Goal: Information Seeking & Learning: Learn about a topic

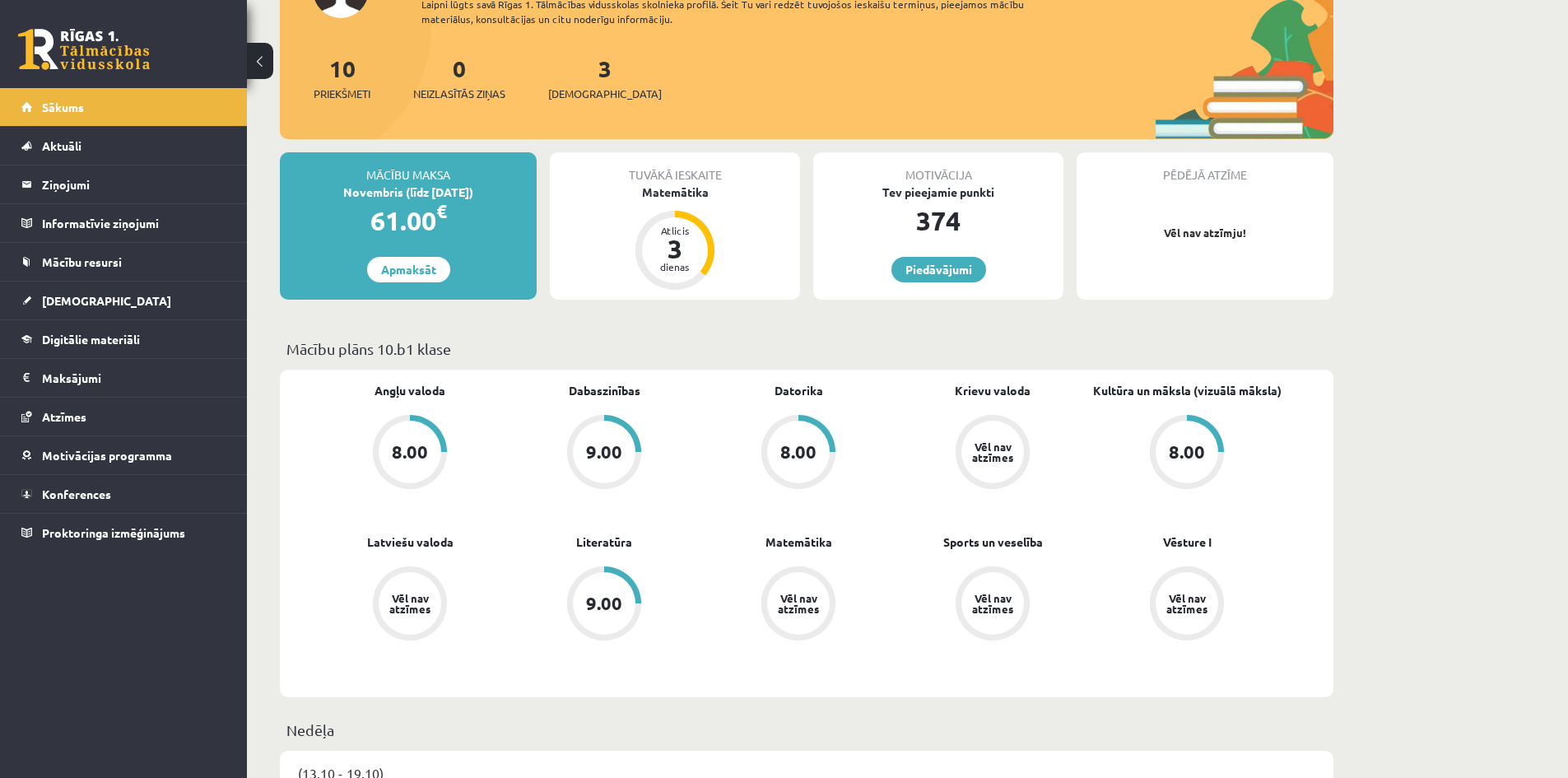
scroll to position [165, 0]
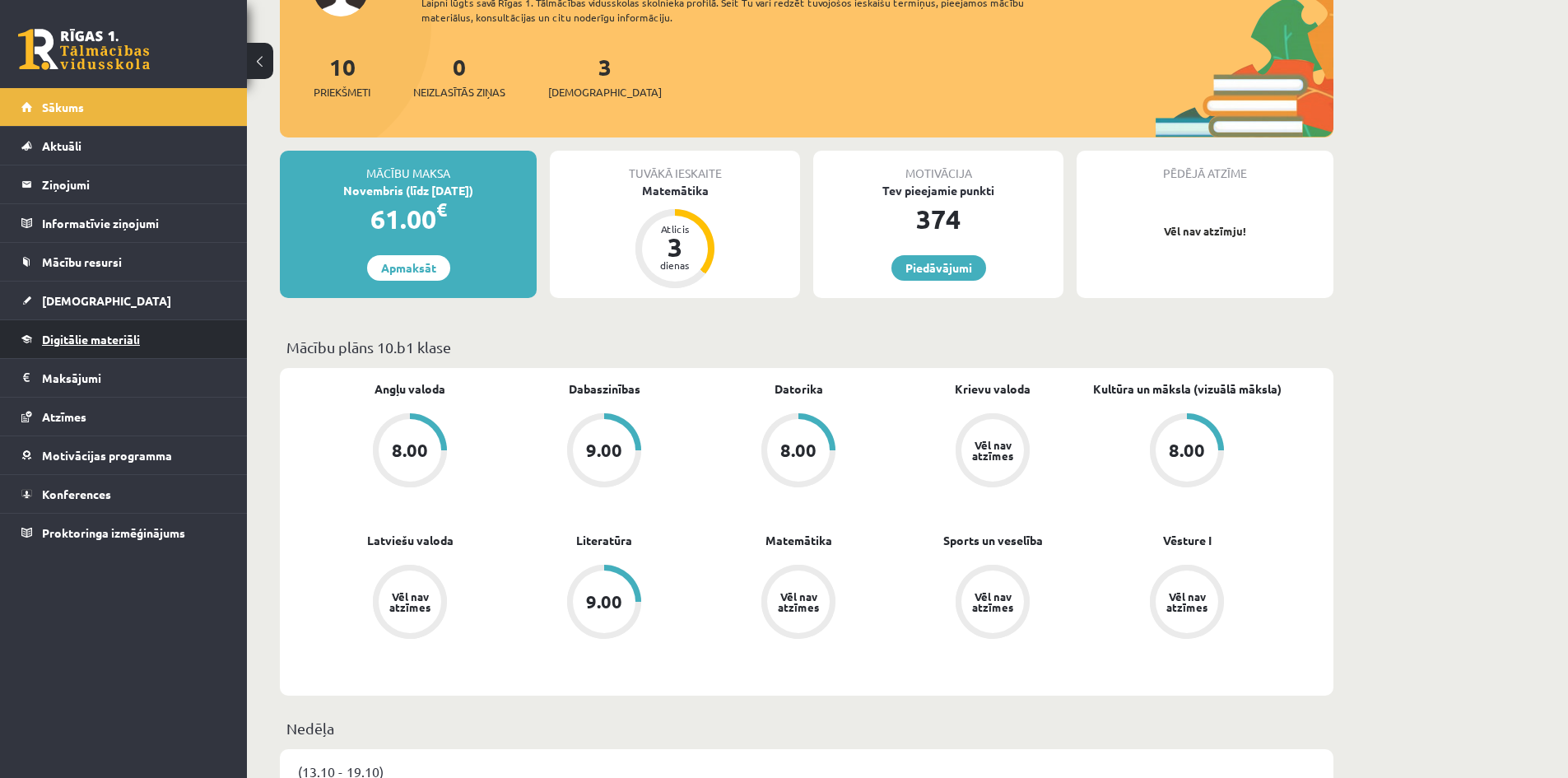
click at [119, 348] on link "Digitālie materiāli" at bounding box center [124, 339] width 205 height 38
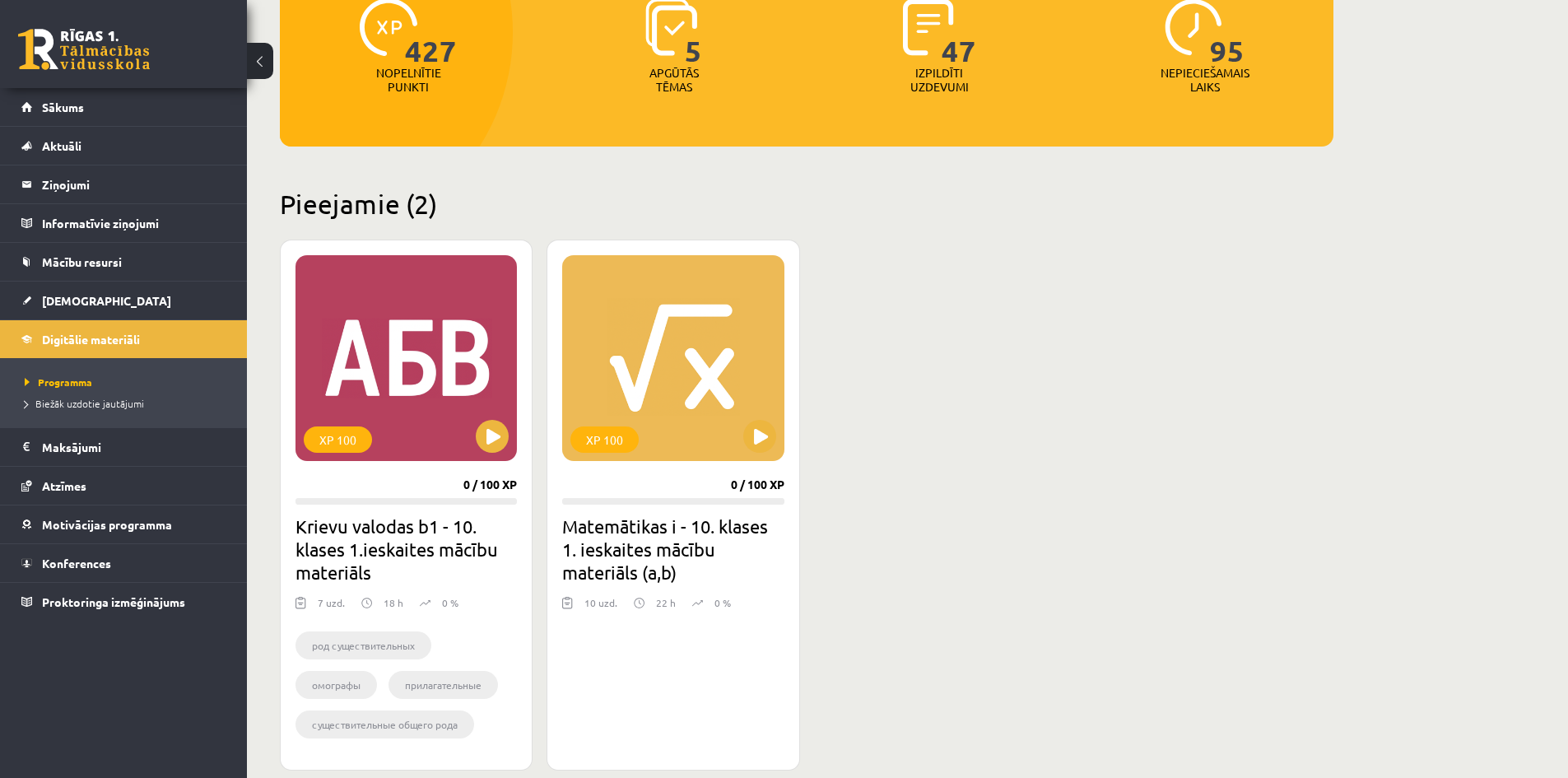
scroll to position [329, 0]
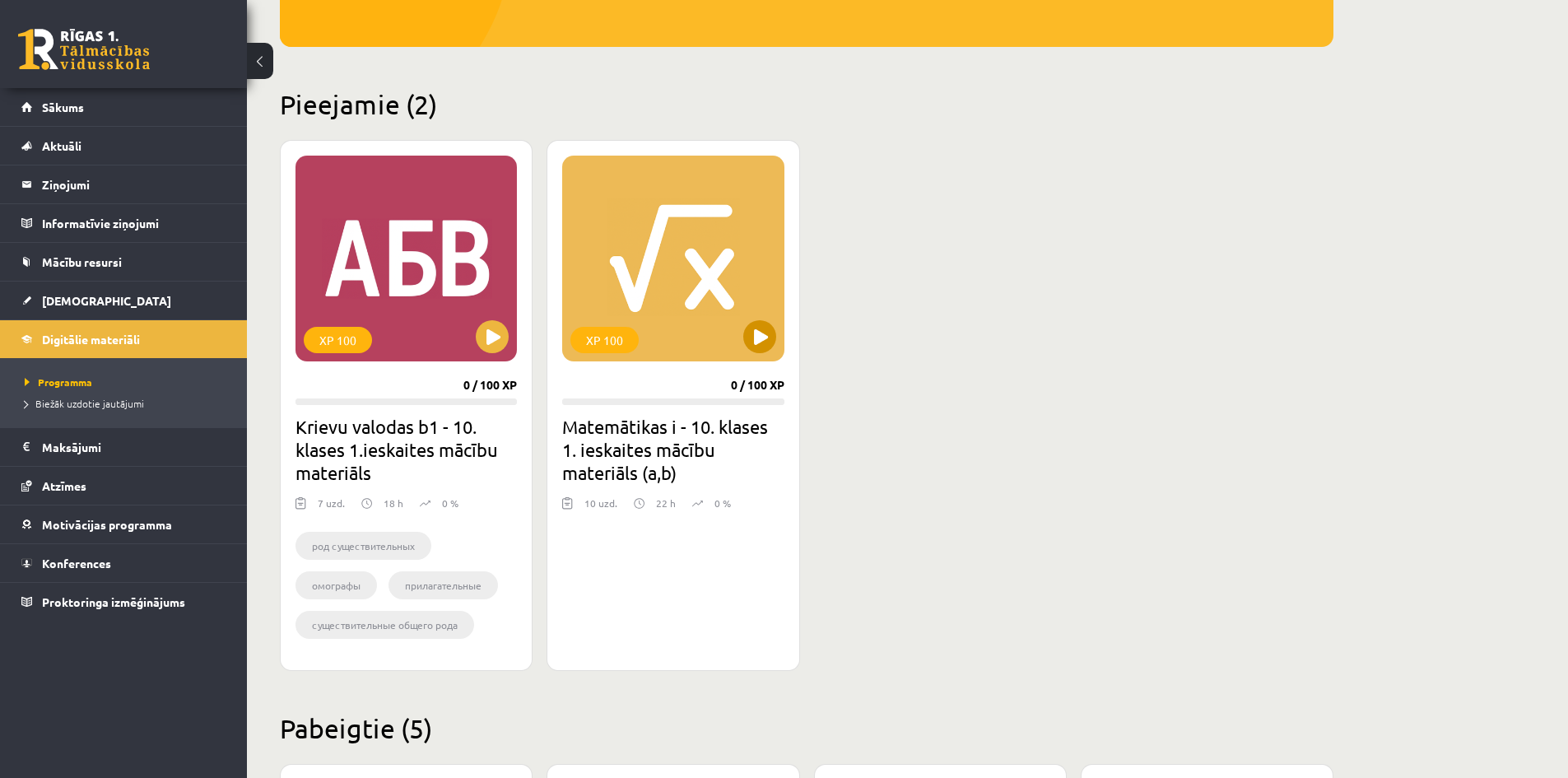
click at [719, 288] on div "XP 100" at bounding box center [673, 258] width 222 height 206
click at [672, 313] on div "XP 100" at bounding box center [673, 258] width 222 height 206
click at [672, 313] on div "XP 100" at bounding box center [673, 258] width 222 height 206
click at [649, 446] on h2 "Matemātikas i - 10. klases 1. ieskaites mācību materiāls (a,b)" at bounding box center [673, 449] width 222 height 70
click at [598, 307] on div "XP 100" at bounding box center [673, 258] width 222 height 206
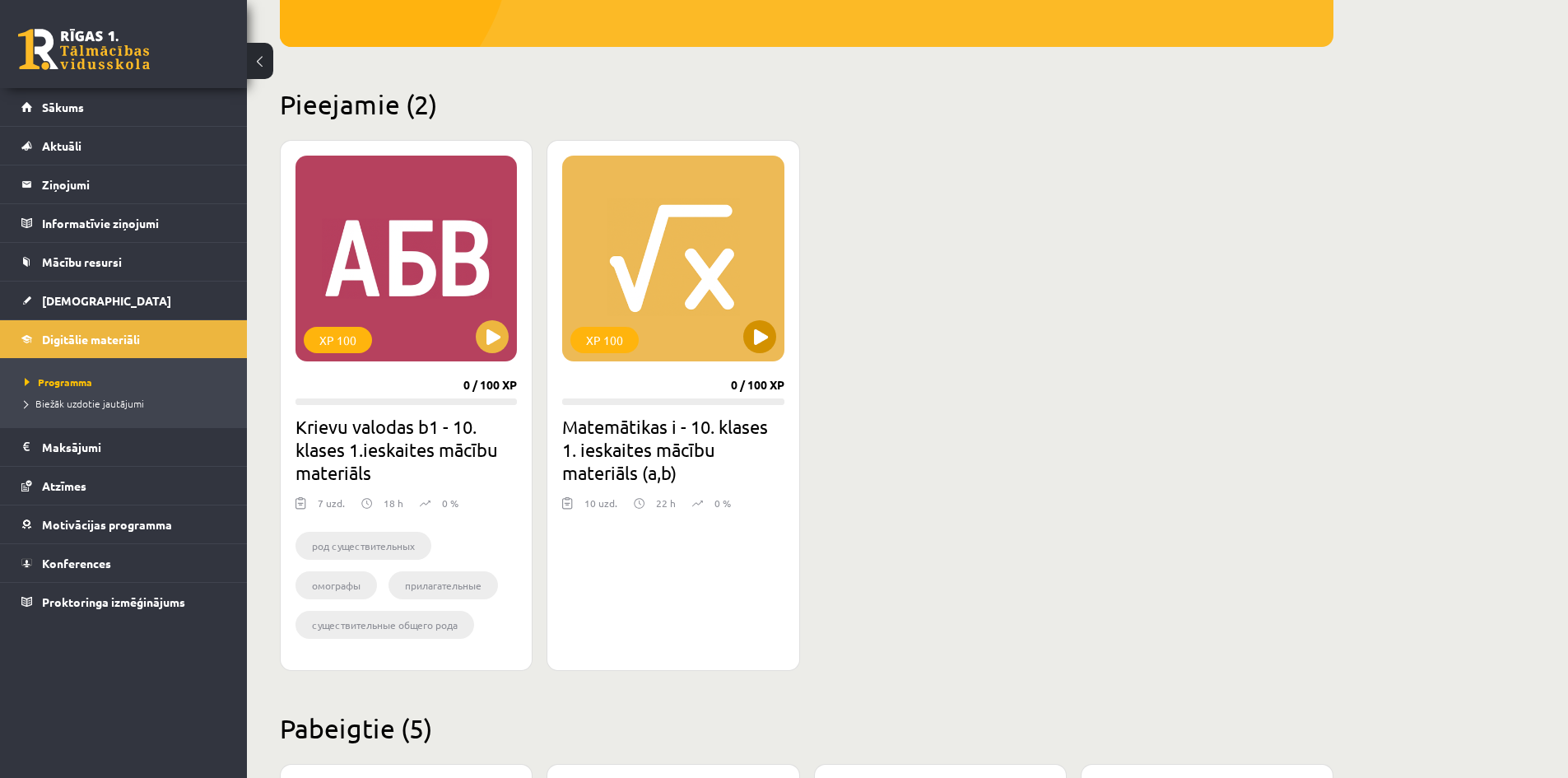
click at [640, 304] on div "XP 100" at bounding box center [673, 258] width 222 height 206
click at [635, 297] on div "XP 100" at bounding box center [673, 258] width 222 height 206
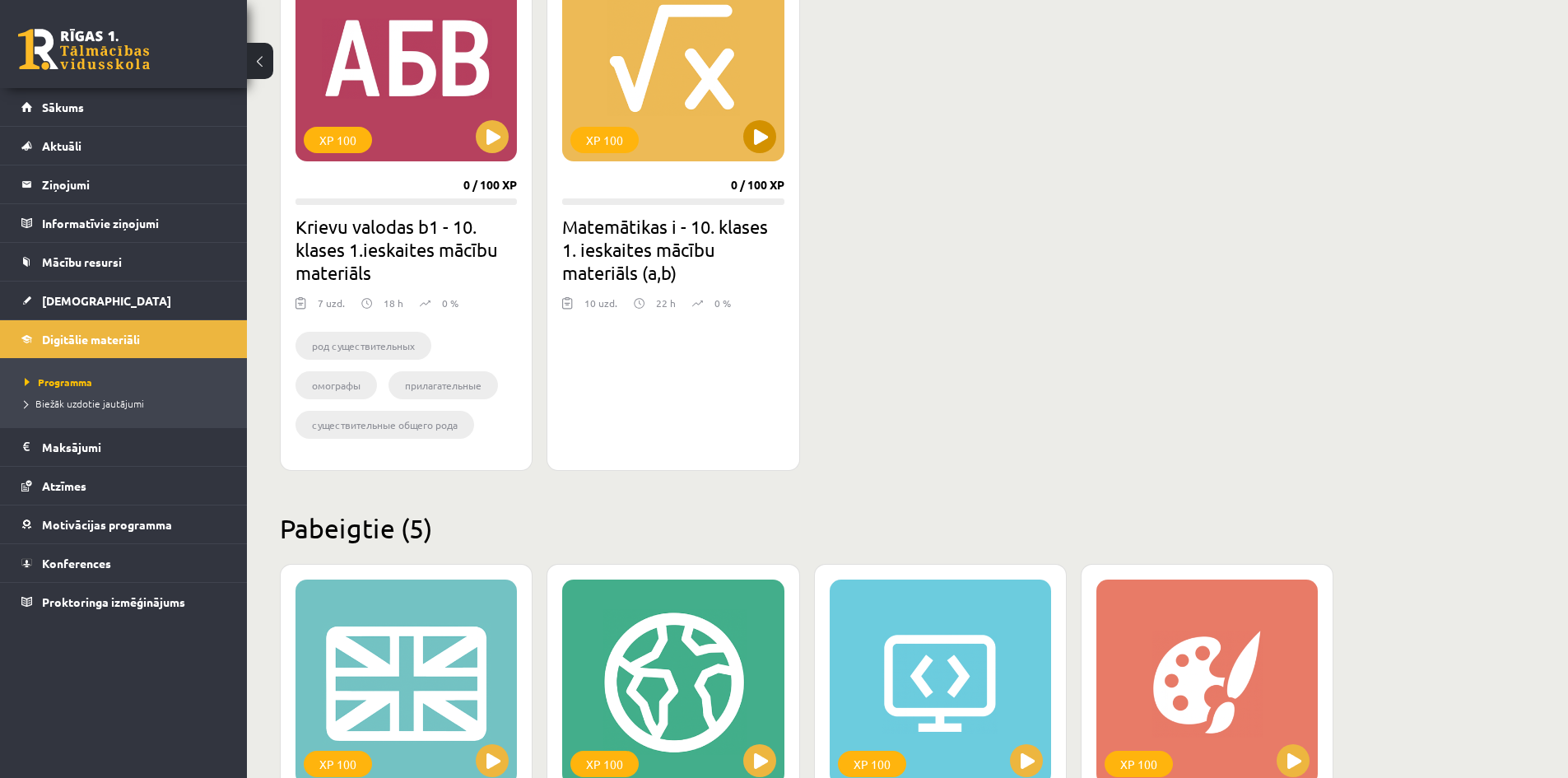
scroll to position [247, 0]
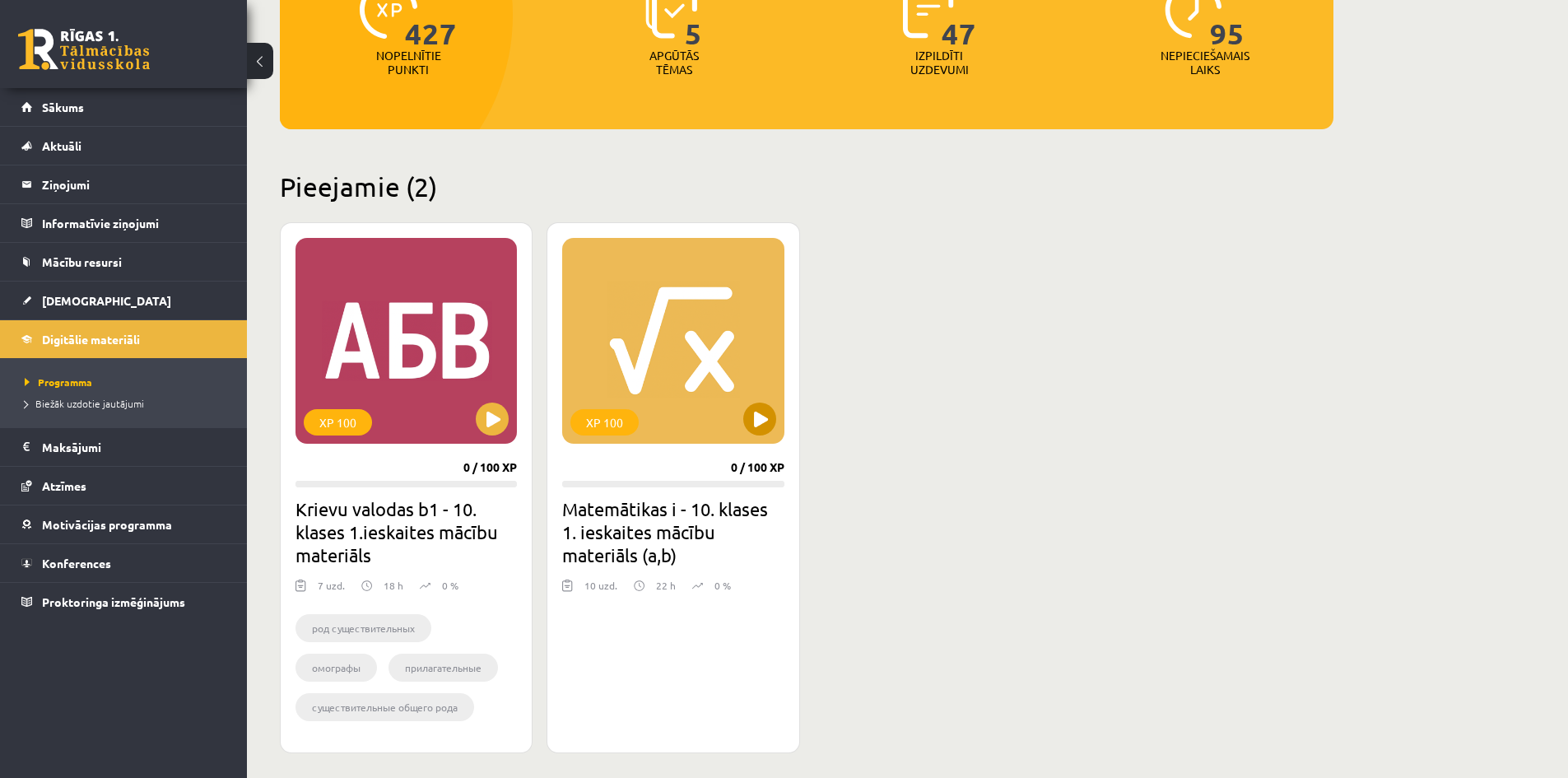
click at [636, 276] on div "XP 100" at bounding box center [673, 341] width 222 height 206
click at [608, 393] on div "XP 100" at bounding box center [673, 341] width 222 height 206
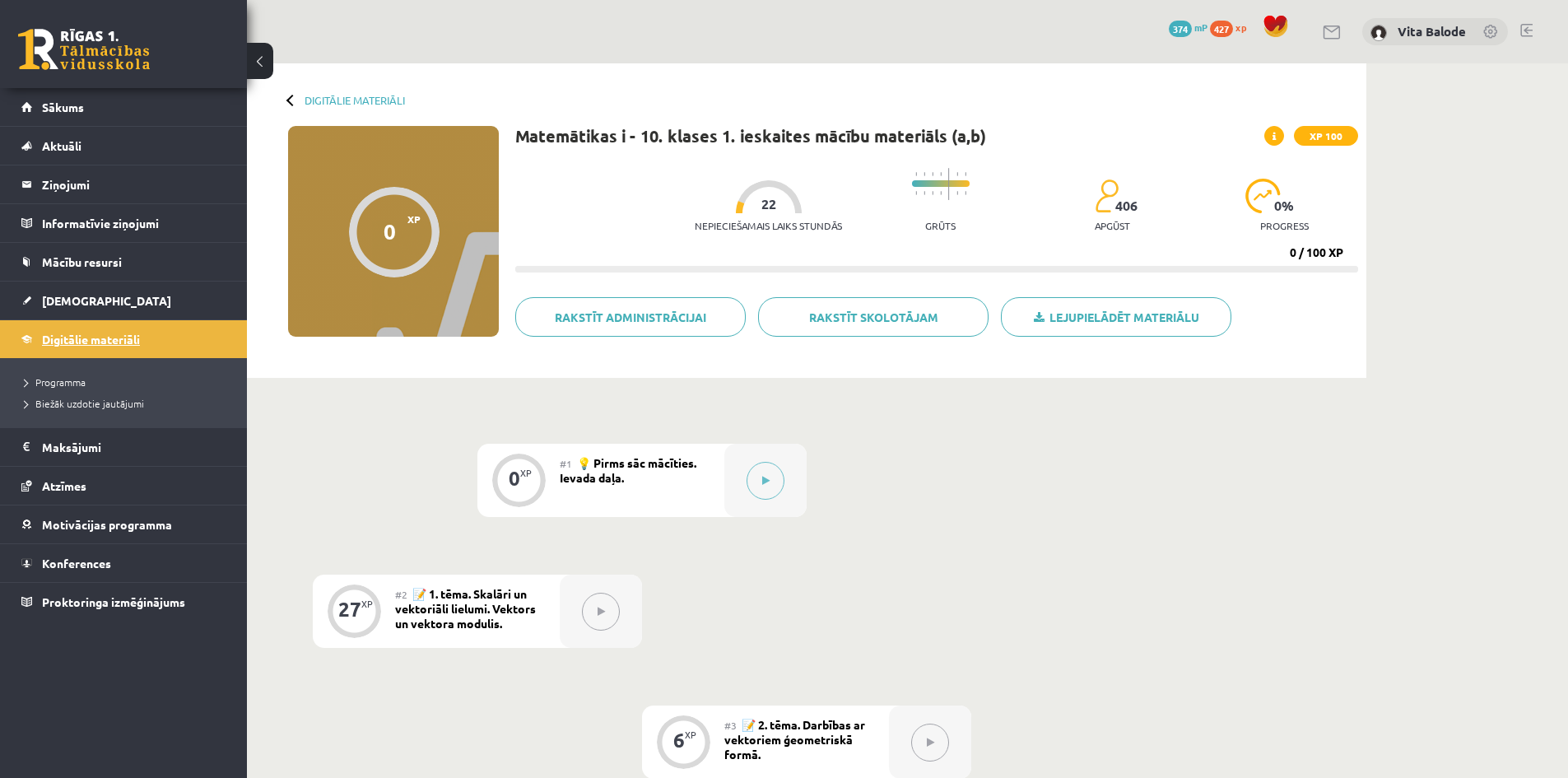
click at [131, 347] on link "Digitālie materiāli" at bounding box center [124, 339] width 205 height 38
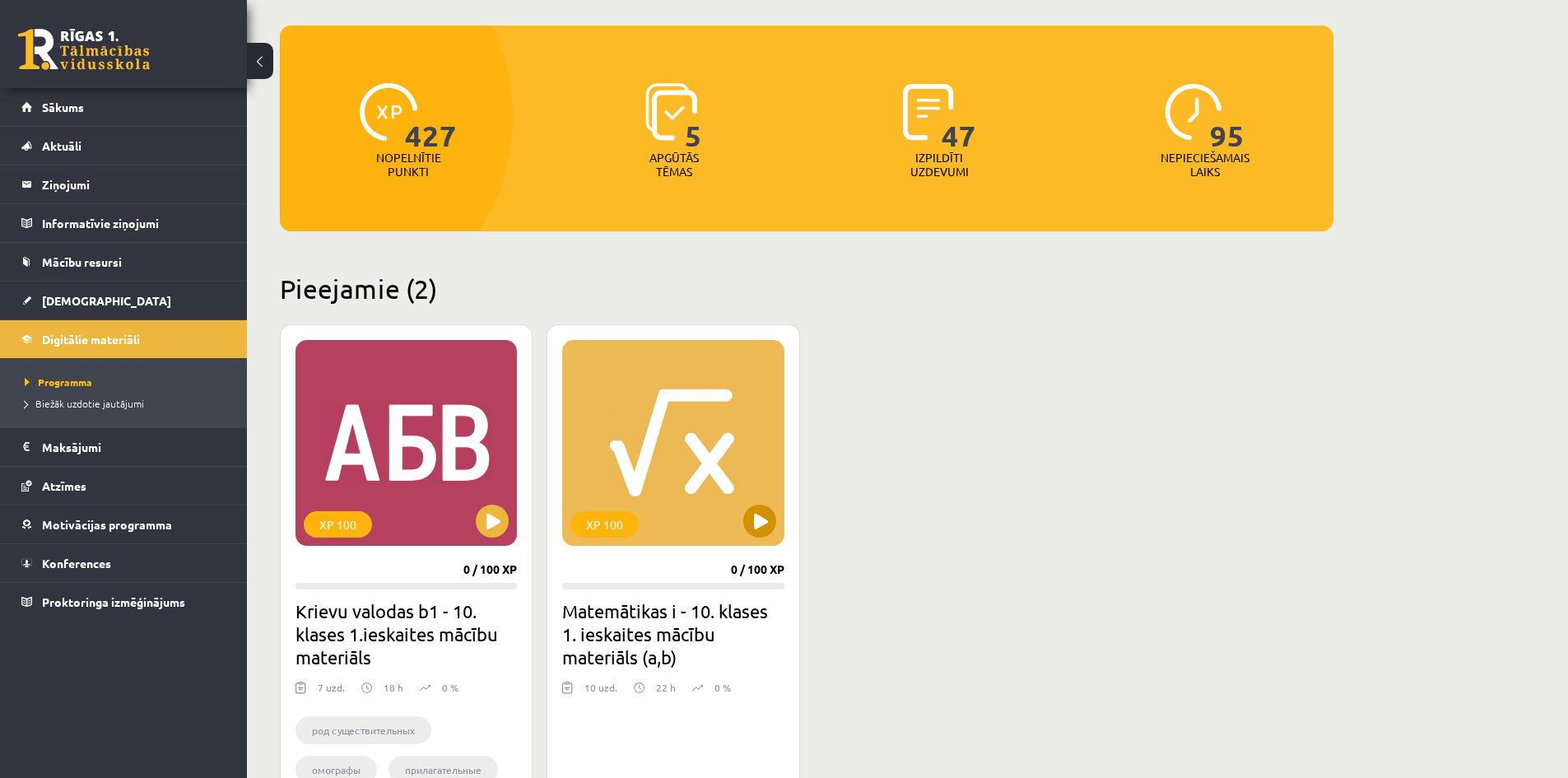
click at [705, 492] on div "XP 100" at bounding box center [673, 443] width 222 height 206
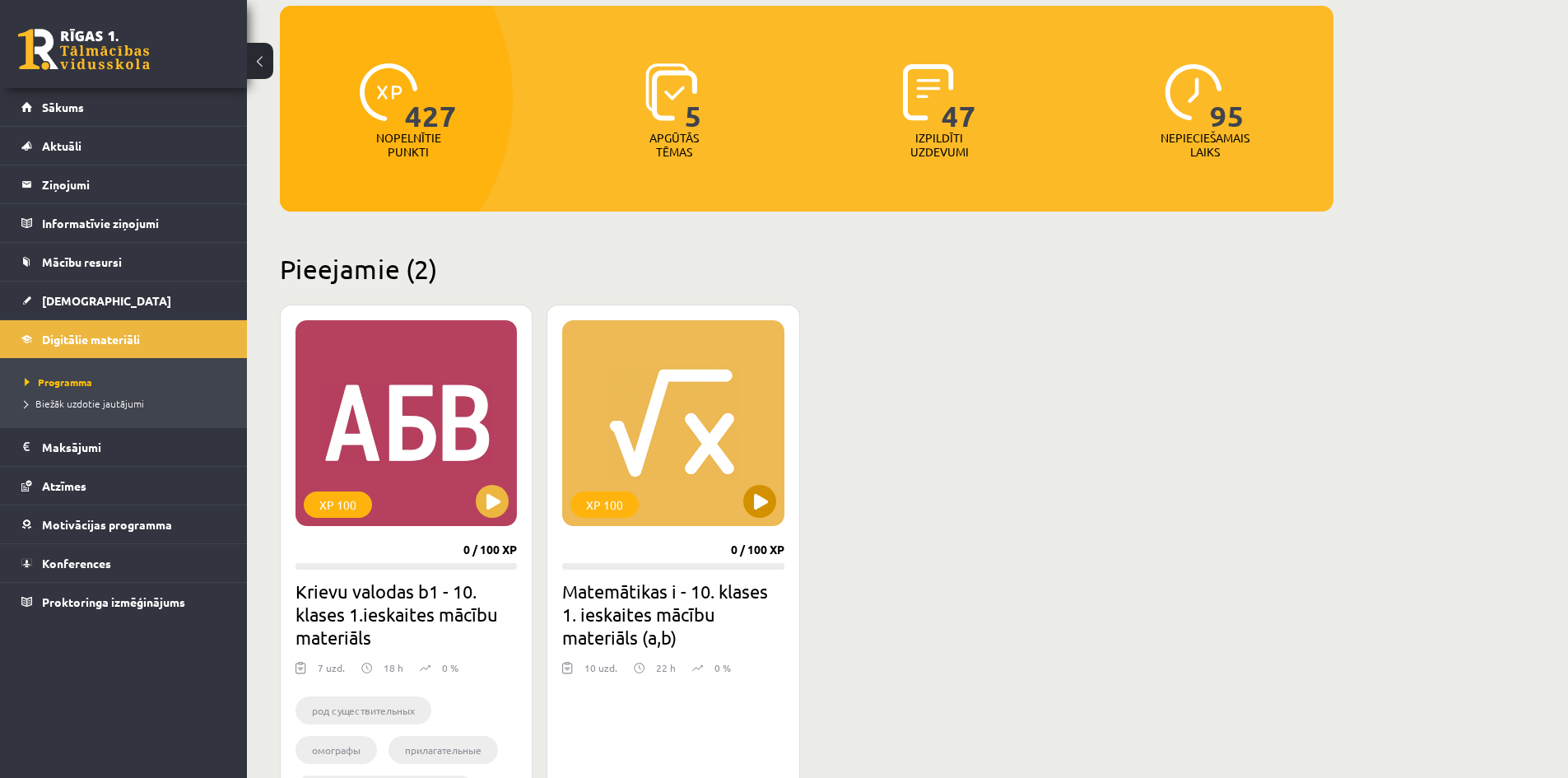
click at [705, 492] on div "XP 100" at bounding box center [673, 423] width 222 height 206
click at [425, 542] on div "XP 100 0 / 100 XP Krievu valodas b1 - 10. klases 1.ieskaites mācību materiāls 7…" at bounding box center [406, 570] width 252 height 531
click at [488, 506] on button at bounding box center [492, 501] width 33 height 33
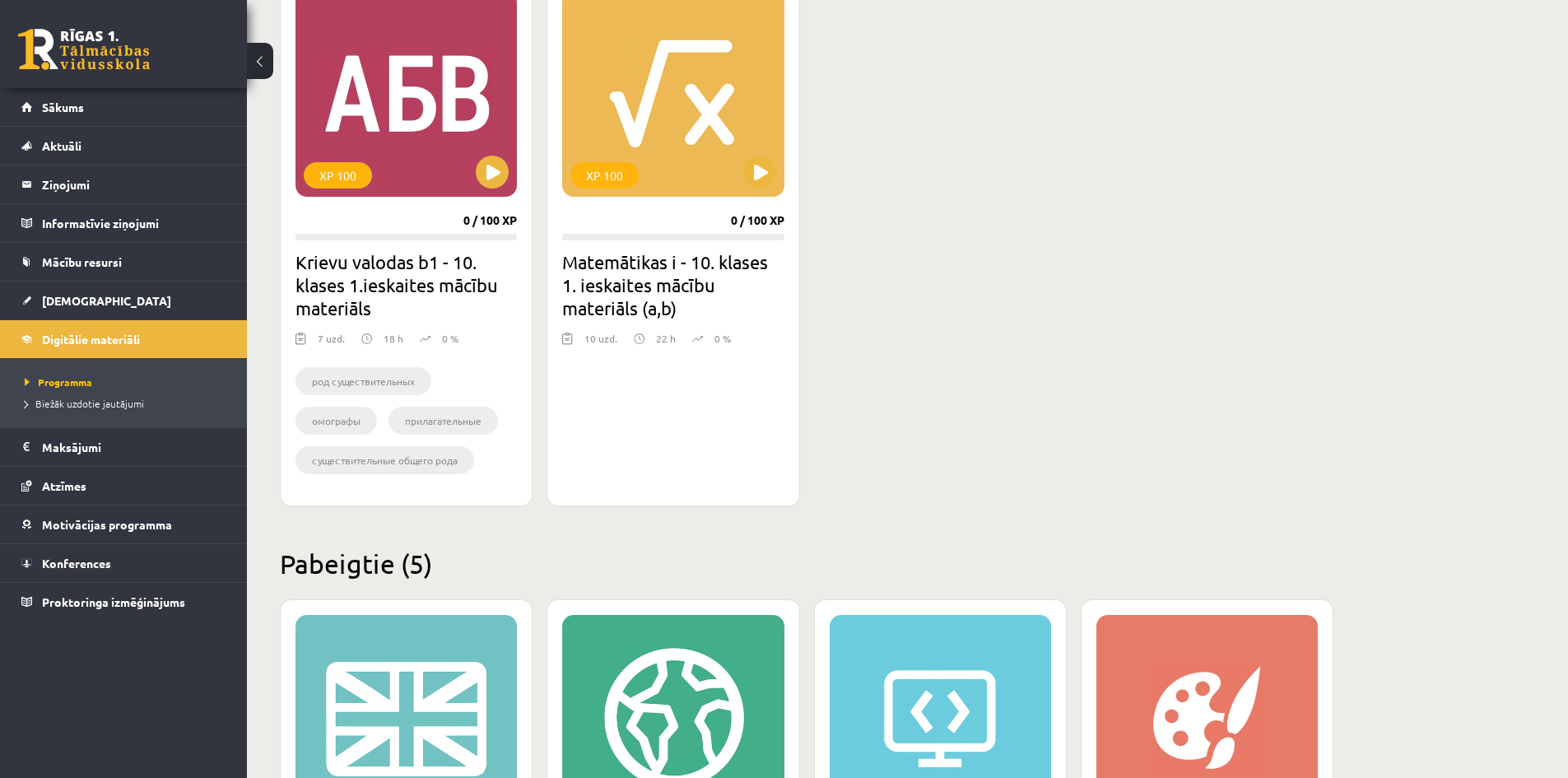
click at [659, 299] on h2 "Matemātikas i - 10. klases 1. ieskaites mācību materiāls (a,b)" at bounding box center [673, 284] width 222 height 70
click at [106, 401] on span "Biežāk uzdotie jautājumi" at bounding box center [84, 403] width 119 height 13
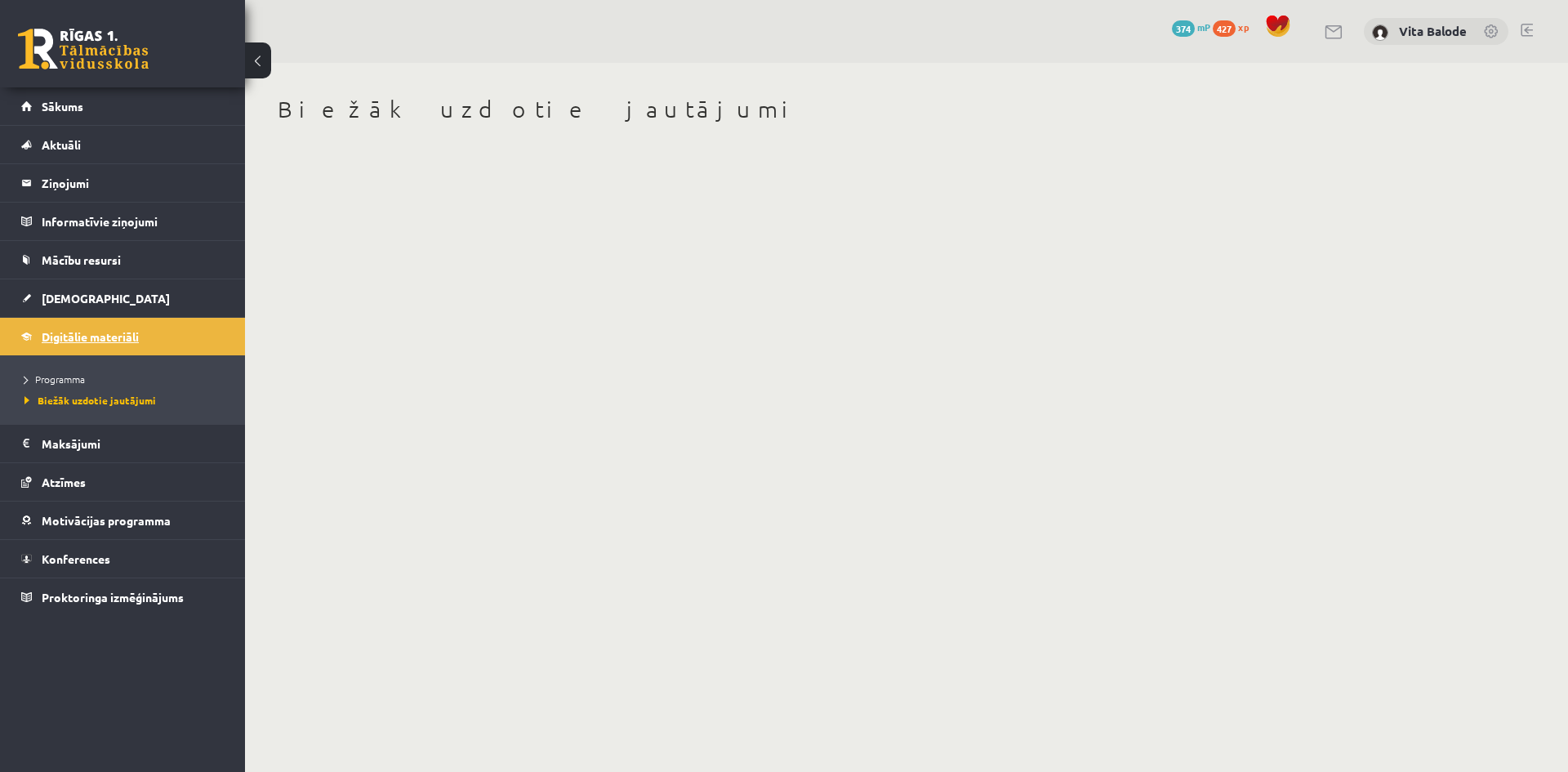
click at [103, 333] on span "Digitālie materiāli" at bounding box center [90, 336] width 97 height 14
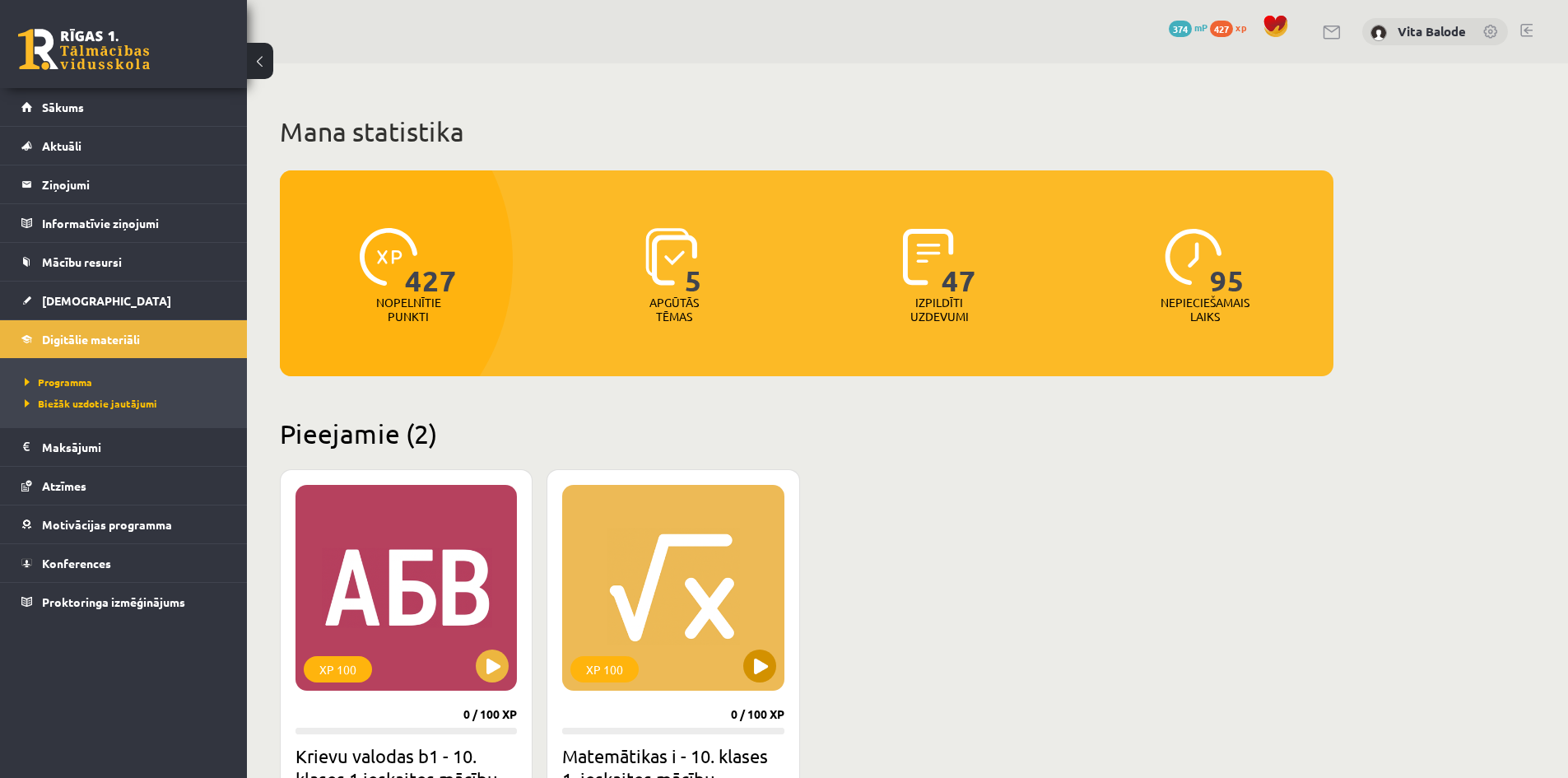
click at [619, 561] on div "XP 100" at bounding box center [673, 587] width 222 height 206
click at [636, 570] on div "XP 100" at bounding box center [673, 587] width 222 height 206
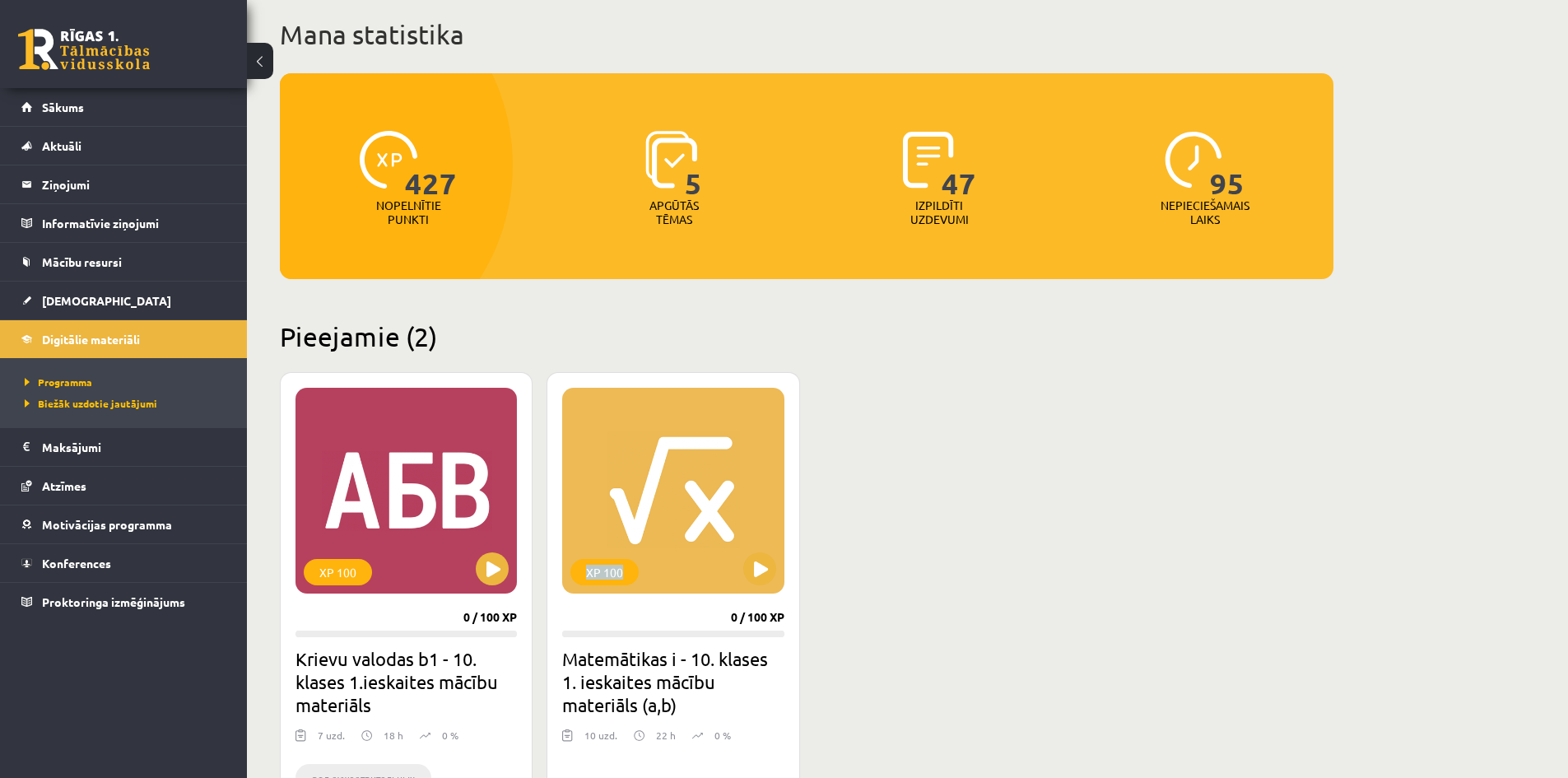
scroll to position [247, 0]
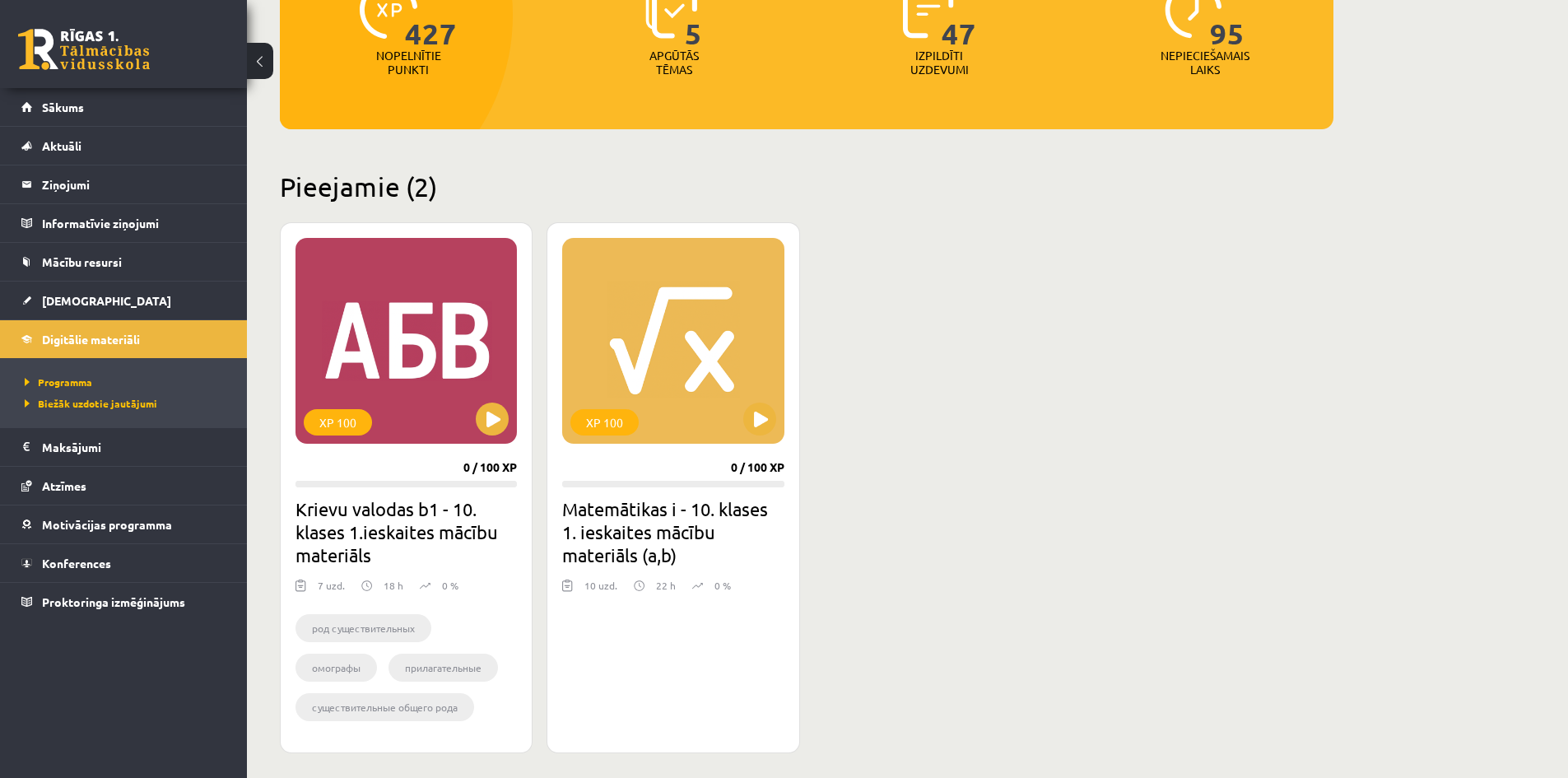
click at [653, 552] on h2 "Matemātikas i - 10. klases 1. ieskaites mācību materiāls (a,b)" at bounding box center [673, 532] width 222 height 70
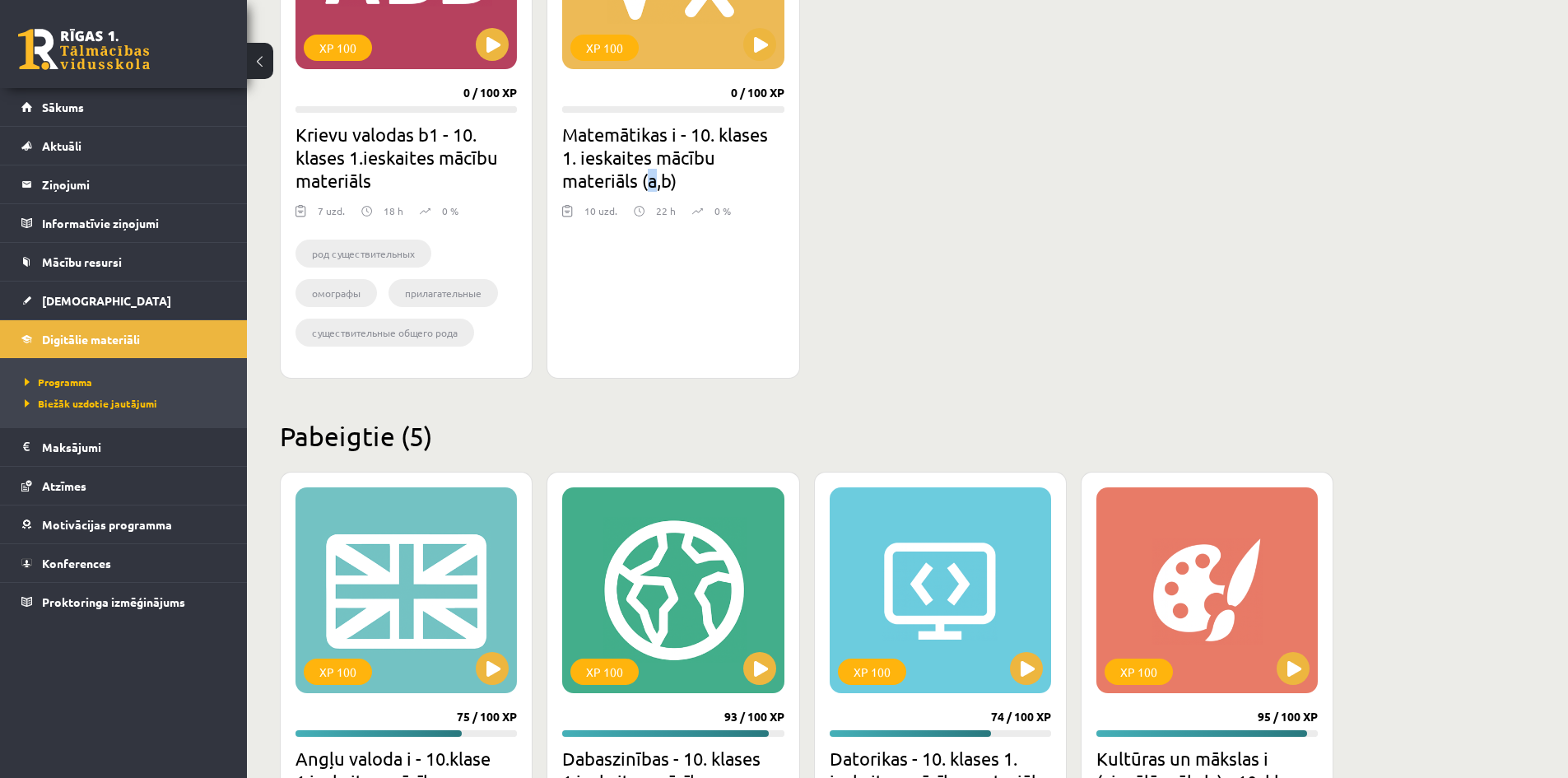
scroll to position [494, 0]
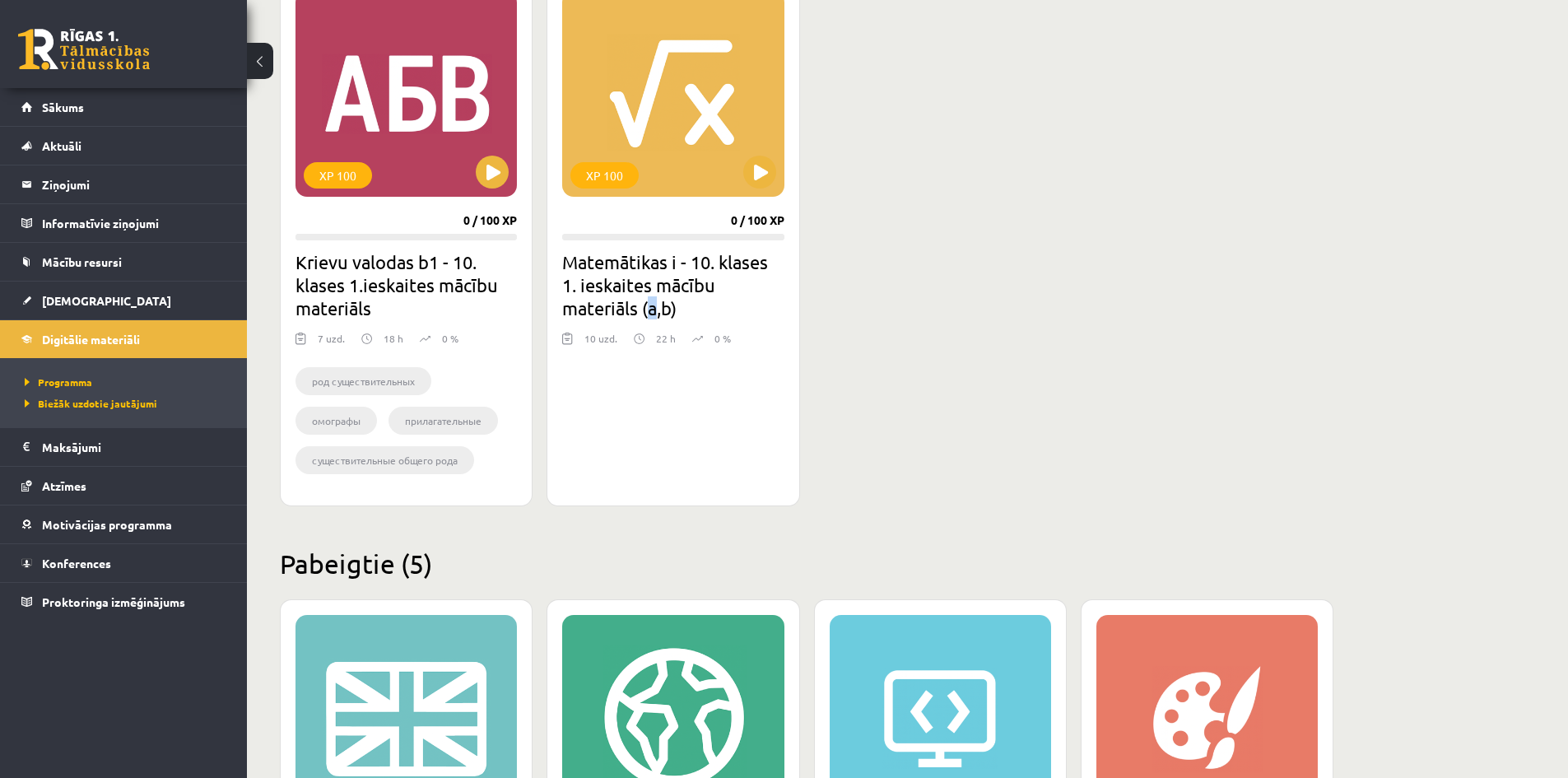
click at [623, 288] on h2 "Matemātikas i - 10. klases 1. ieskaites mācību materiāls (a,b)" at bounding box center [673, 284] width 222 height 70
click at [623, 289] on h2 "Matemātikas i - 10. klases 1. ieskaites mācību materiāls (a,b)" at bounding box center [673, 284] width 222 height 70
click at [593, 342] on div "10 uzd." at bounding box center [600, 343] width 33 height 25
click at [596, 298] on h2 "Matemātikas i - 10. klases 1. ieskaites mācību materiāls (a,b)" at bounding box center [673, 284] width 222 height 70
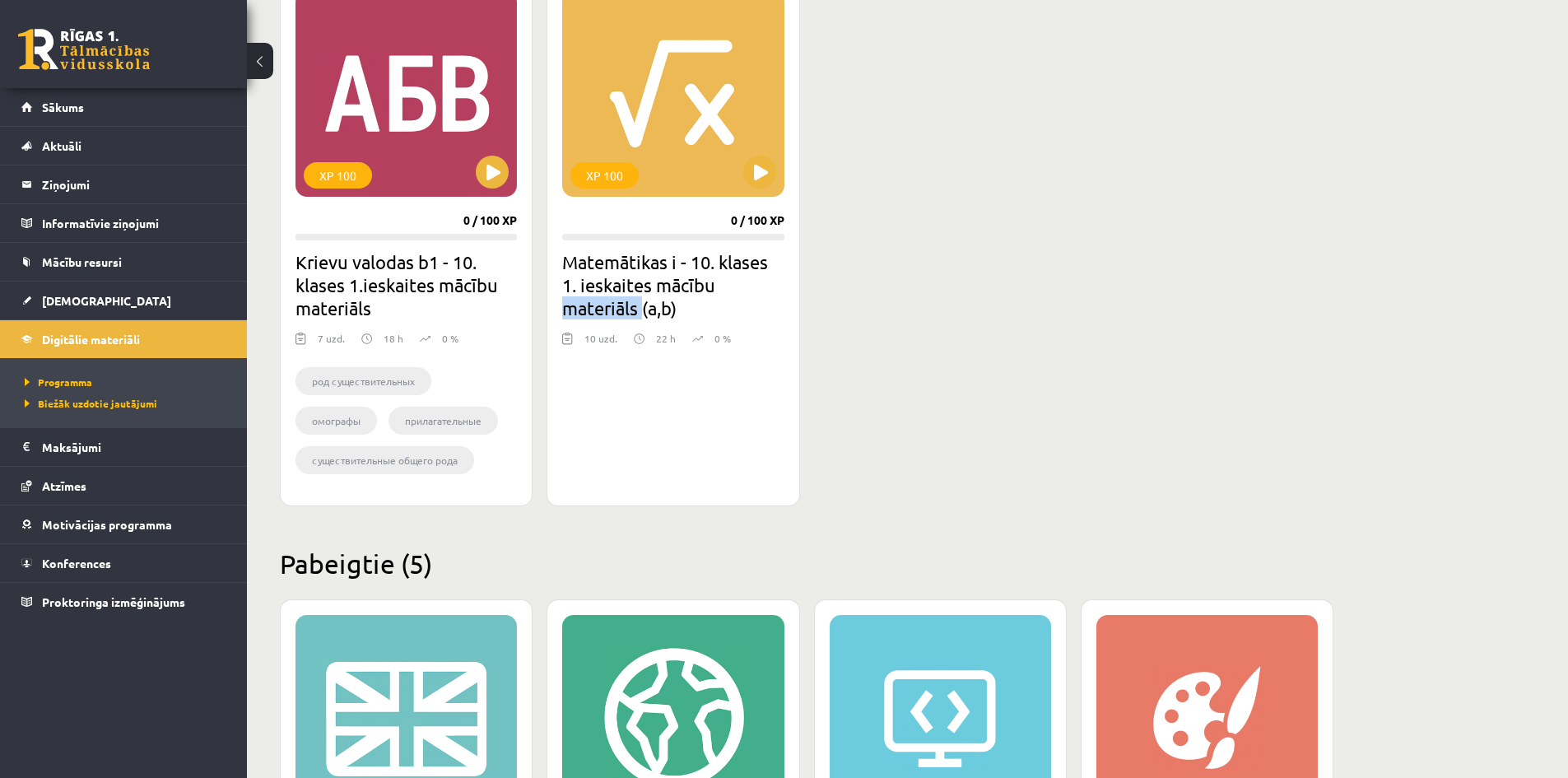
click at [598, 296] on h2 "Matemātikas i - 10. klases 1. ieskaites mācību materiāls (a,b)" at bounding box center [673, 284] width 222 height 70
click at [602, 289] on h2 "Matemātikas i - 10. klases 1. ieskaites mācību materiāls (a,b)" at bounding box center [673, 284] width 222 height 70
click at [641, 240] on div "XP 100 0 / 100 XP Matemātikas i - 10. klases 1. ieskaites mācību materiāls (a,b…" at bounding box center [672, 240] width 252 height 531
click at [716, 338] on p "0 %" at bounding box center [722, 337] width 16 height 15
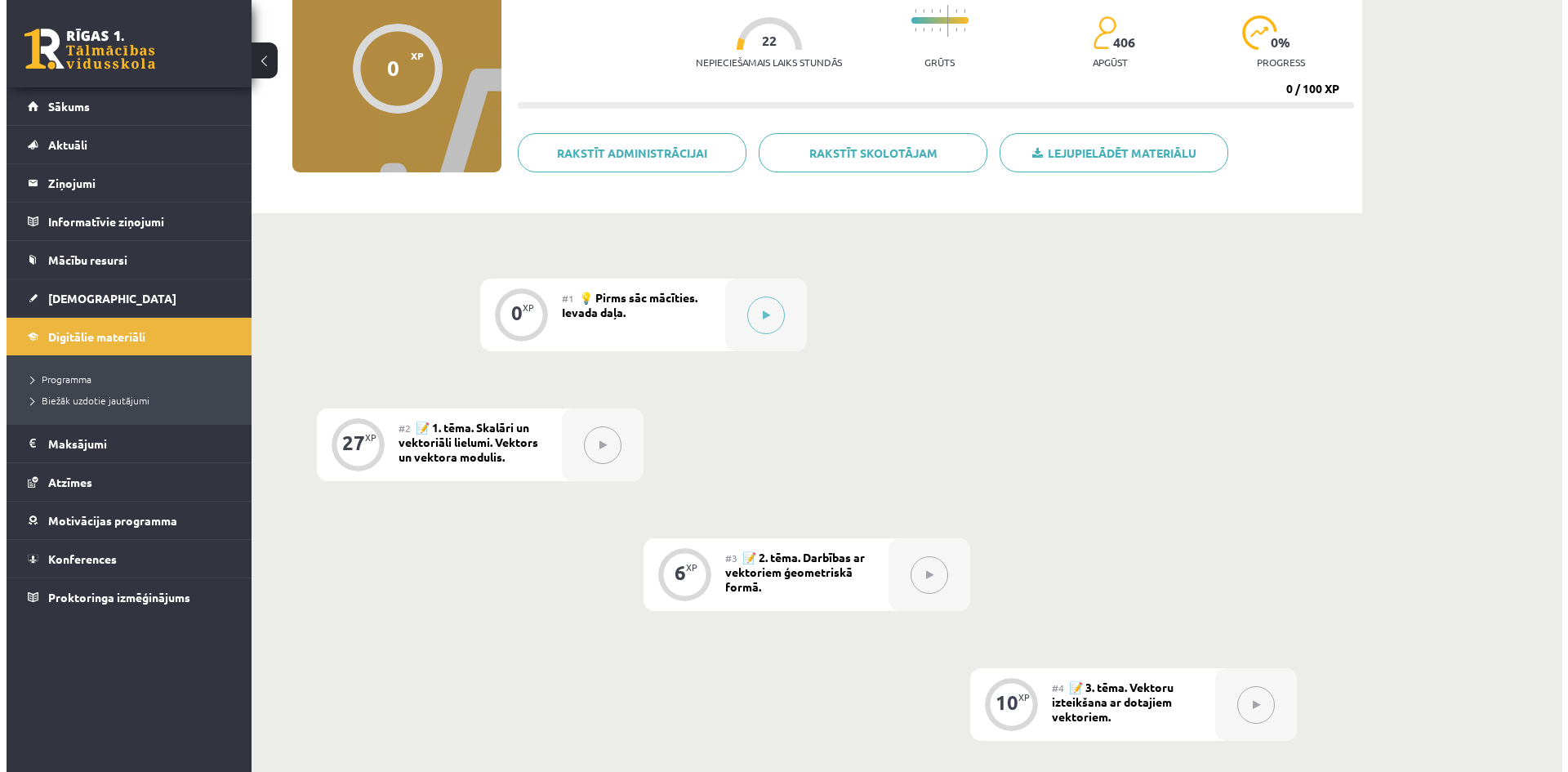
scroll to position [164, 0]
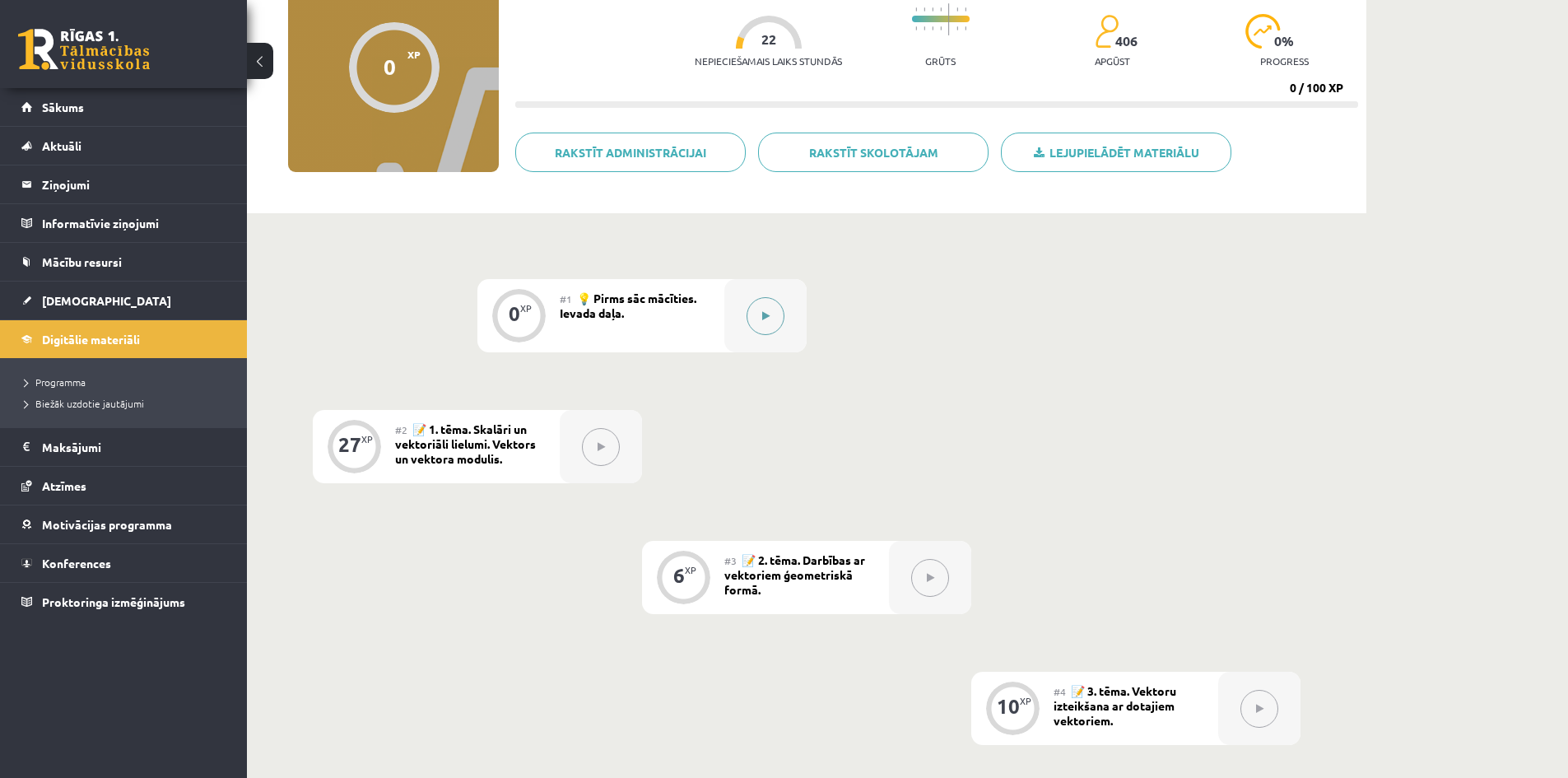
click at [763, 325] on button at bounding box center [765, 316] width 38 height 38
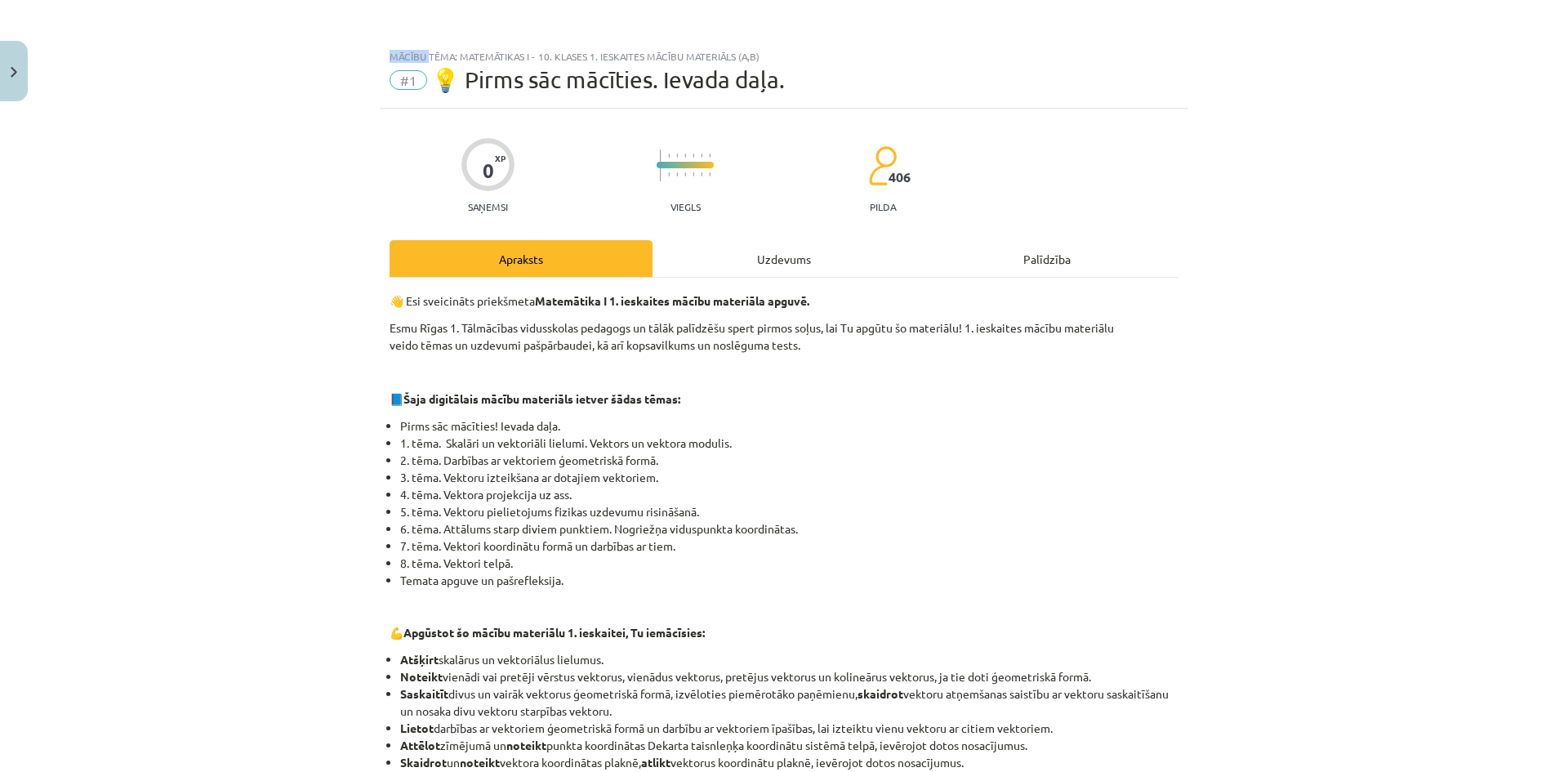
click at [757, 322] on div "Mācību tēma: Matemātikas i - 10. klases 1. ieskaites mācību materiāls (a,b) #1 …" at bounding box center [784, 386] width 1568 height 772
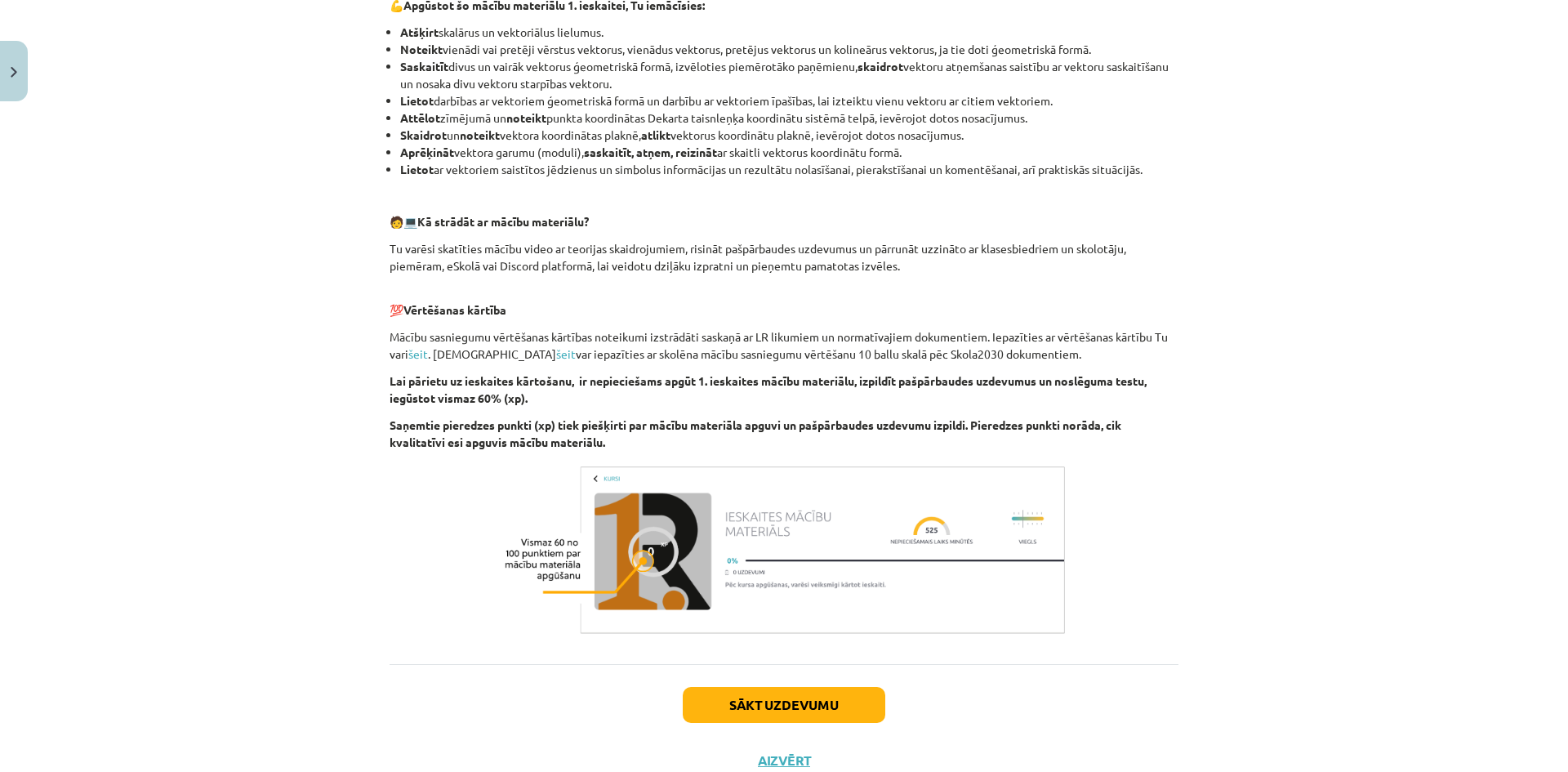
scroll to position [684, 0]
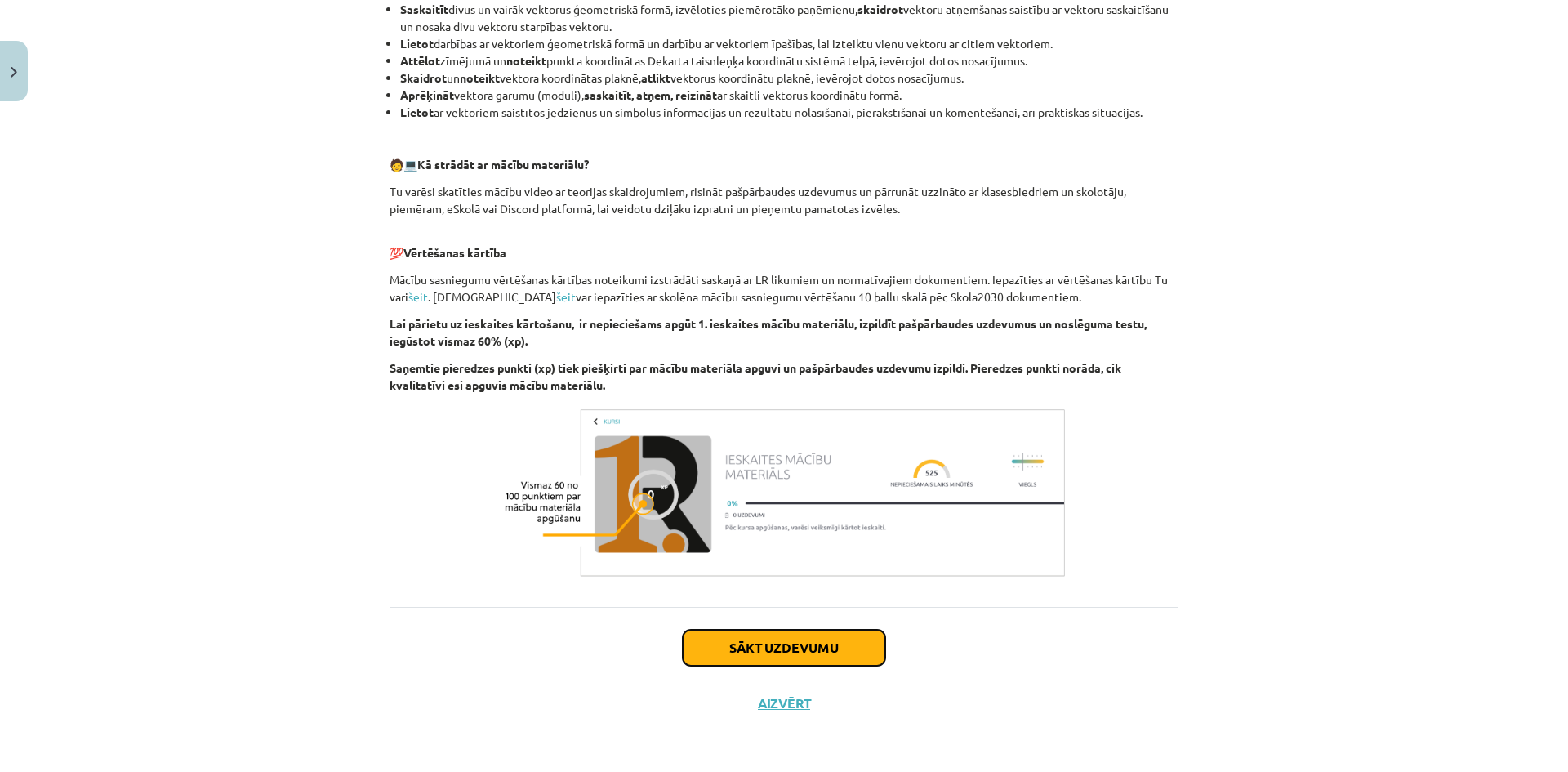
click at [811, 642] on button "Sākt uzdevumu" at bounding box center [784, 648] width 203 height 36
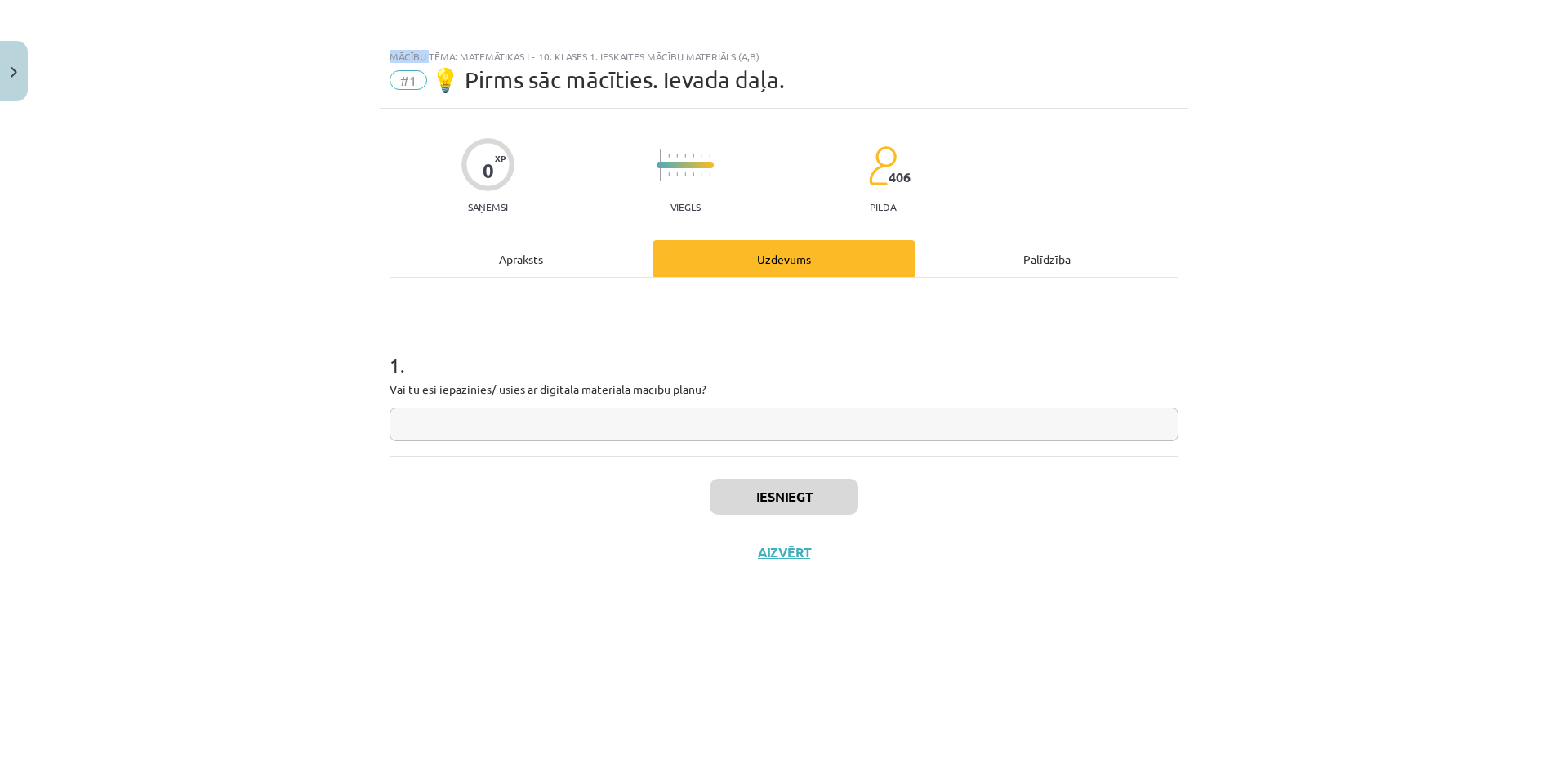
scroll to position [0, 0]
click at [710, 435] on input "text" at bounding box center [784, 423] width 789 height 33
type input "**"
click at [834, 493] on button "Iesniegt" at bounding box center [784, 497] width 148 height 36
click at [811, 558] on button "Nākamā nodarbība" at bounding box center [784, 562] width 160 height 37
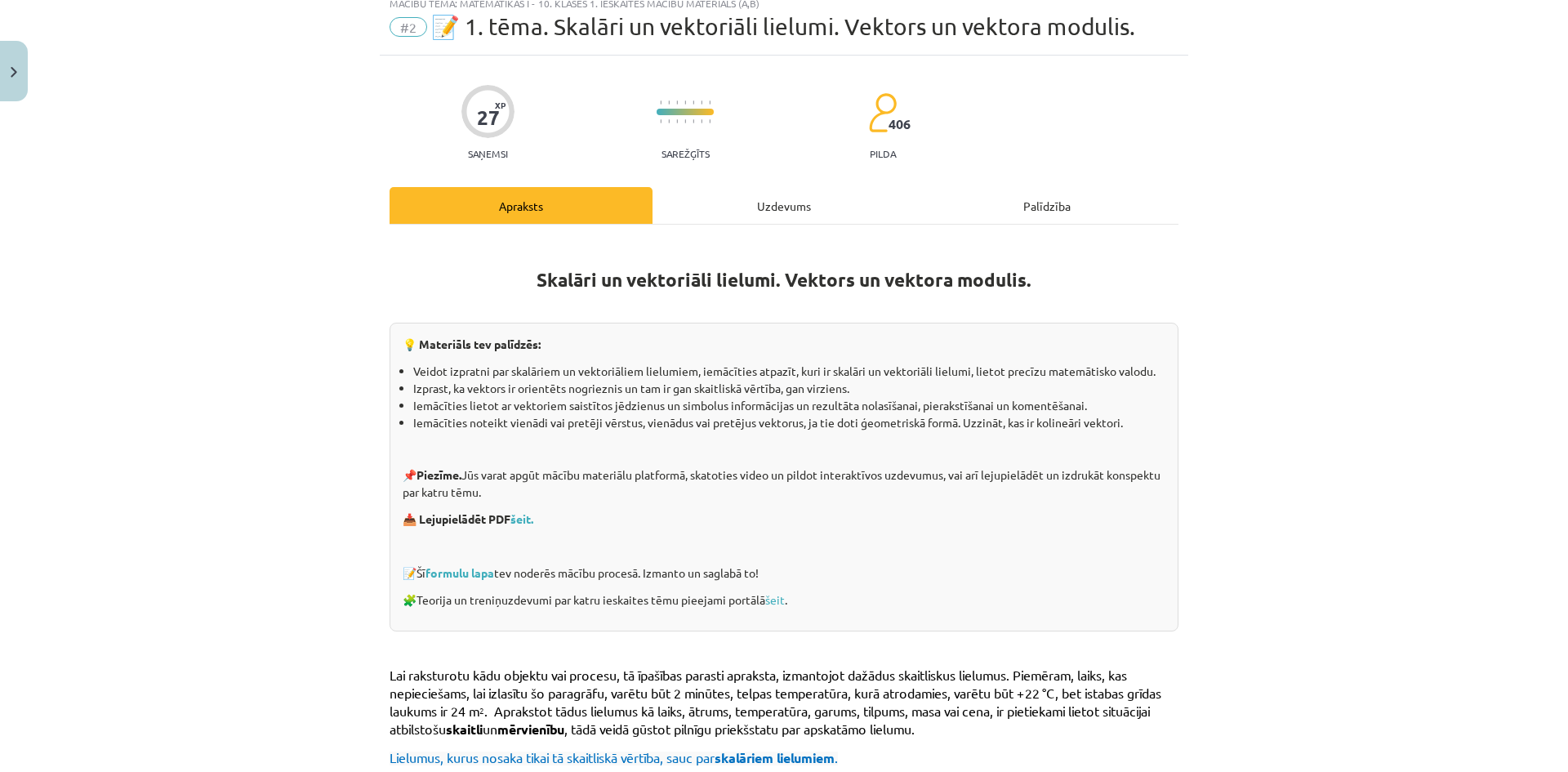
scroll to position [82, 0]
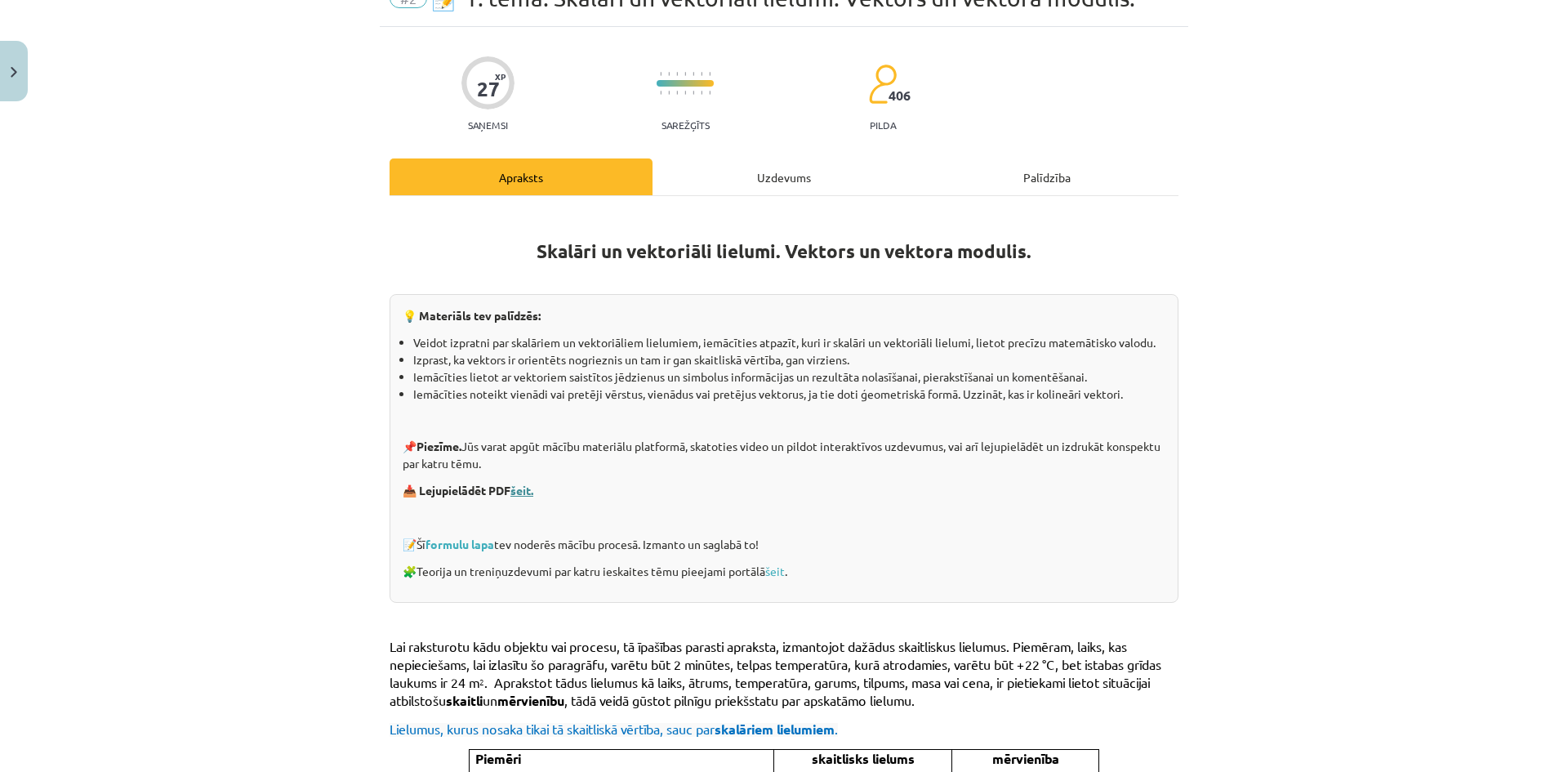
click at [525, 486] on link "šeit." at bounding box center [522, 489] width 23 height 14
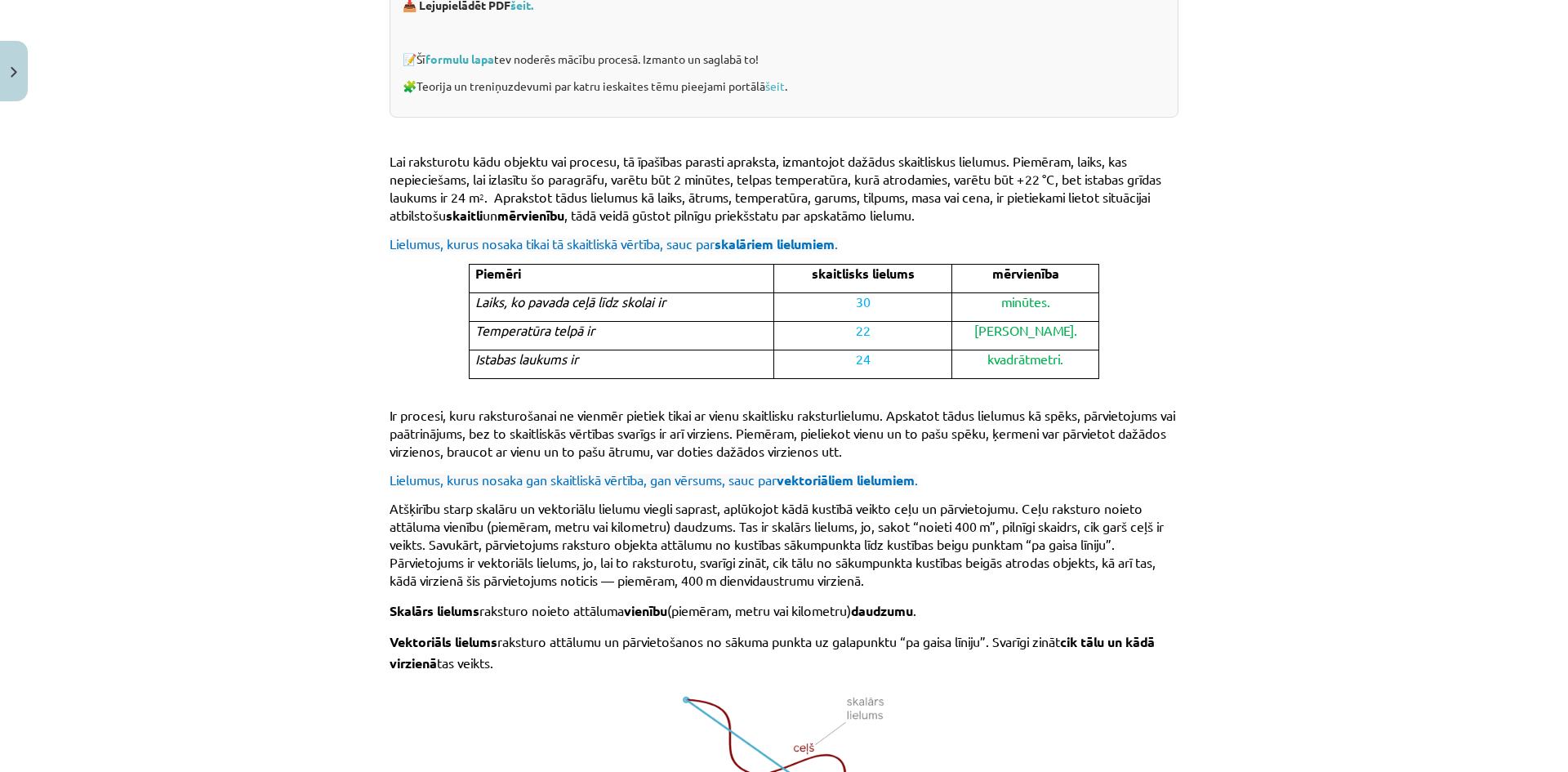
scroll to position [572, 0]
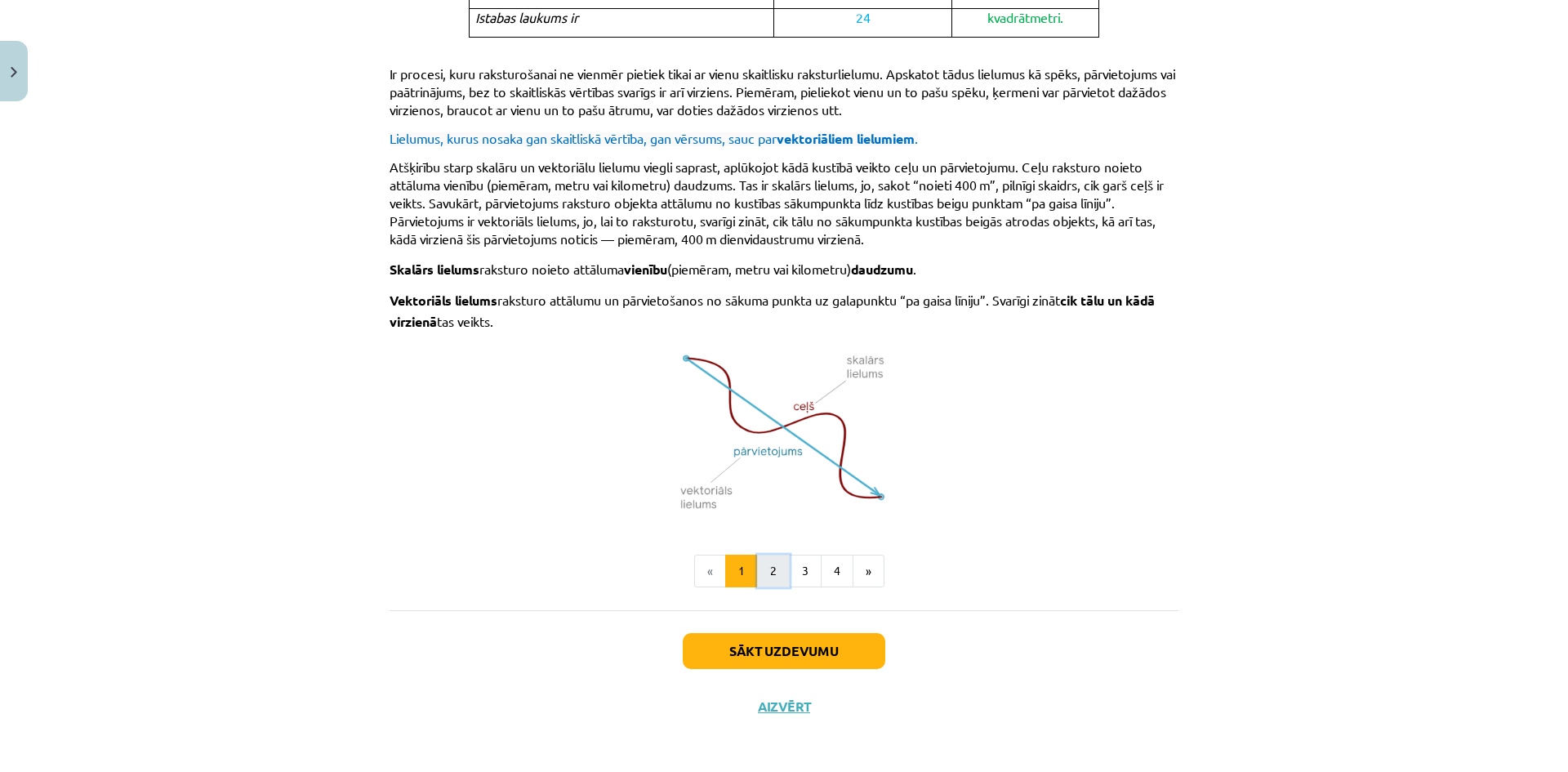
click at [765, 574] on button "2" at bounding box center [773, 571] width 32 height 32
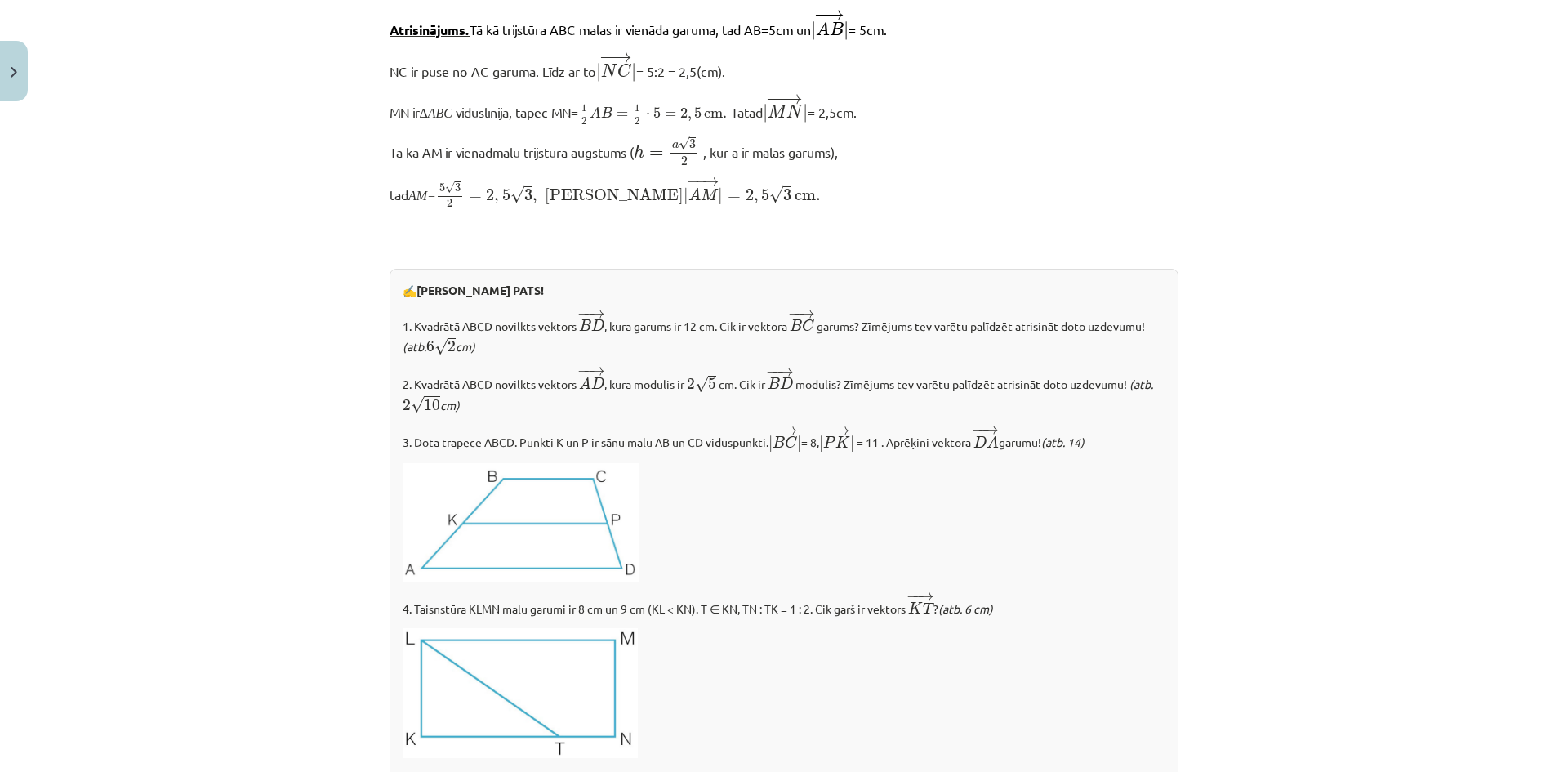
scroll to position [1680, 0]
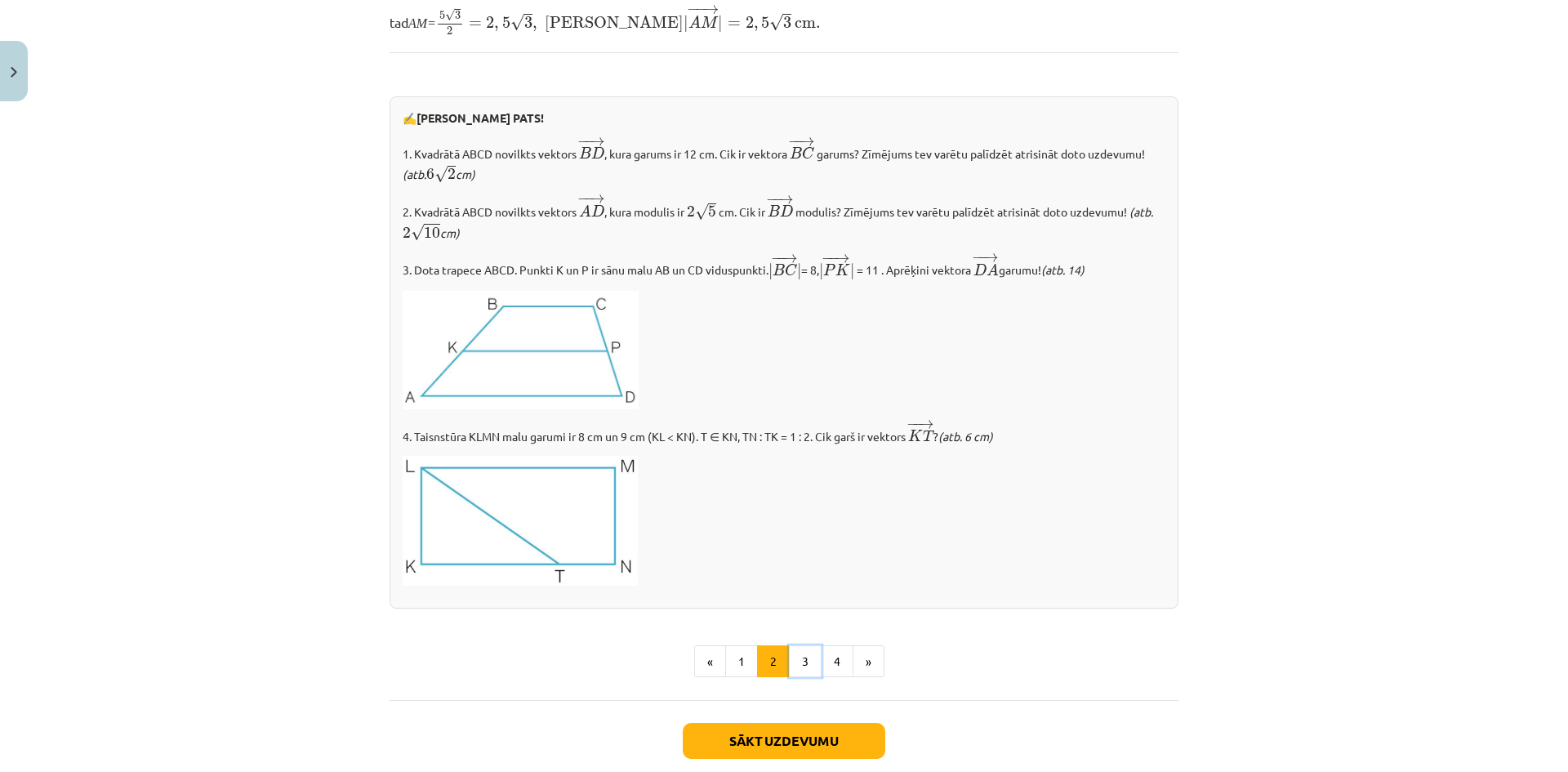
click at [792, 649] on button "3" at bounding box center [805, 661] width 32 height 32
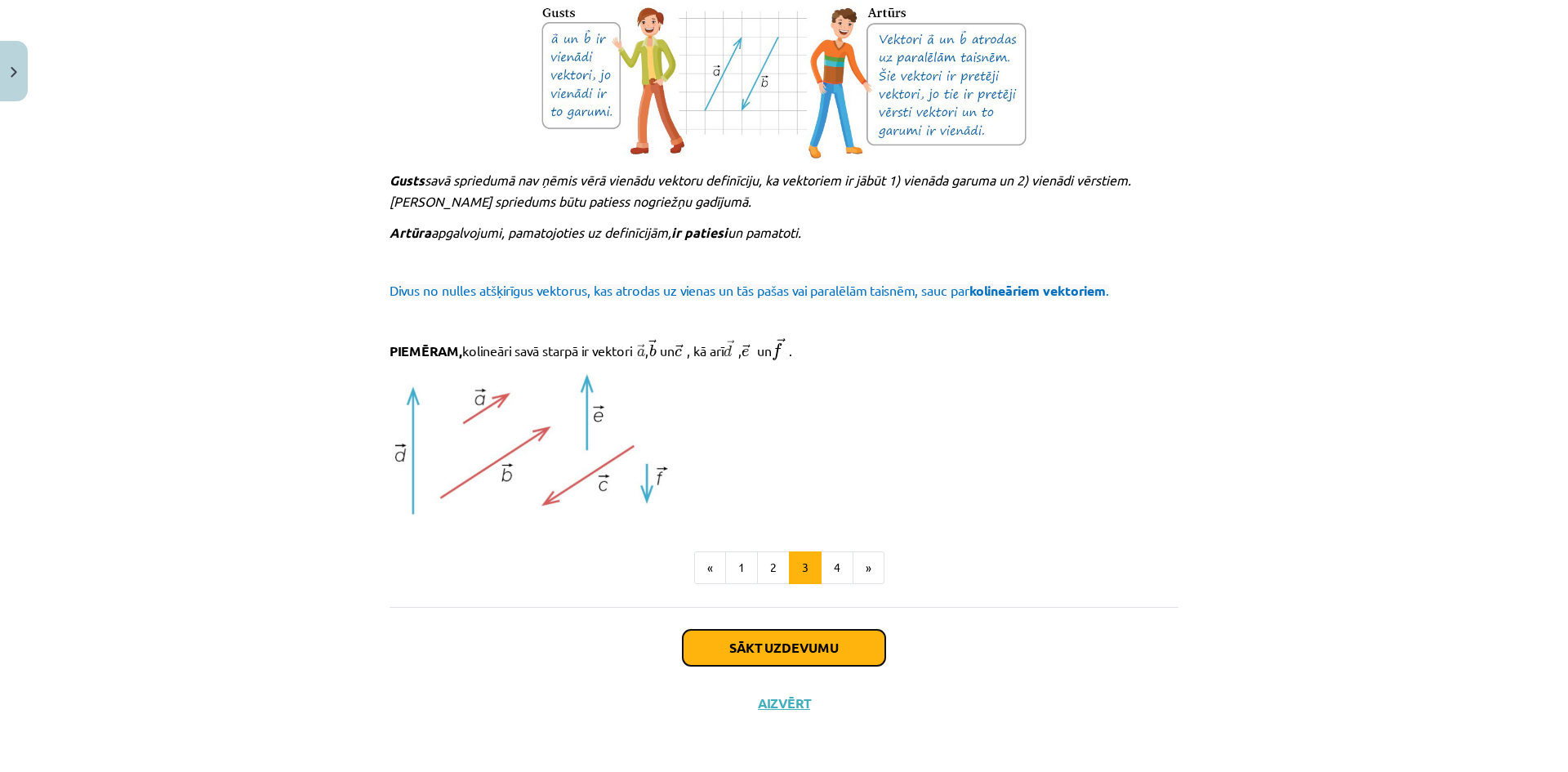
click at [821, 655] on button "Sākt uzdevumu" at bounding box center [784, 648] width 203 height 36
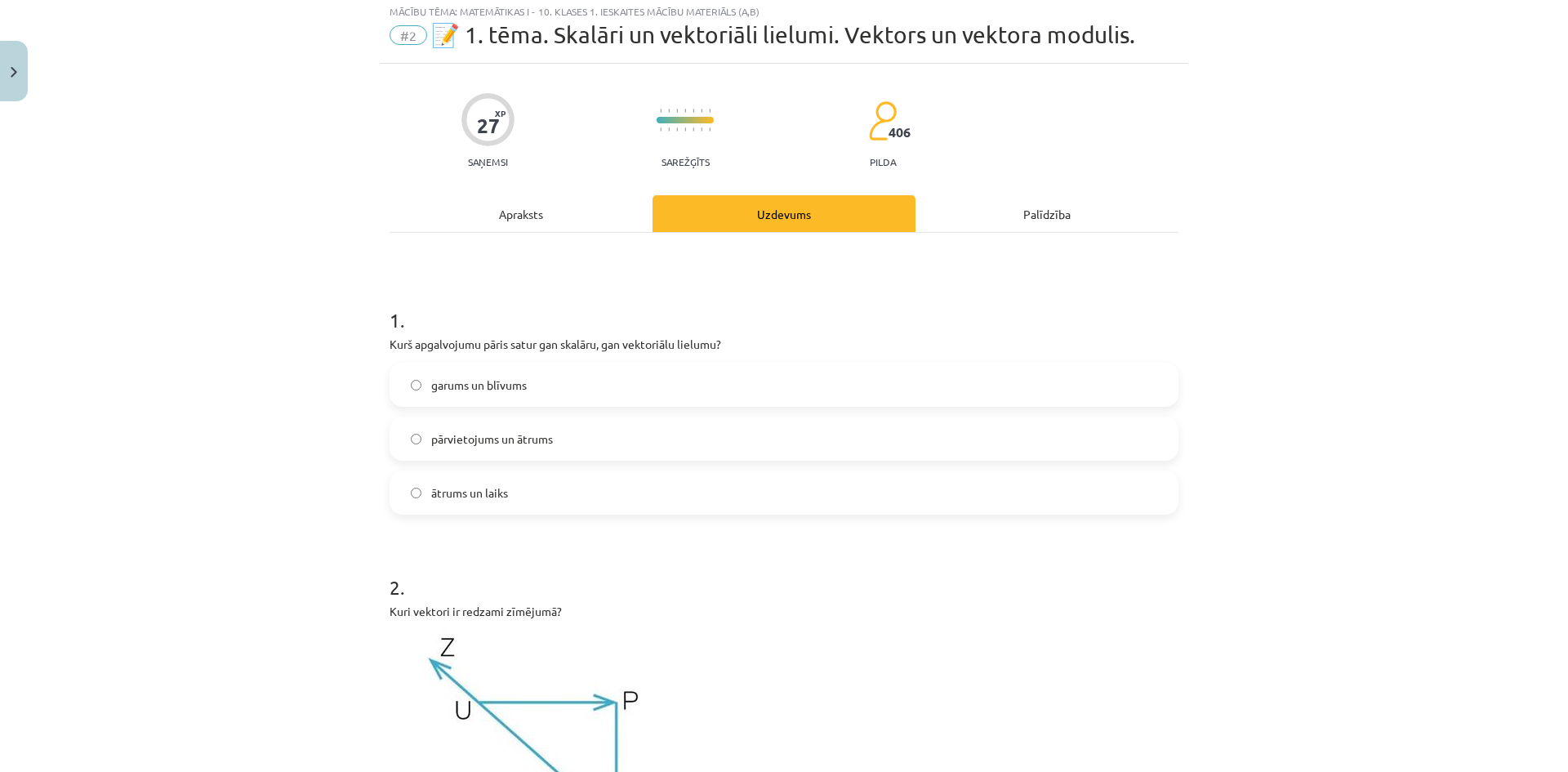
scroll to position [41, 0]
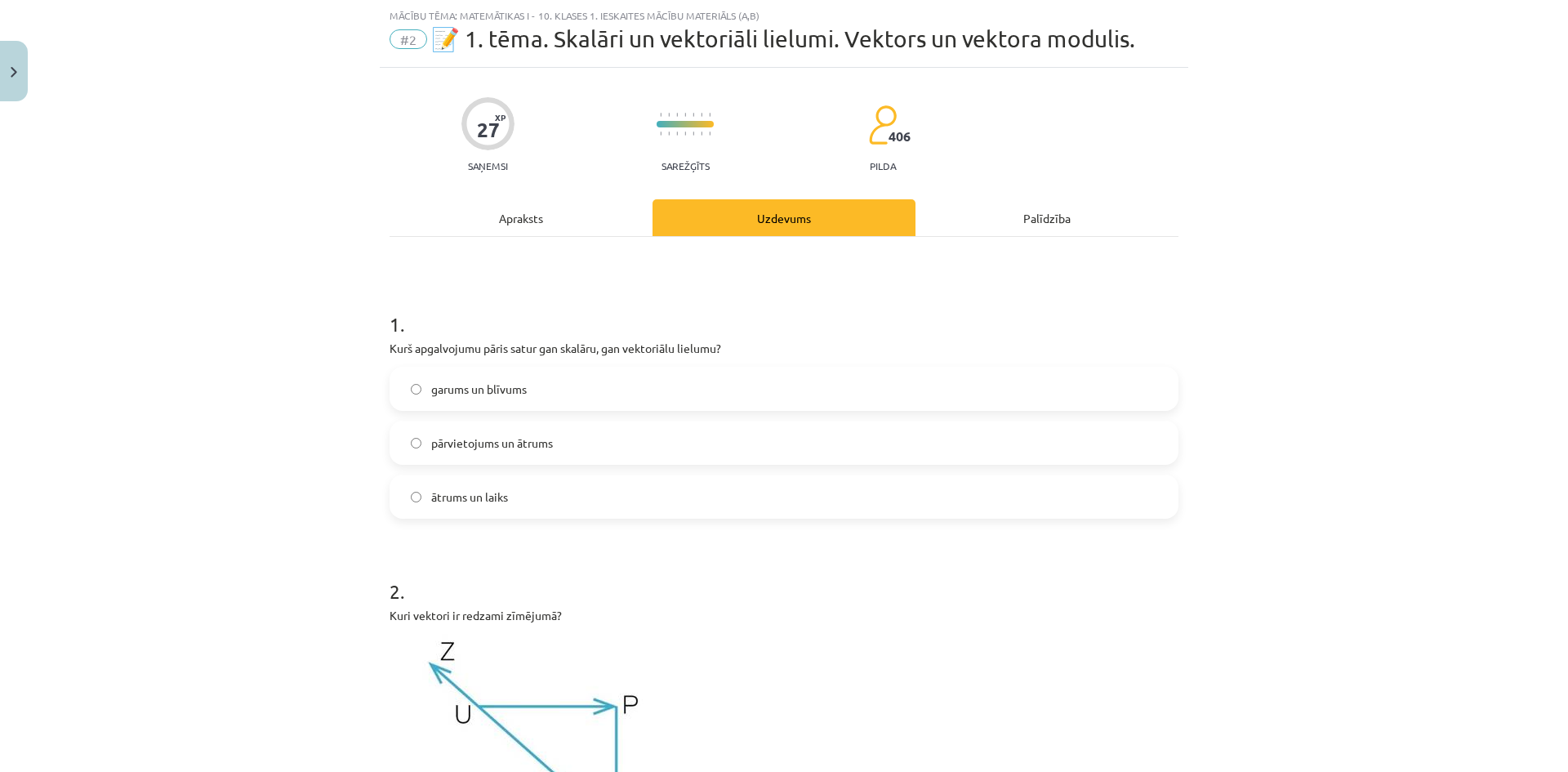
click at [569, 351] on p "Kurš apgalvojumu pāris satur gan skalāru, gan vektoriālu lielumu?" at bounding box center [784, 349] width 789 height 17
copy div "Kurš apgalvojumu pāris satur gan skalāru, gan vektoriālu lielumu?"
click at [310, 422] on div "Mācību tēma: Matemātikas i - 10. klases 1. ieskaites mācību materiāls (a,b) #2 …" at bounding box center [784, 386] width 1568 height 772
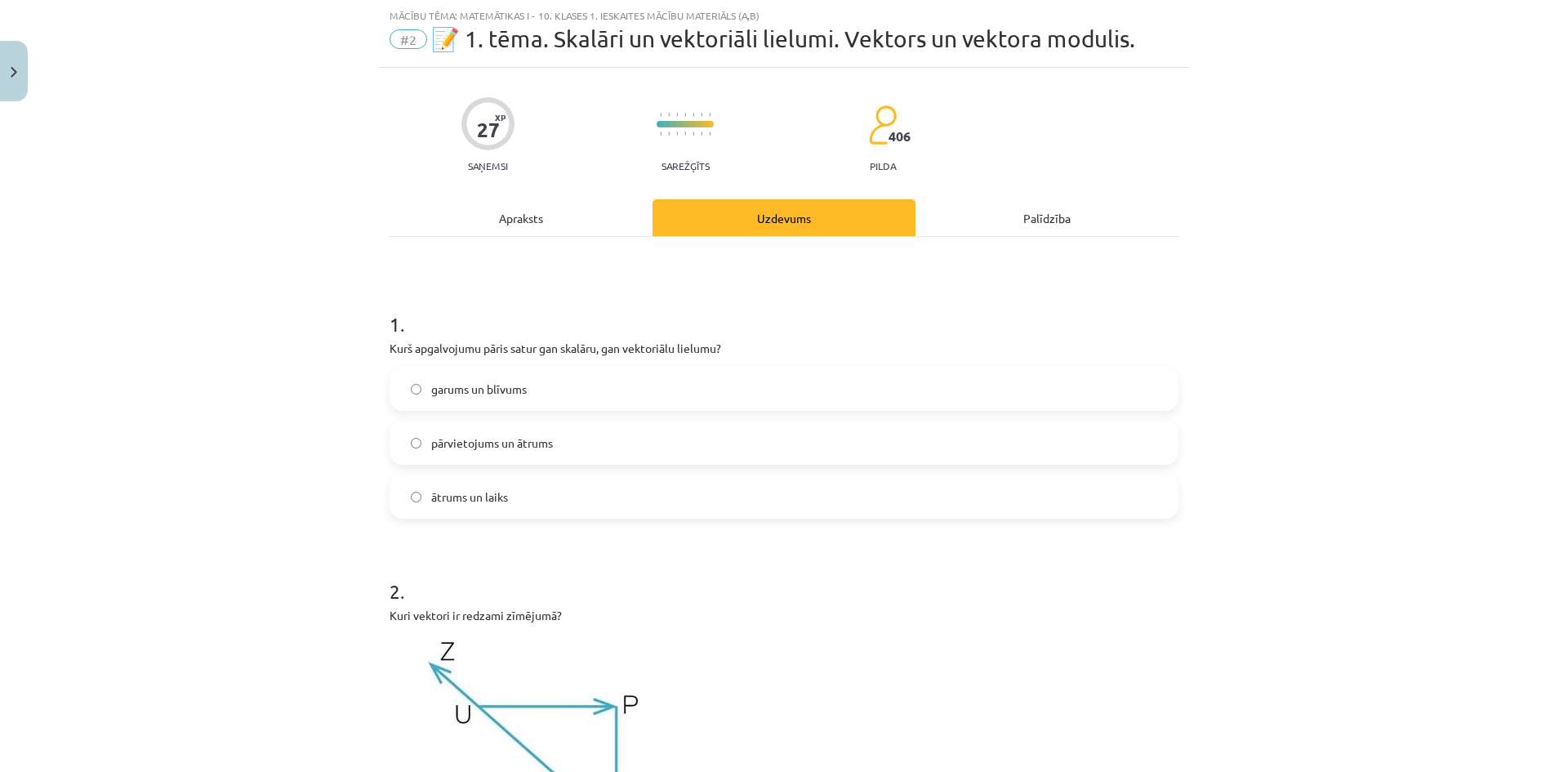
drag, startPoint x: 576, startPoint y: 498, endPoint x: 492, endPoint y: 492, distance: 84.2
click at [538, 498] on label "ātrums un laiks" at bounding box center [784, 497] width 786 height 41
drag, startPoint x: 492, startPoint y: 492, endPoint x: 448, endPoint y: 458, distance: 55.6
click at [477, 478] on label "ātrums un laiks" at bounding box center [784, 497] width 786 height 41
drag, startPoint x: 448, startPoint y: 458, endPoint x: 403, endPoint y: 407, distance: 68.0
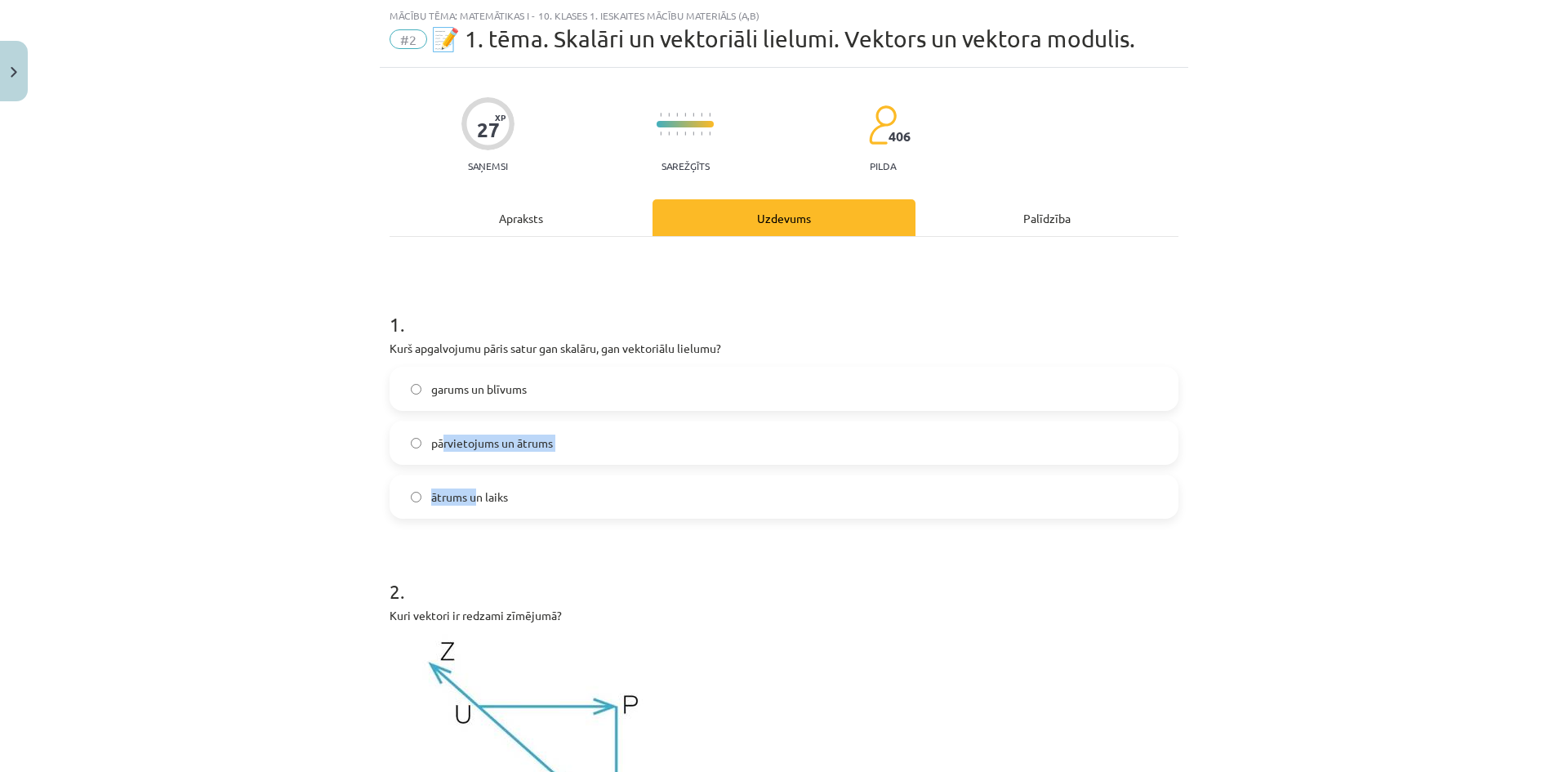
click at [418, 428] on div "garums un blīvums pārvietojums un ātrums ātrums un laiks" at bounding box center [784, 442] width 789 height 152
drag, startPoint x: 403, startPoint y: 407, endPoint x: 388, endPoint y: 376, distance: 34.4
click at [389, 376] on div "garums un blīvums pārvietojums un ātrums ātrums un laiks" at bounding box center [784, 442] width 789 height 152
click at [391, 378] on label "garums un blīvums" at bounding box center [784, 389] width 786 height 41
click at [334, 369] on div "Mācību tēma: Matemātikas i - 10. klases 1. ieskaites mācību materiāls (a,b) #2 …" at bounding box center [784, 386] width 1568 height 772
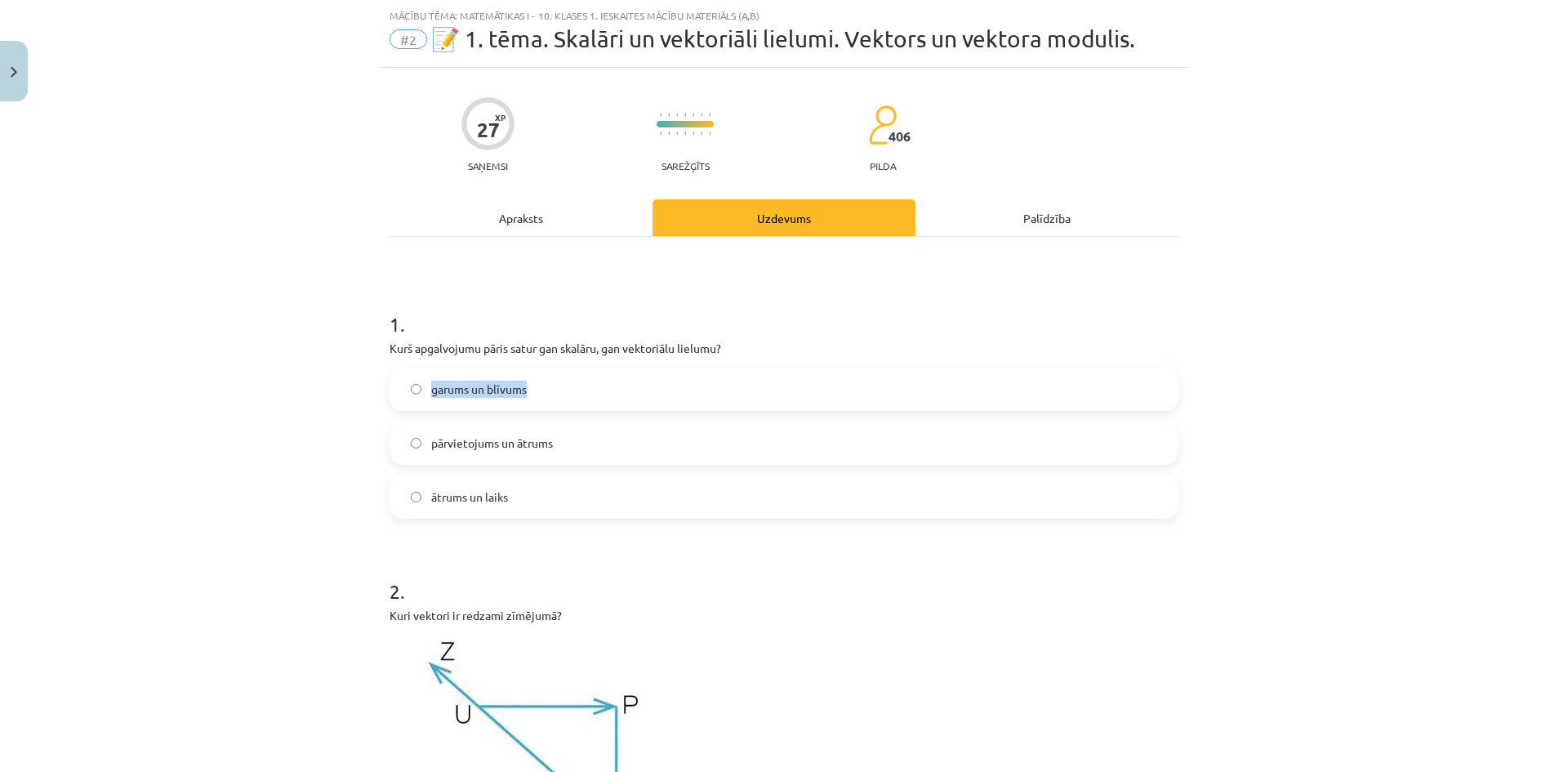
click at [520, 415] on div "garums un blīvums pārvietojums un ātrums ātrums un laiks" at bounding box center [784, 442] width 789 height 152
click at [588, 560] on h1 "2 ." at bounding box center [784, 576] width 789 height 50
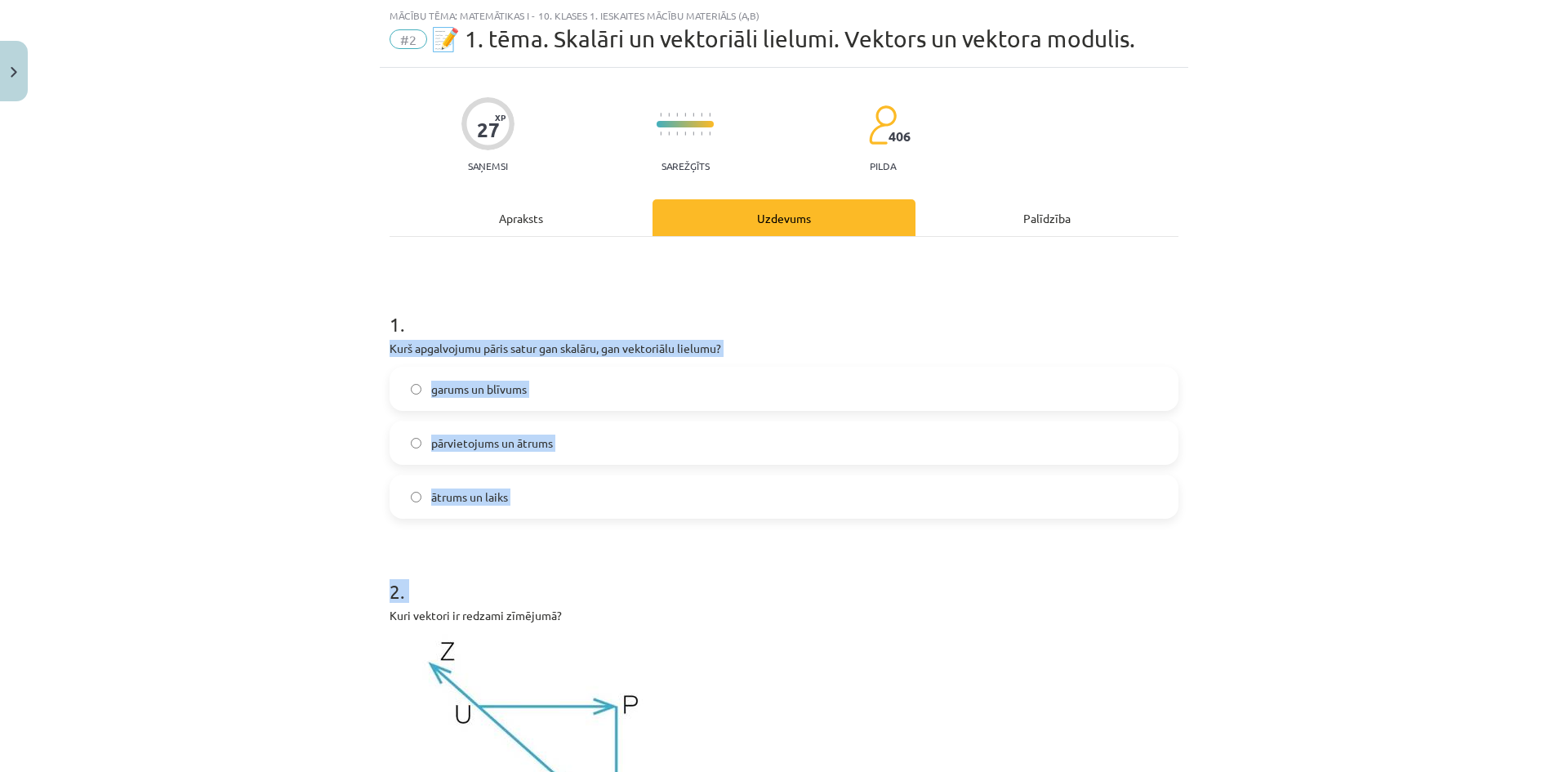
drag, startPoint x: 558, startPoint y: 539, endPoint x: 387, endPoint y: 450, distance: 192.8
click at [527, 516] on label "ātrums un laiks" at bounding box center [784, 497] width 786 height 41
drag, startPoint x: 557, startPoint y: 496, endPoint x: 385, endPoint y: 386, distance: 204.2
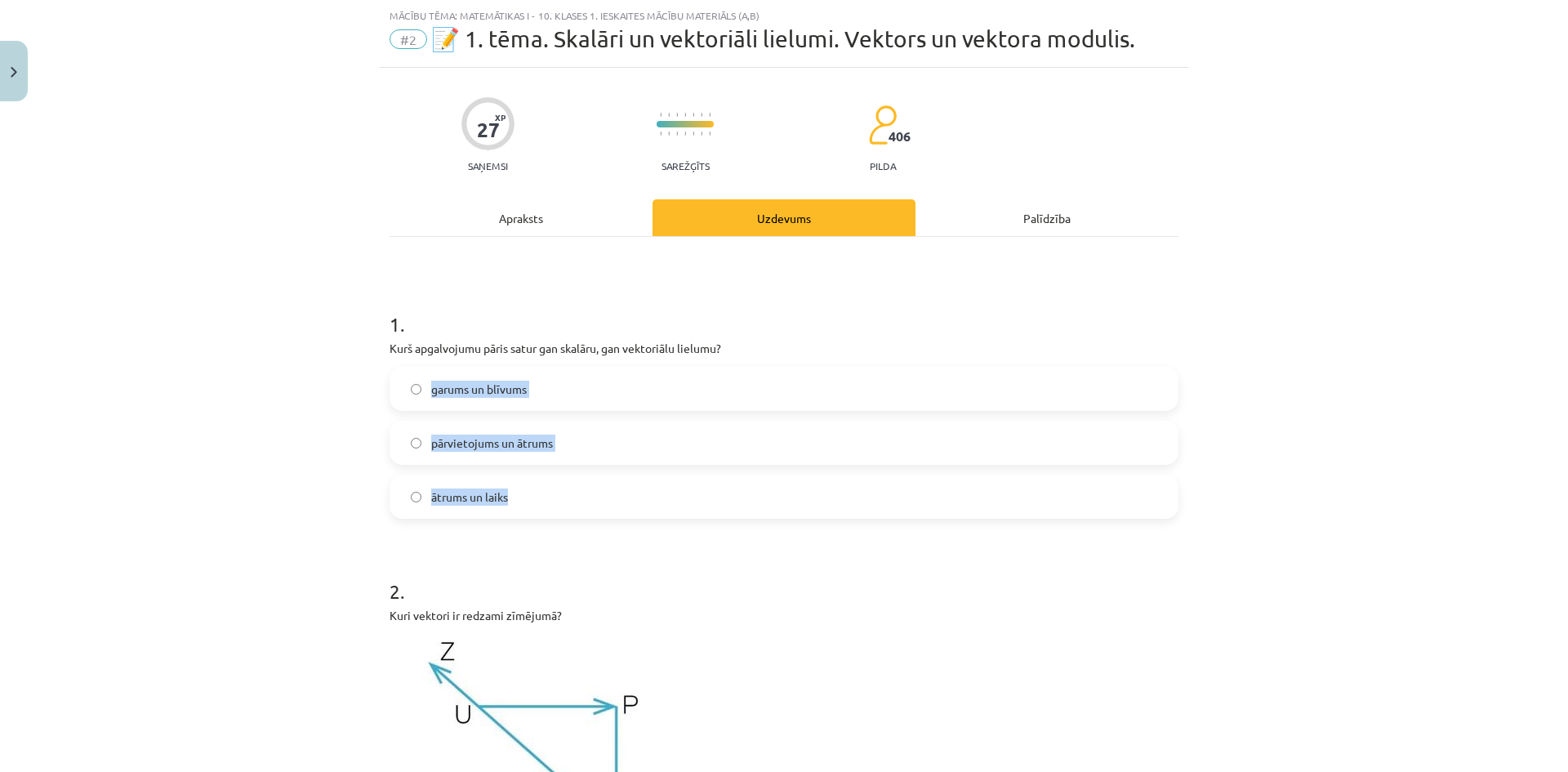
click at [389, 386] on div "garums un blīvums pārvietojums un ātrums ātrums un laiks" at bounding box center [784, 442] width 789 height 152
copy div "garums un blīvums pārvietojums un ātrums ātrums un laiks"
click at [524, 416] on div "garums un blīvums pārvietojums un ātrums ātrums un laiks" at bounding box center [784, 442] width 789 height 152
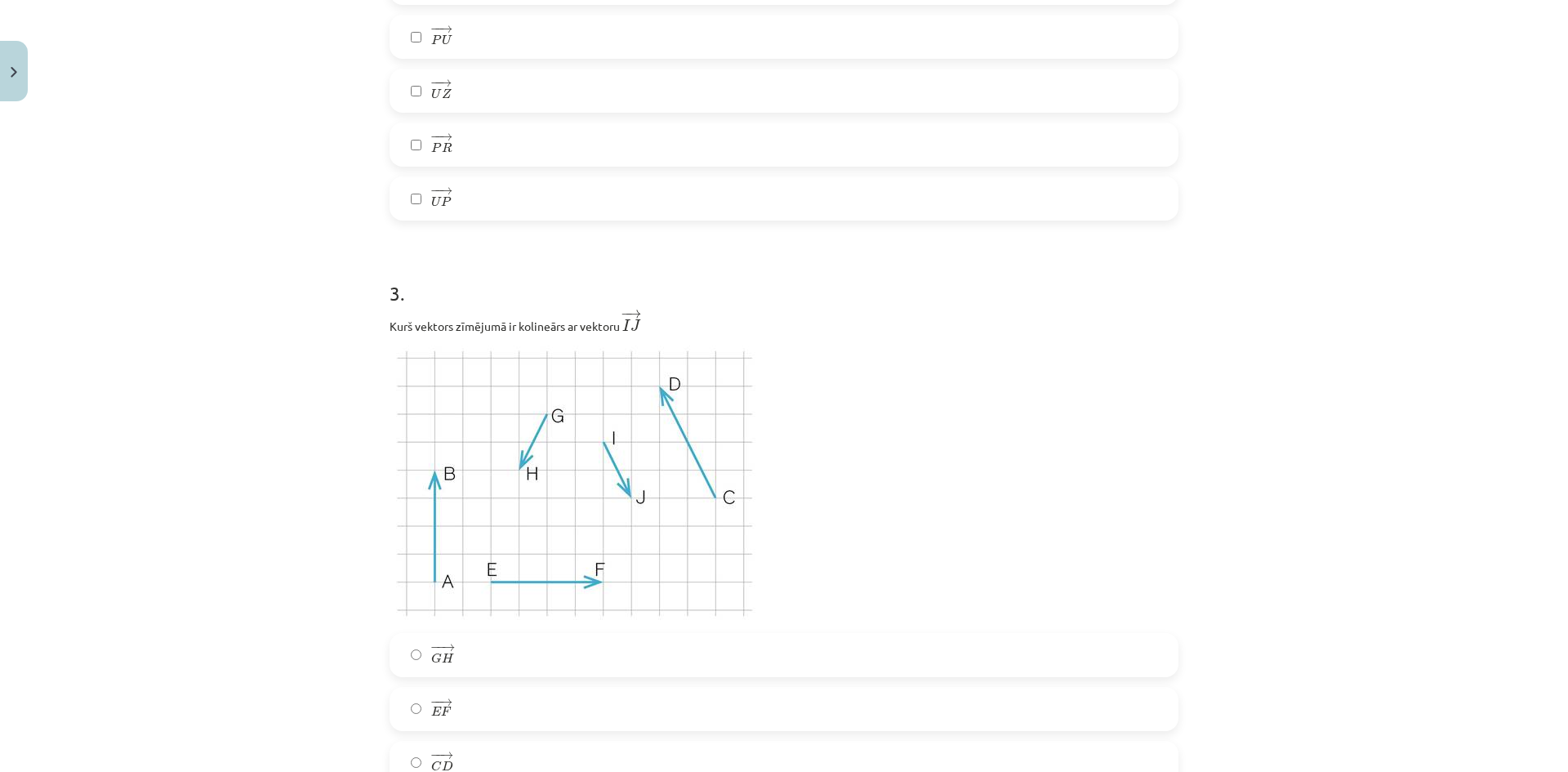
scroll to position [1021, 0]
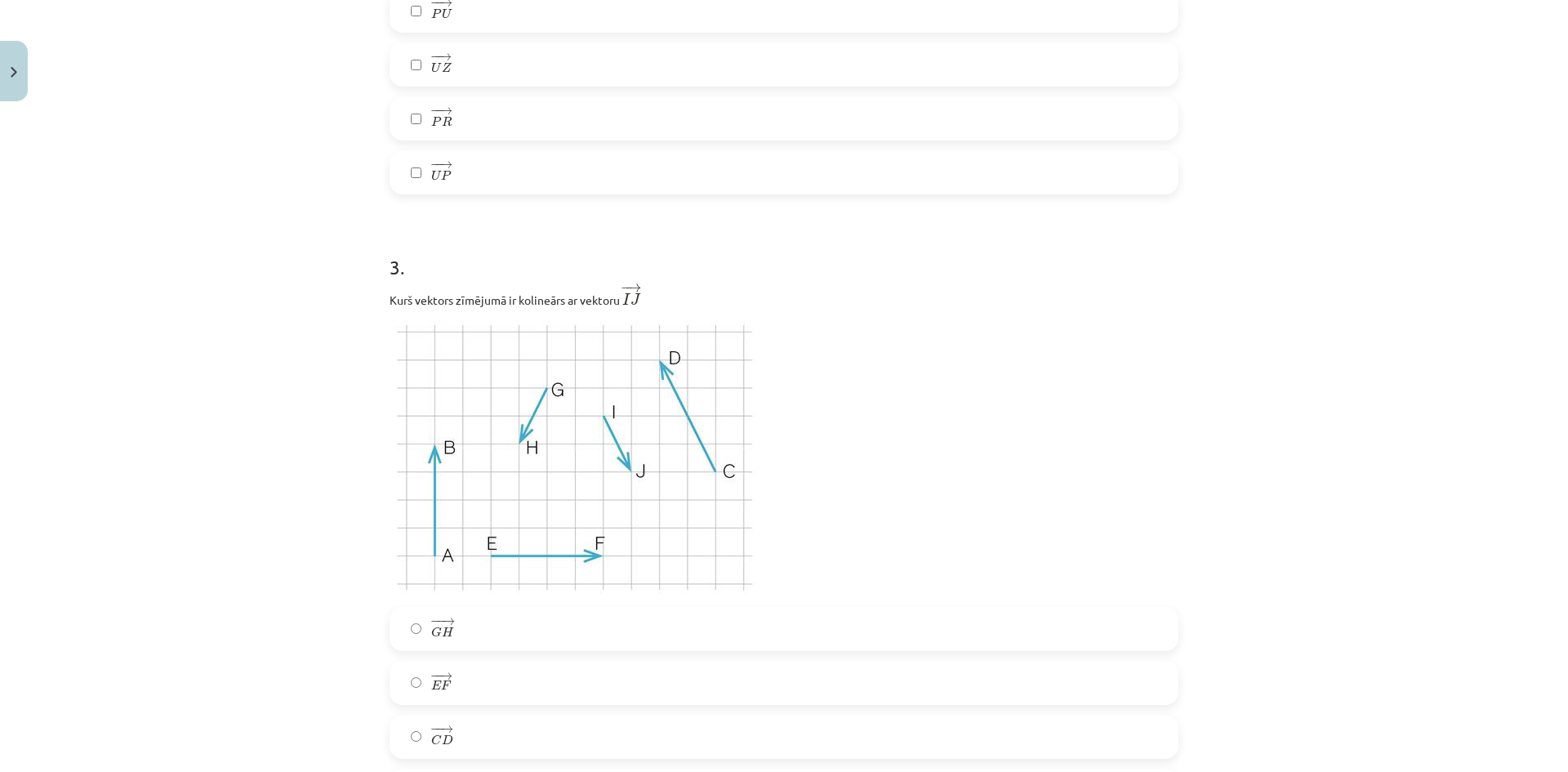
drag, startPoint x: 380, startPoint y: 302, endPoint x: 426, endPoint y: 300, distance: 46.0
click at [417, 300] on p "Kurš vektors zīmējumā ir kolineārs ar vektoru ﻿ − → I J I J →" at bounding box center [784, 297] width 789 height 27
drag, startPoint x: 474, startPoint y: 306, endPoint x: 598, endPoint y: 313, distance: 124.2
click at [585, 310] on div "Kurš vektors zīmējumā ir kolineārs ar vektoru ﻿ − → I J I J →" at bounding box center [784, 440] width 789 height 314
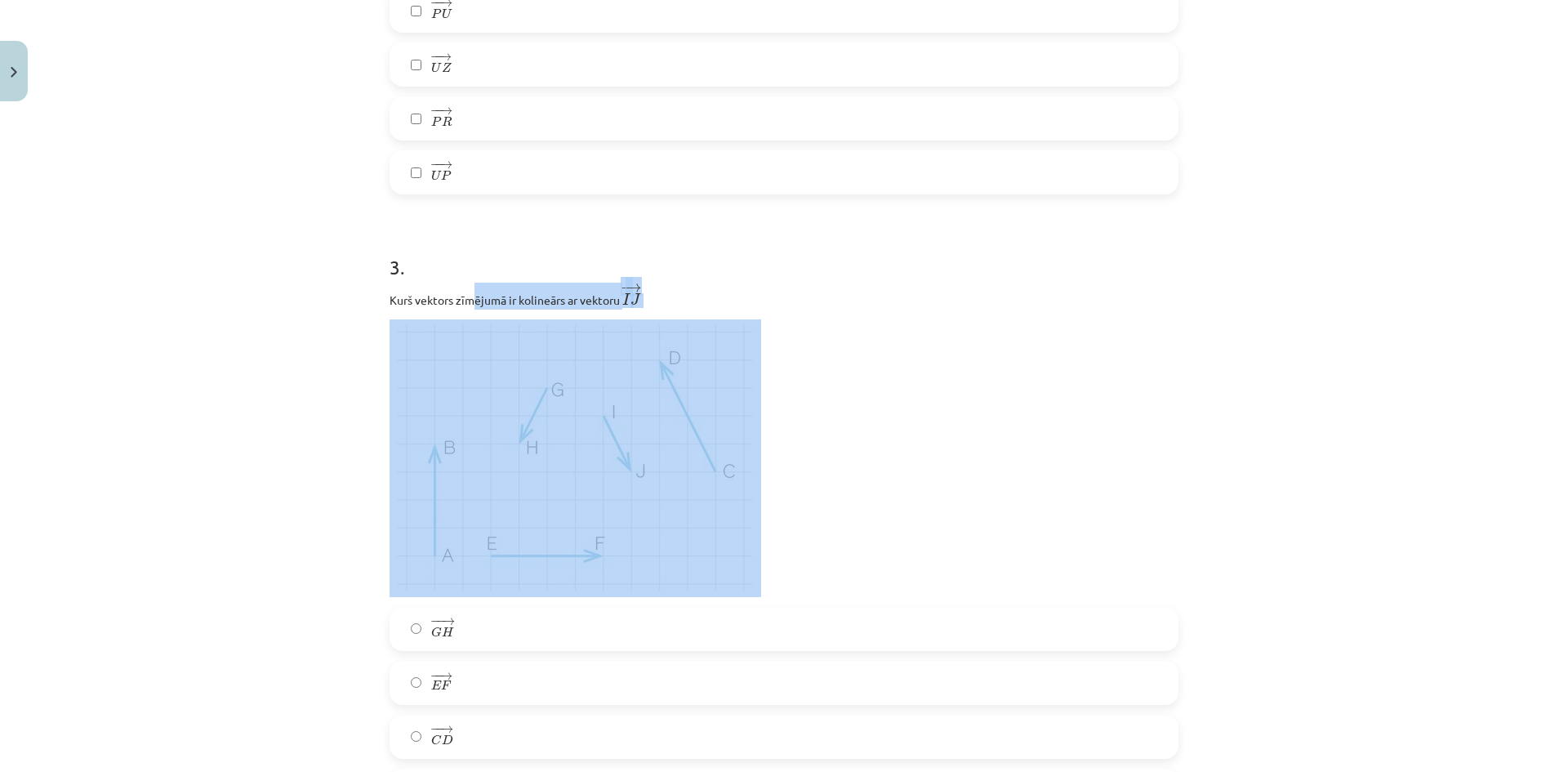
click at [695, 306] on p "Kurš vektors zīmējumā ir kolineārs ar vektoru ﻿ − → I J I J →" at bounding box center [784, 297] width 789 height 27
drag, startPoint x: 667, startPoint y: 304, endPoint x: 441, endPoint y: 314, distance: 226.2
click at [441, 316] on div "Kurš vektors zīmējumā ir kolineārs ar vektoru ﻿ − → I J I J →" at bounding box center [784, 440] width 789 height 314
click at [660, 300] on p "Kurš vektors zīmējumā ir kolineārs ar vektoru ﻿ − → I J I J →" at bounding box center [784, 297] width 789 height 27
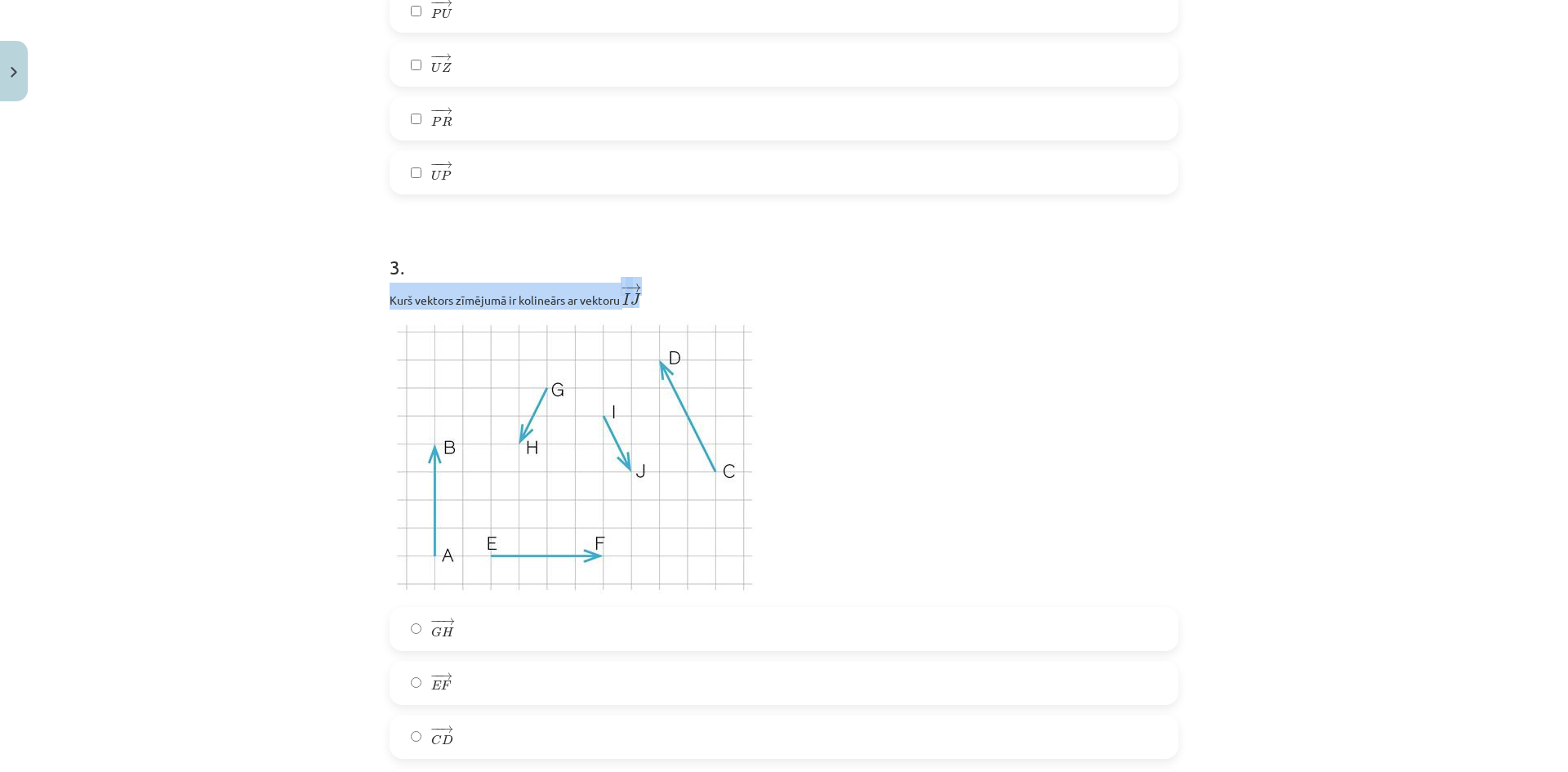
drag, startPoint x: 668, startPoint y: 293, endPoint x: 381, endPoint y: 309, distance: 287.4
copy p "Kurš vektors zīmējumā ir kolineārs ar vektoru ﻿ − → I J"
click at [487, 314] on div "Kurš vektors zīmējumā ir kolineārs ar vektoru ﻿ − → I J I J →" at bounding box center [784, 440] width 789 height 314
click at [971, 421] on p at bounding box center [784, 458] width 789 height 278
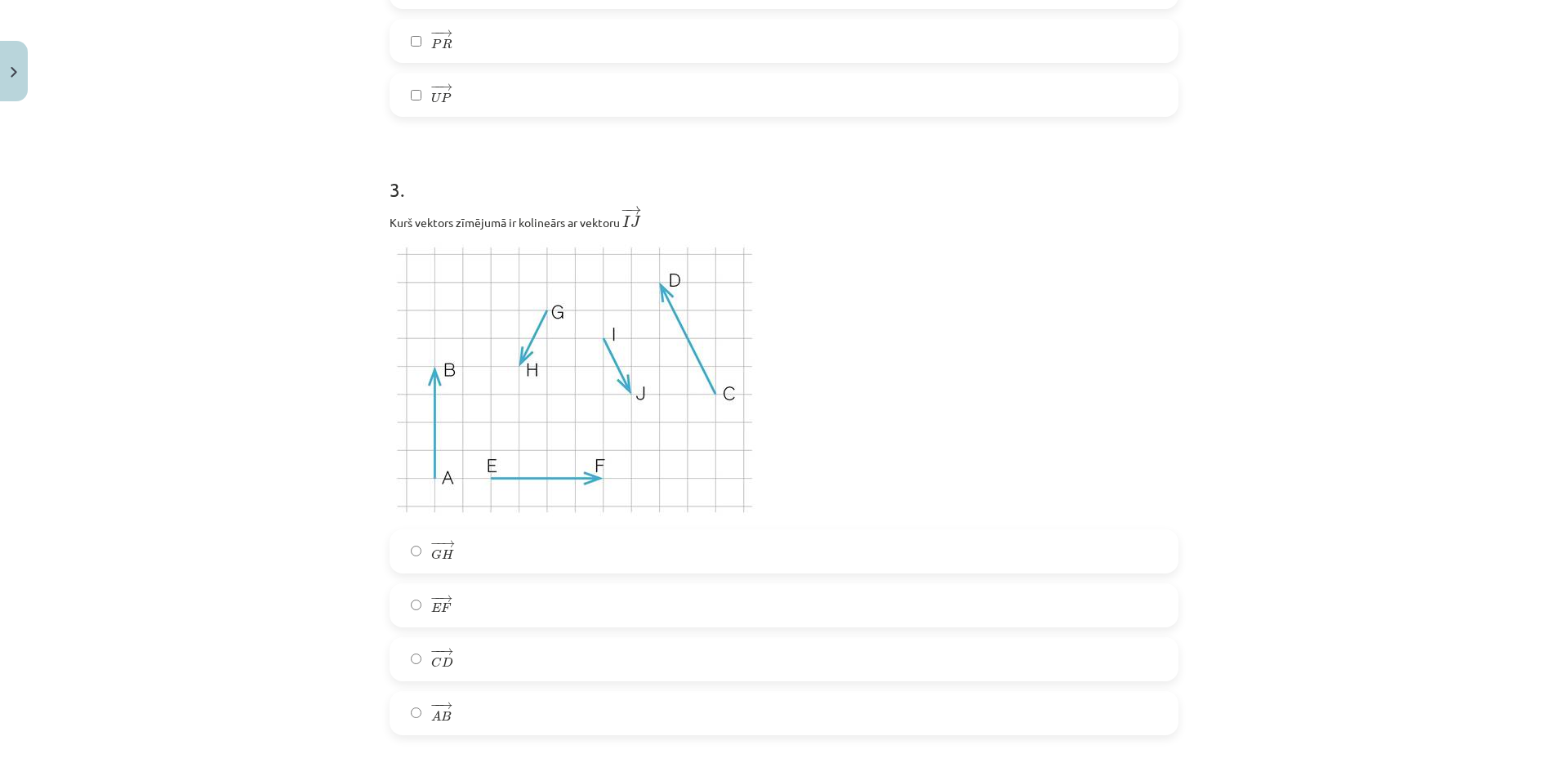
scroll to position [1184, 0]
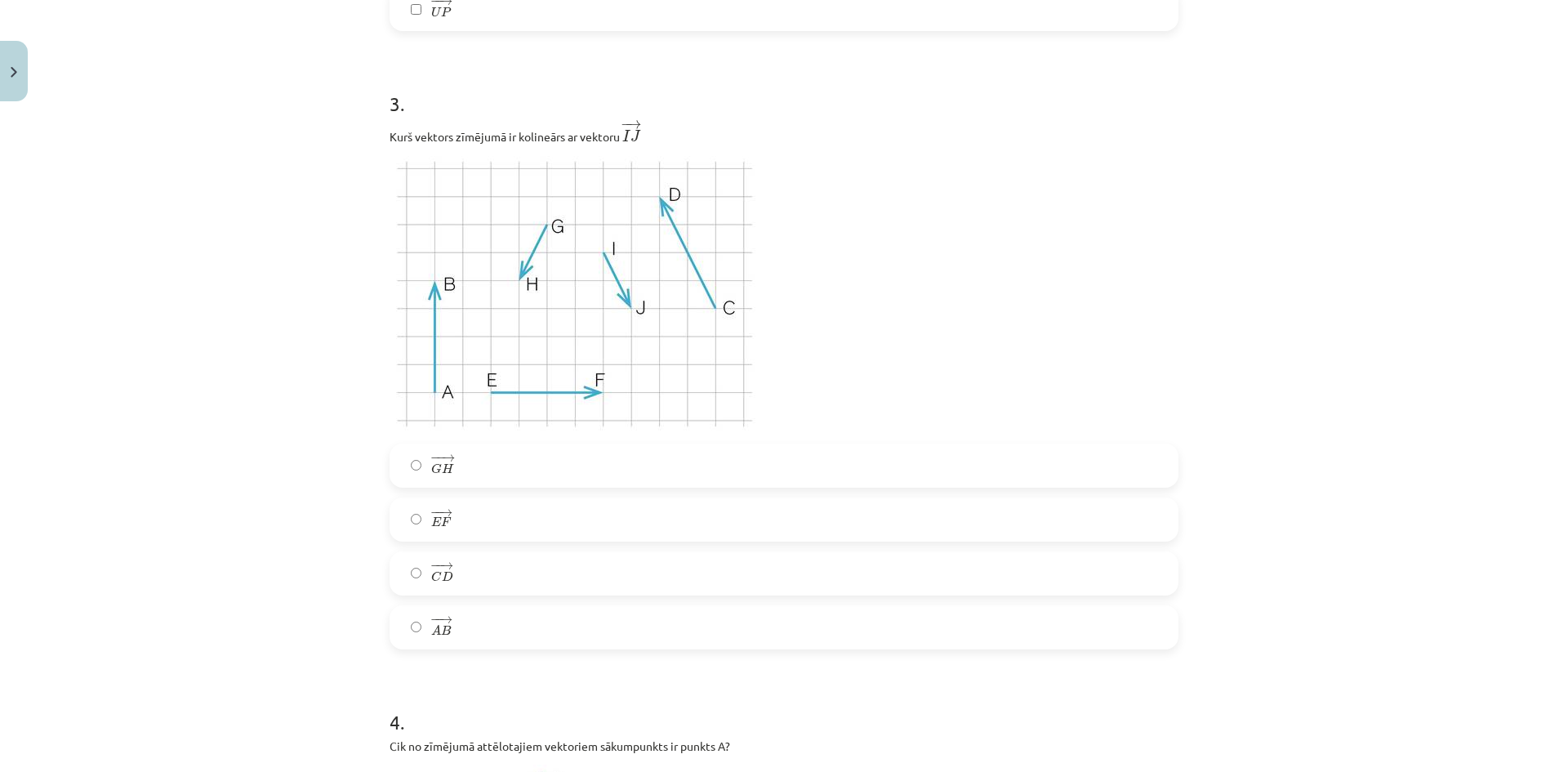
click at [499, 467] on label "− − → G H G H →" at bounding box center [784, 465] width 786 height 41
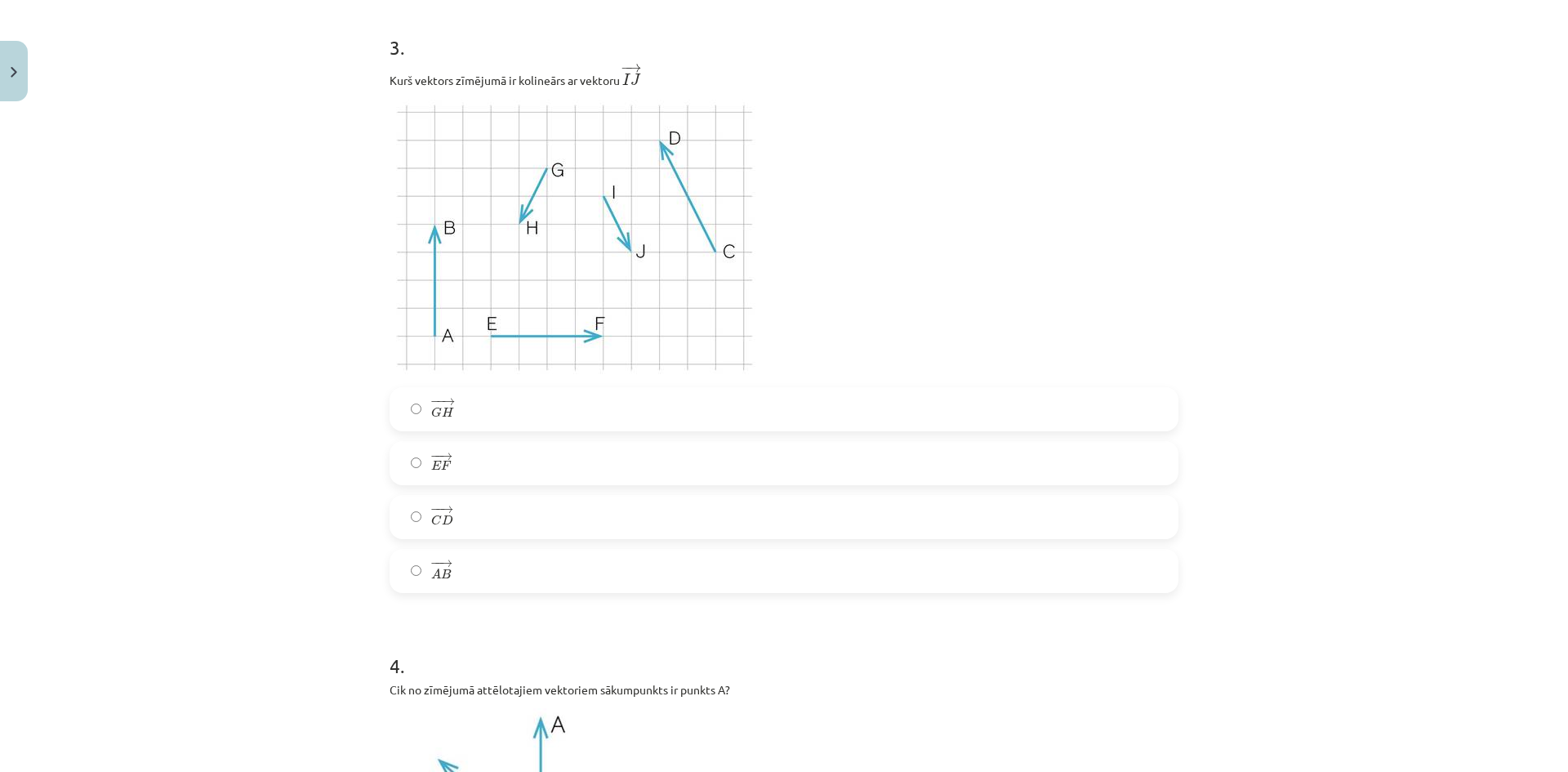
scroll to position [1265, 0]
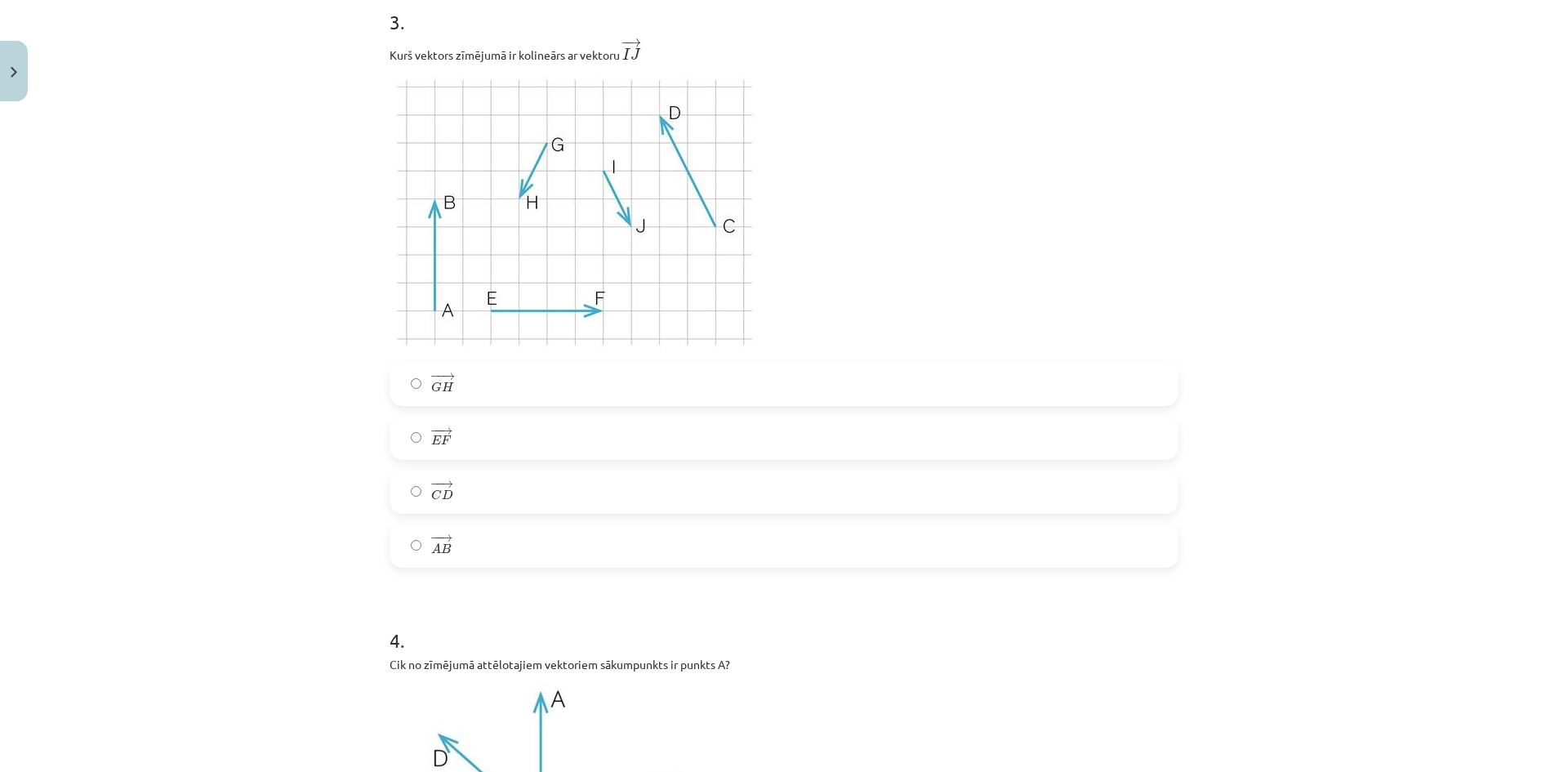
click at [441, 493] on span "D" at bounding box center [447, 494] width 11 height 10
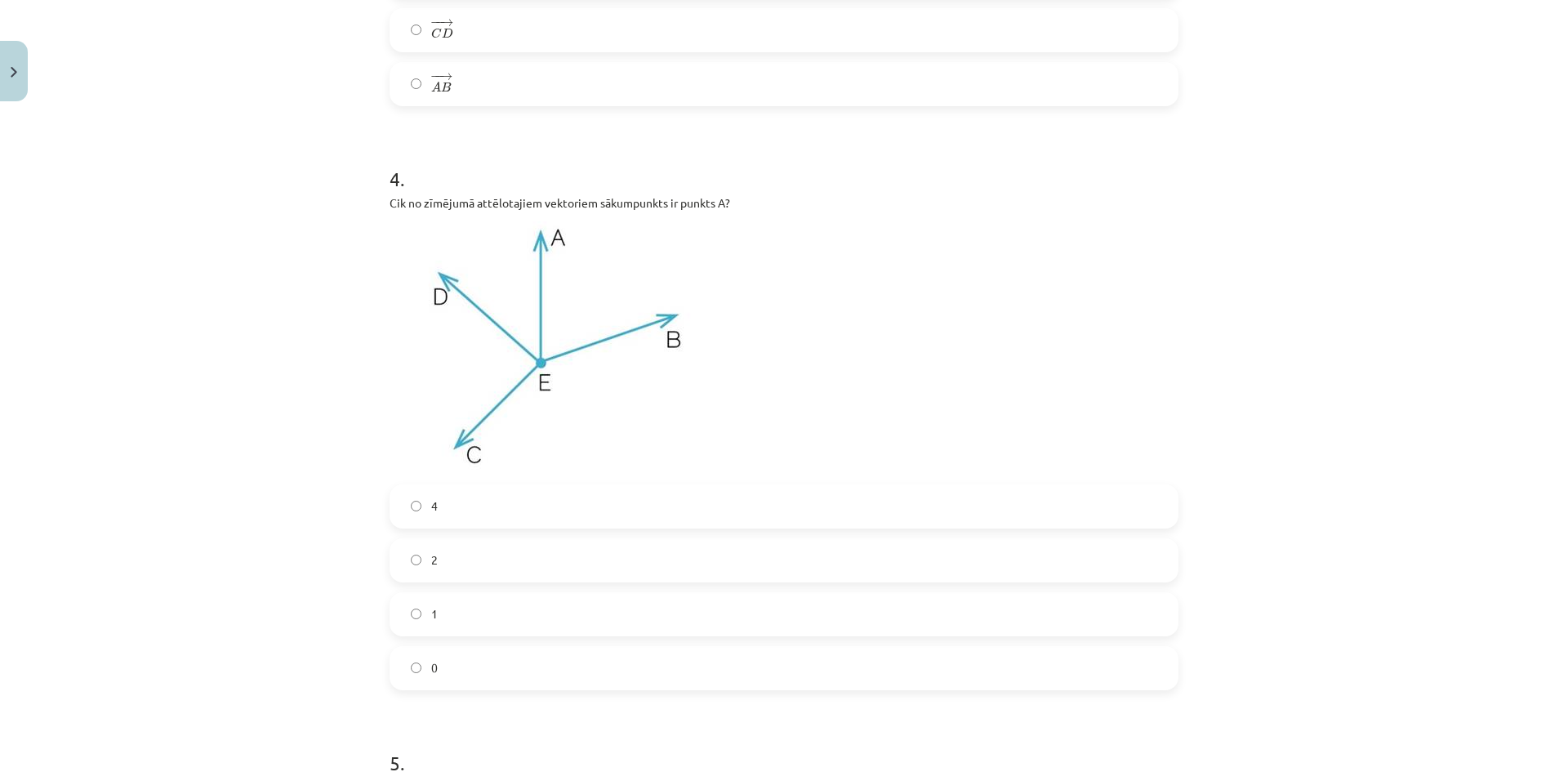
scroll to position [1755, 0]
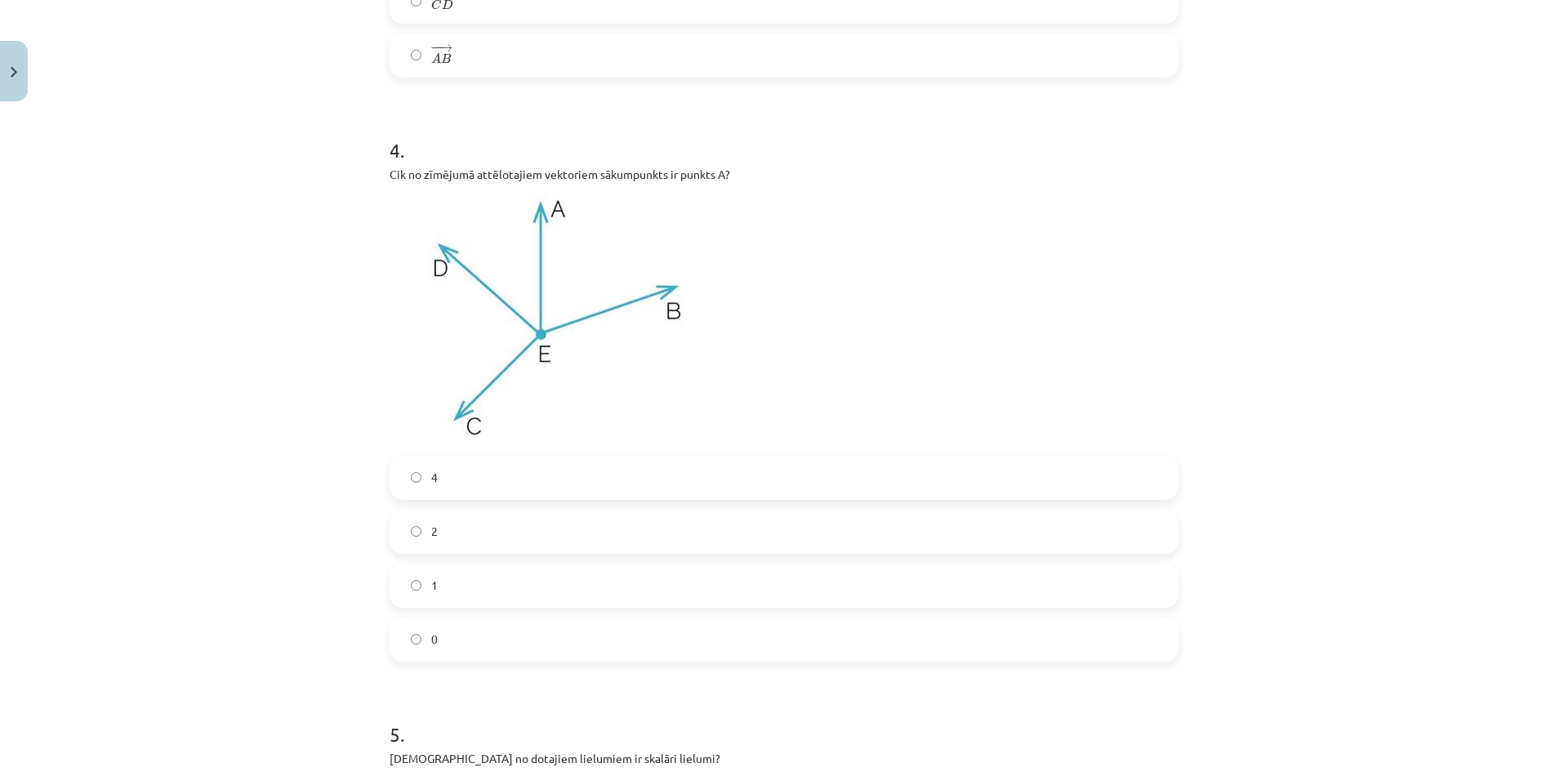
click at [514, 487] on label "4" at bounding box center [784, 478] width 786 height 41
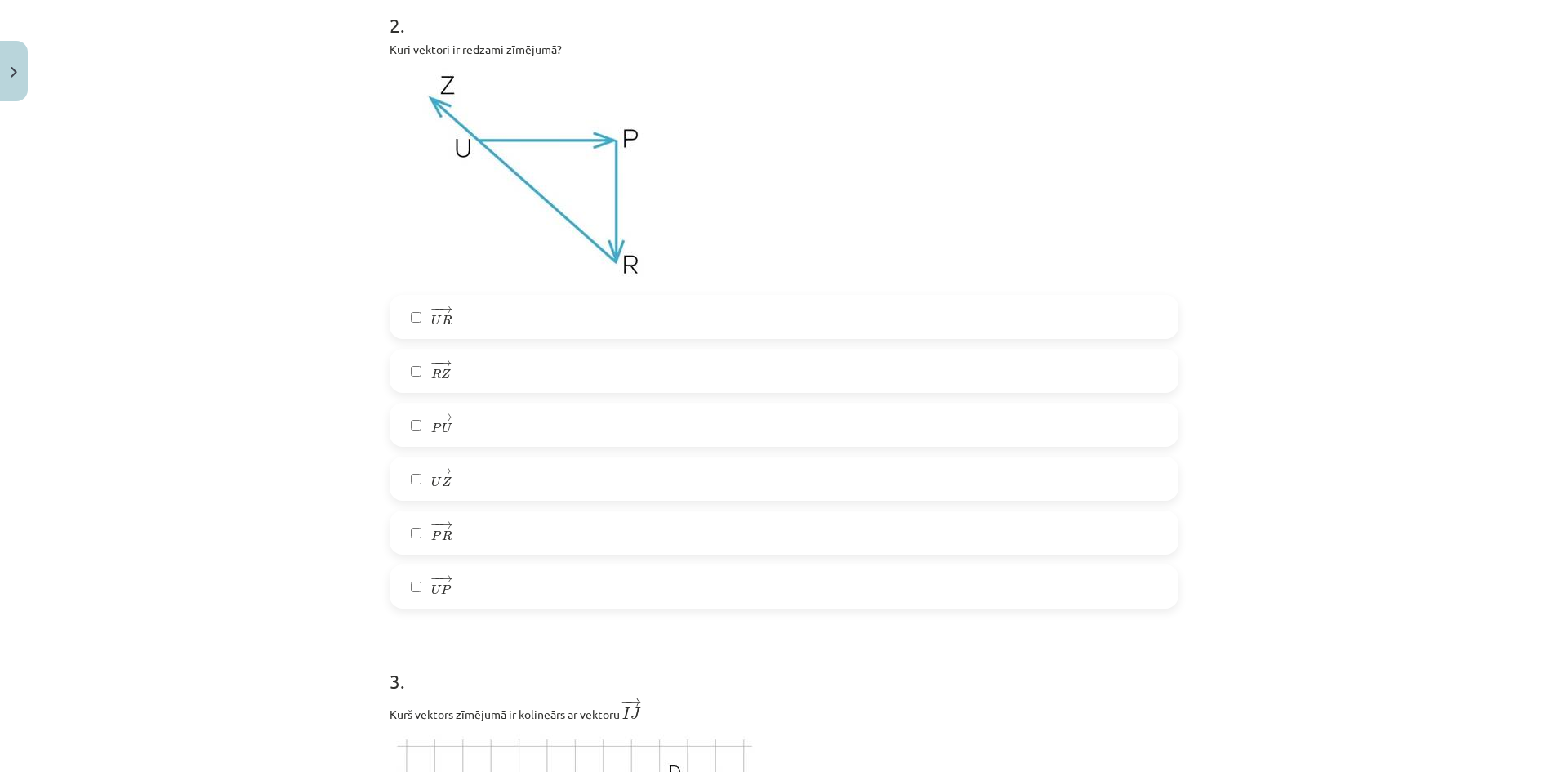
scroll to position [613, 0]
click at [544, 534] on label "− − → P R P R →" at bounding box center [784, 527] width 786 height 41
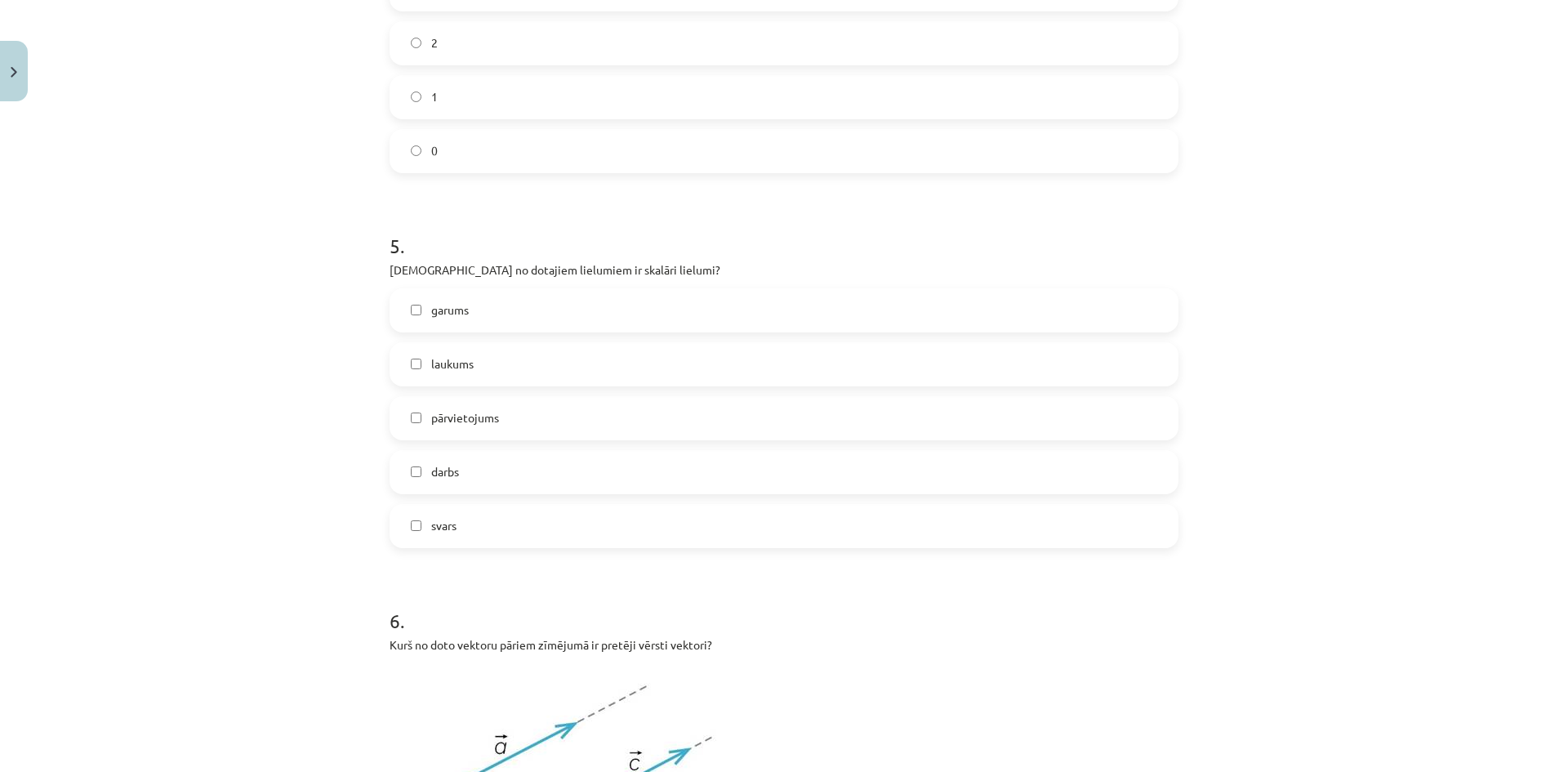
scroll to position [2245, 0]
click at [640, 254] on h1 "5 ." at bounding box center [784, 229] width 789 height 50
drag, startPoint x: 618, startPoint y: 260, endPoint x: 442, endPoint y: 285, distance: 177.8
click at [469, 285] on div "5 . Kuri no dotajiem lielumiem ir skalāri lielumi? garums laukums pārvietojums …" at bounding box center [784, 376] width 789 height 343
click at [429, 266] on p "Kuri no dotajiem lielumiem ir skalāri lielumi?" at bounding box center [784, 268] width 789 height 17
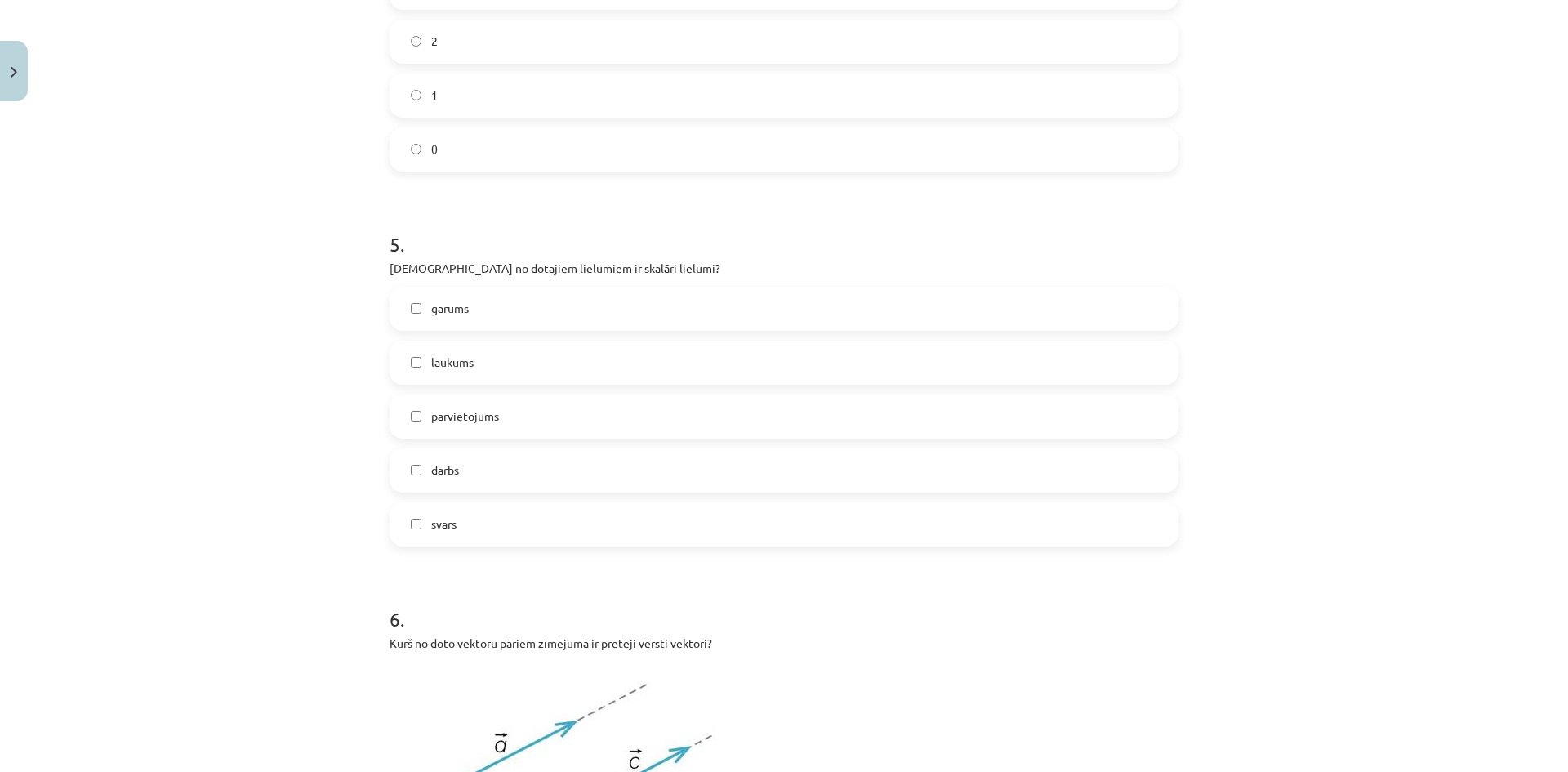
click at [429, 266] on p "Kuri no dotajiem lielumiem ir skalāri lielumi?" at bounding box center [784, 268] width 789 height 17
copy div "Kuri no dotajiem lielumiem ir skalāri lielumi?"
click at [409, 304] on div "garums laukums pārvietojums darbs svars" at bounding box center [784, 416] width 789 height 260
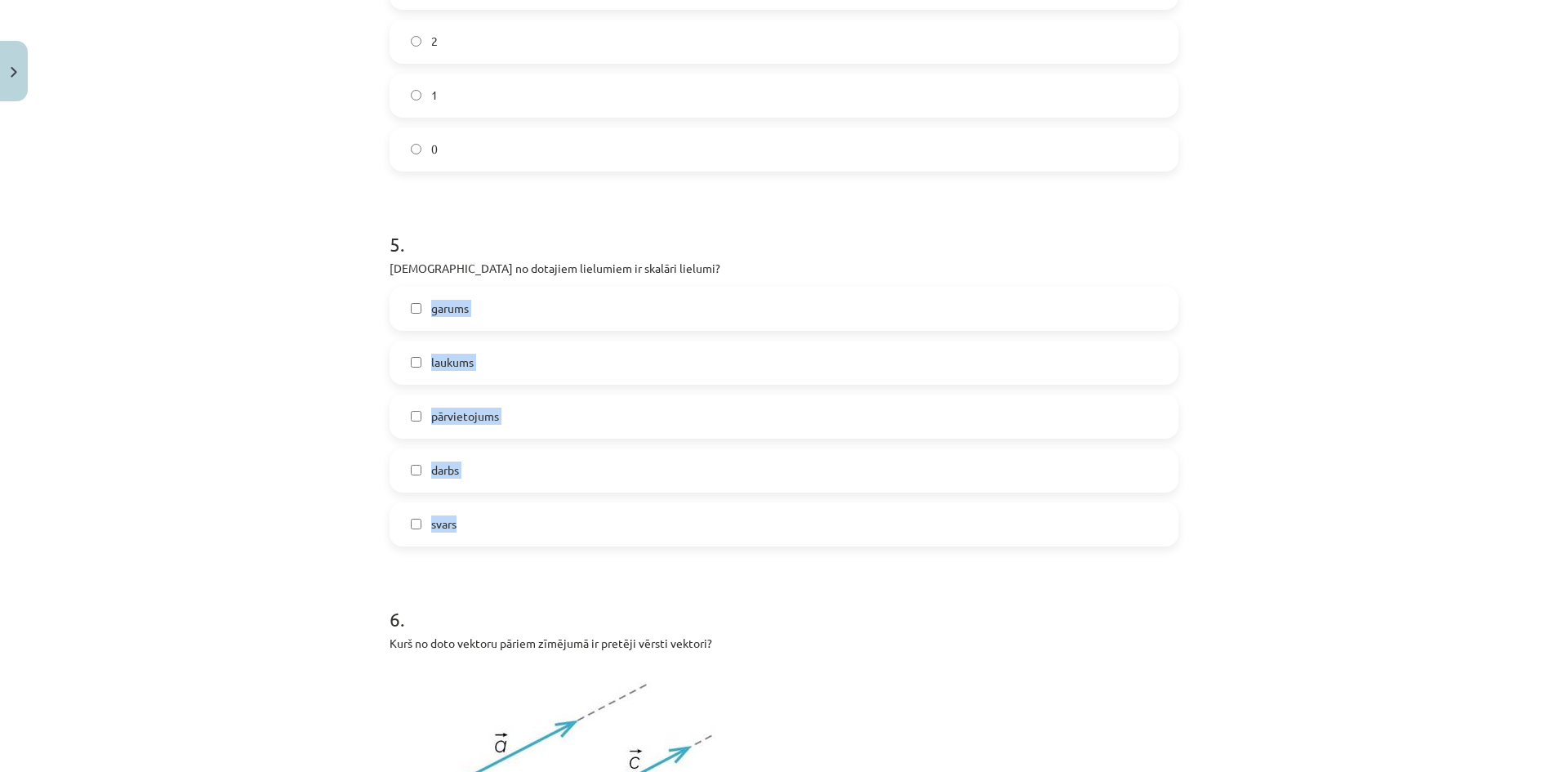
copy div "garums laukums pārvietojums darbs svars"
click at [479, 322] on label "garums" at bounding box center [784, 308] width 786 height 41
click at [447, 358] on span "laukums" at bounding box center [453, 362] width 43 height 17
click at [492, 461] on label "darbs" at bounding box center [784, 470] width 786 height 41
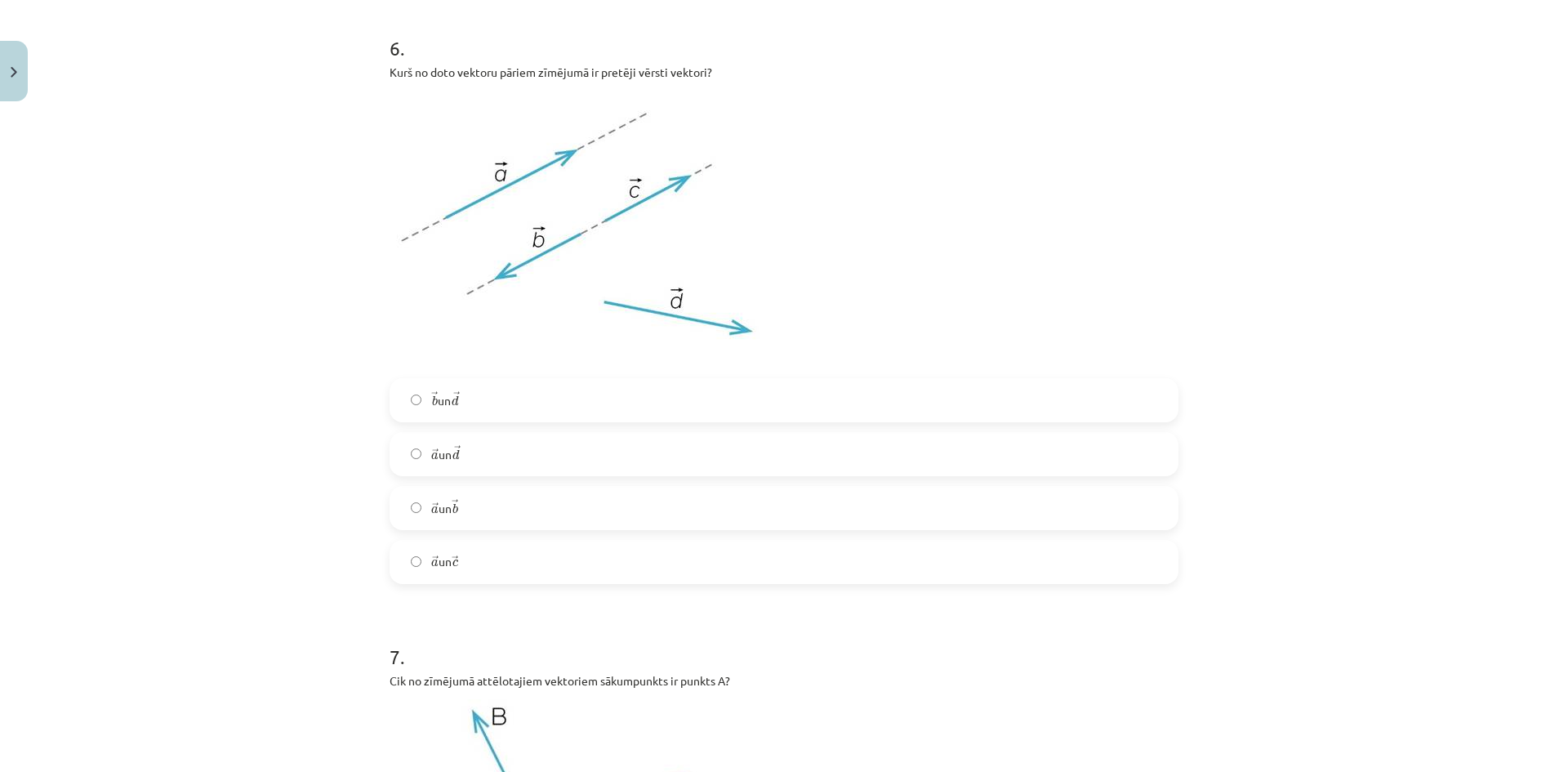
scroll to position [2817, 0]
click at [482, 508] on label "→ a a → un → b b →" at bounding box center [784, 507] width 786 height 41
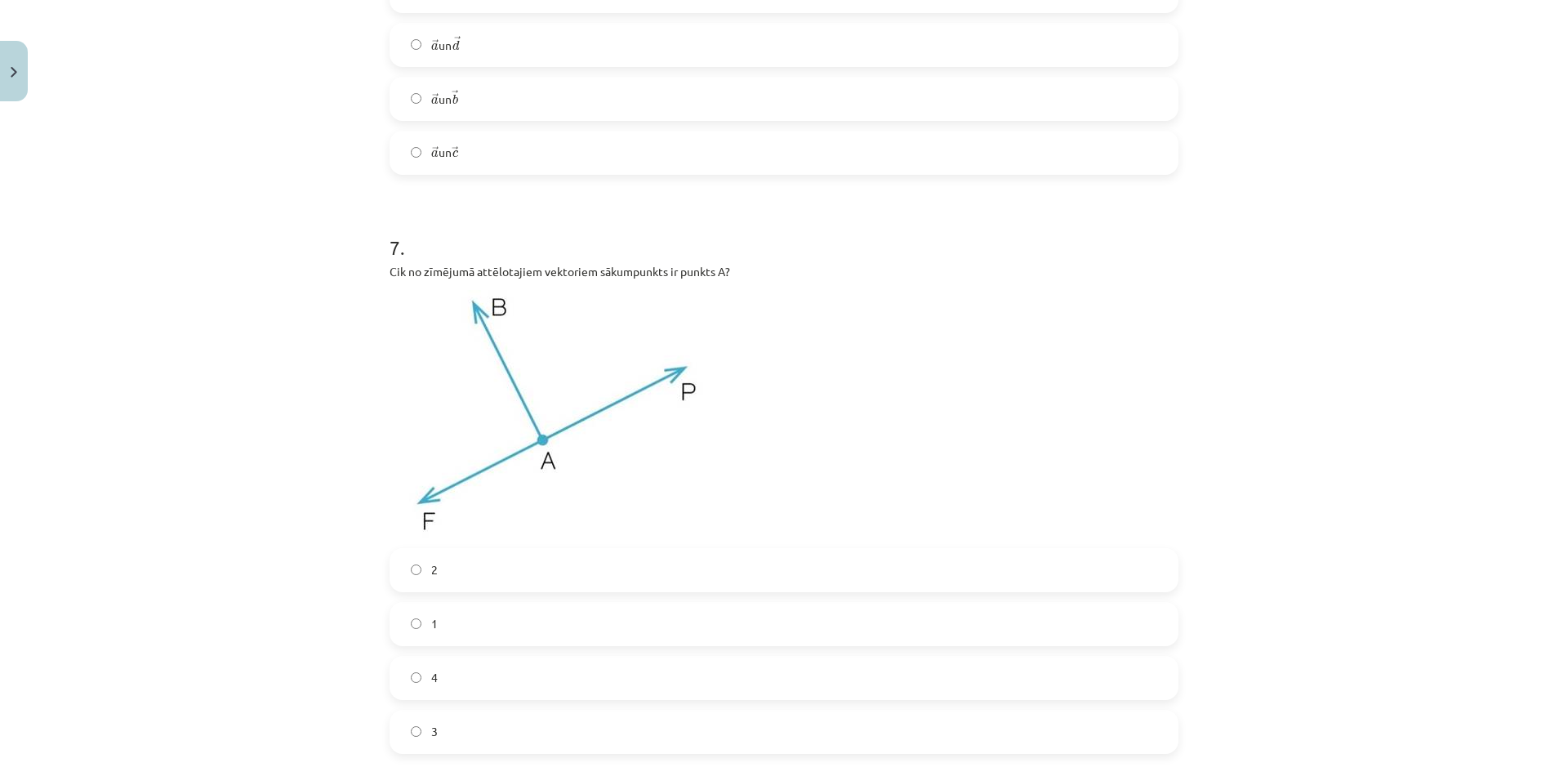
scroll to position [3307, 0]
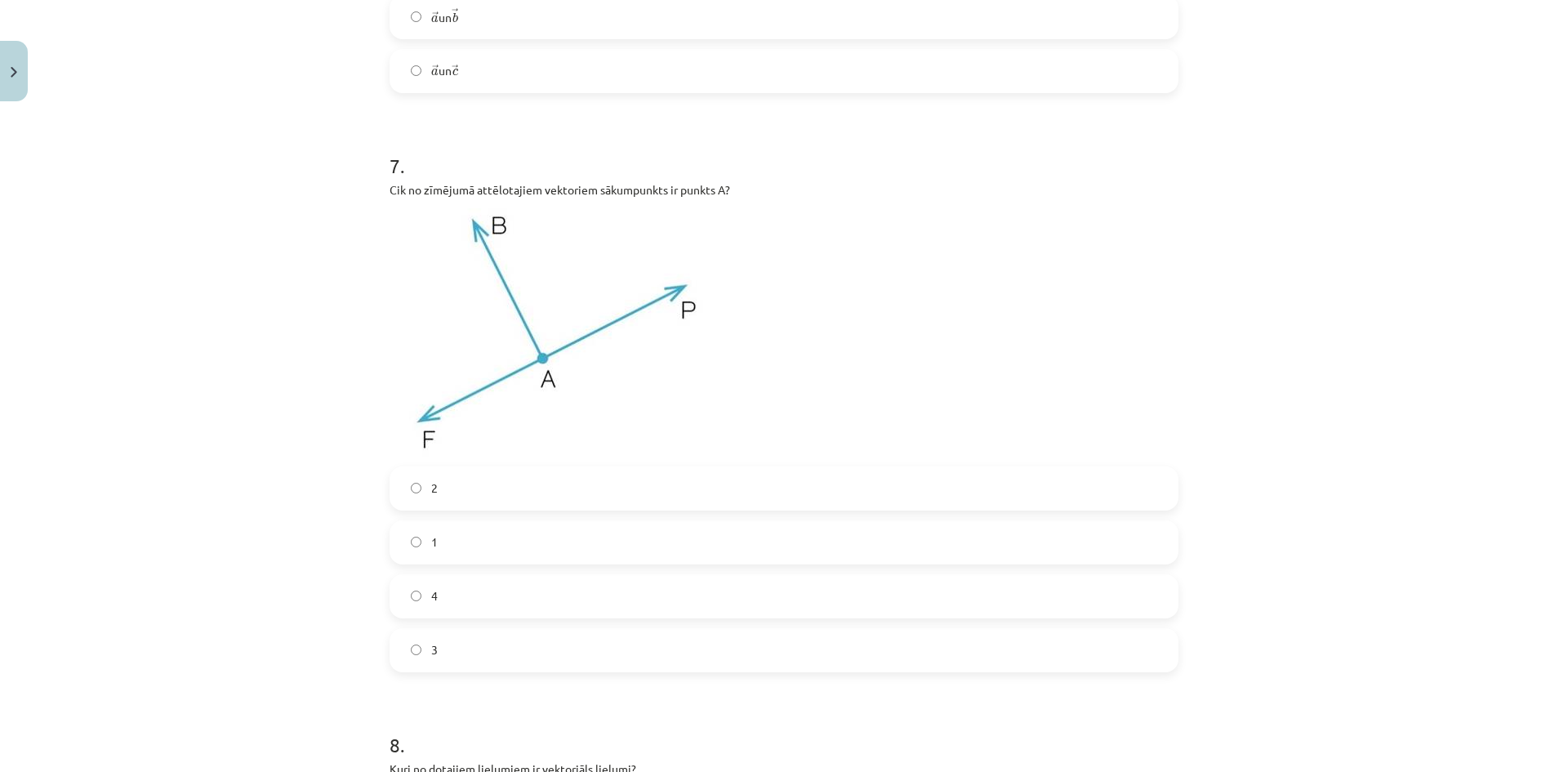
click at [458, 641] on label "3" at bounding box center [784, 650] width 786 height 41
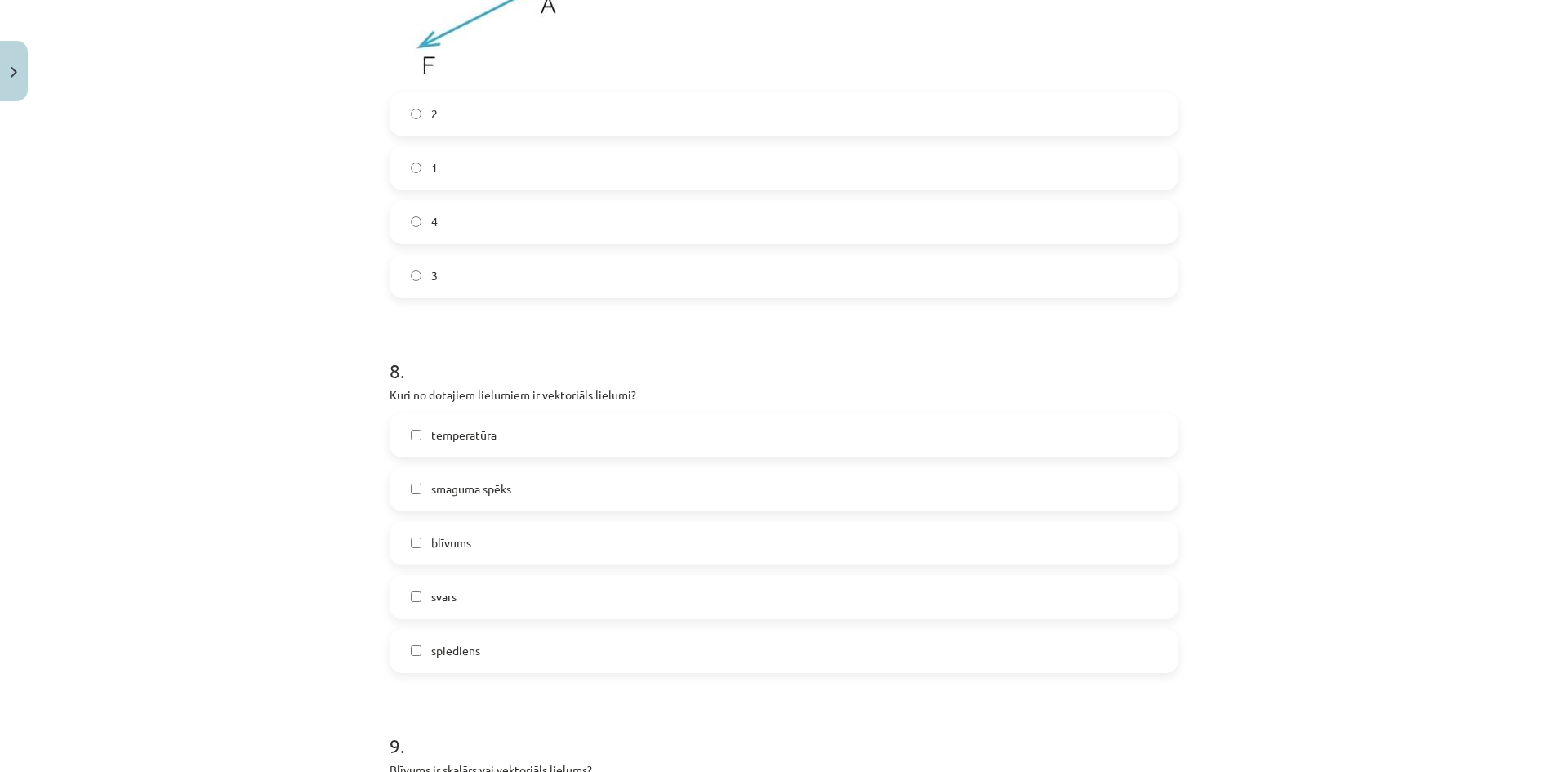
scroll to position [3716, 0]
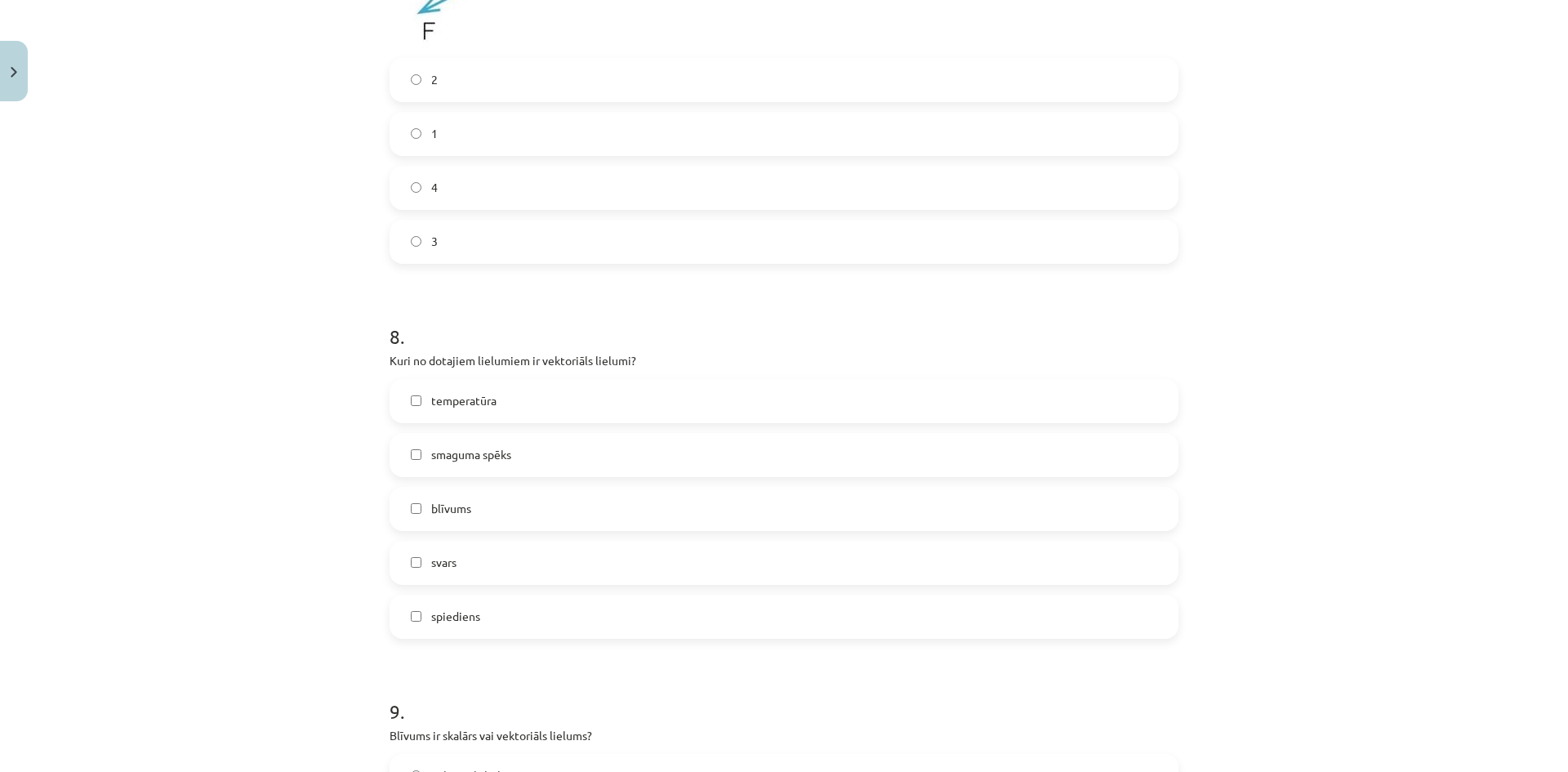
click at [533, 559] on label "svars" at bounding box center [784, 562] width 786 height 41
click at [492, 628] on label "spiediens" at bounding box center [784, 617] width 786 height 41
drag, startPoint x: 656, startPoint y: 358, endPoint x: 383, endPoint y: 361, distance: 273.0
click at [389, 361] on p "Kuri no dotajiem lielumiem ir vektoriāls lielumi?" at bounding box center [784, 360] width 789 height 17
copy p "Kuri no dotajiem lielumiem ir vektoriāls lielumi?"
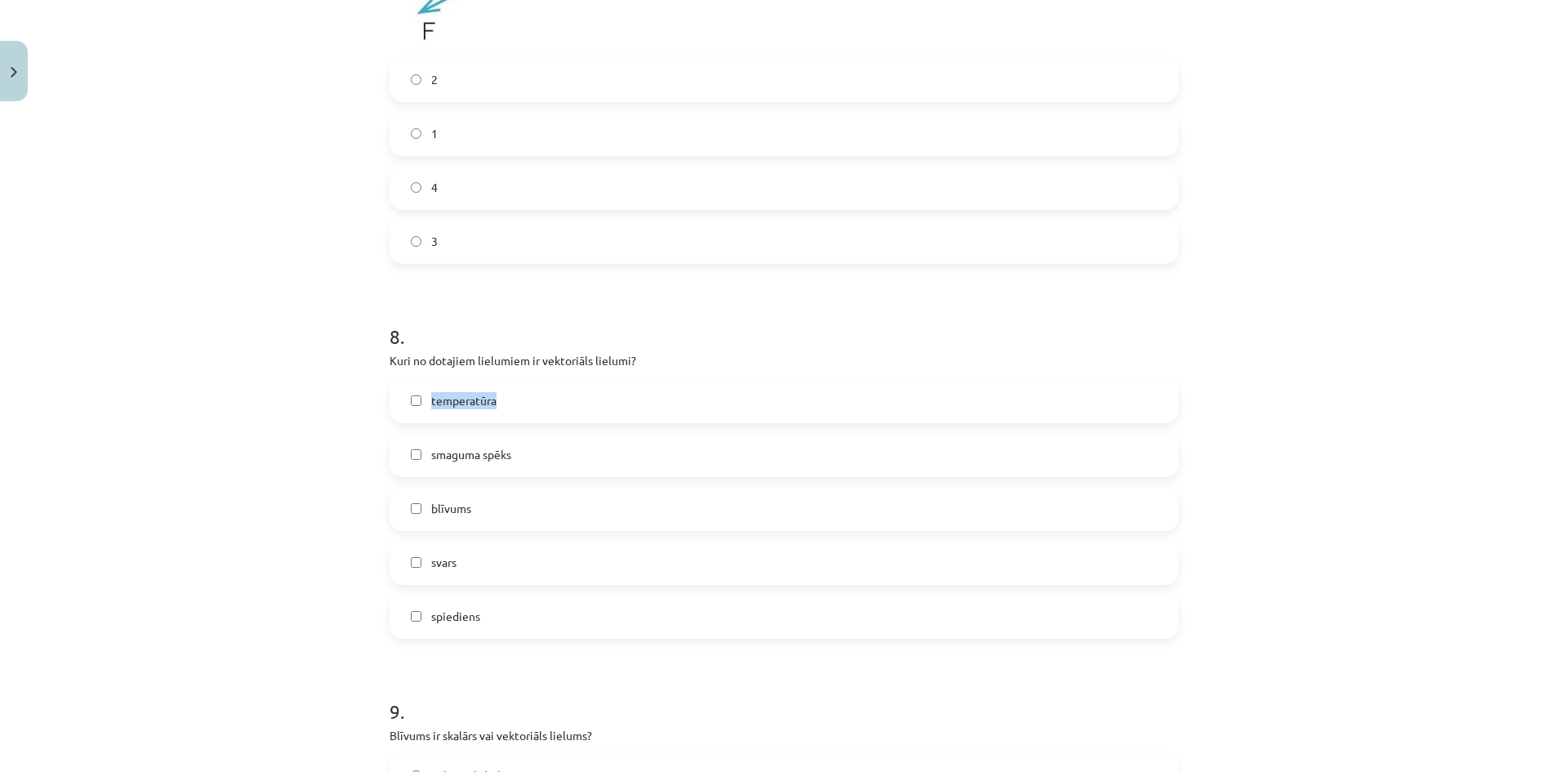
drag, startPoint x: 556, startPoint y: 408, endPoint x: 424, endPoint y: 412, distance: 132.1
click at [424, 412] on label "temperatūra" at bounding box center [784, 401] width 786 height 41
drag, startPoint x: 510, startPoint y: 625, endPoint x: 403, endPoint y: 406, distance: 243.7
click at [403, 406] on div "temperatūra smaguma spēks blīvums svars spiediens" at bounding box center [784, 509] width 789 height 260
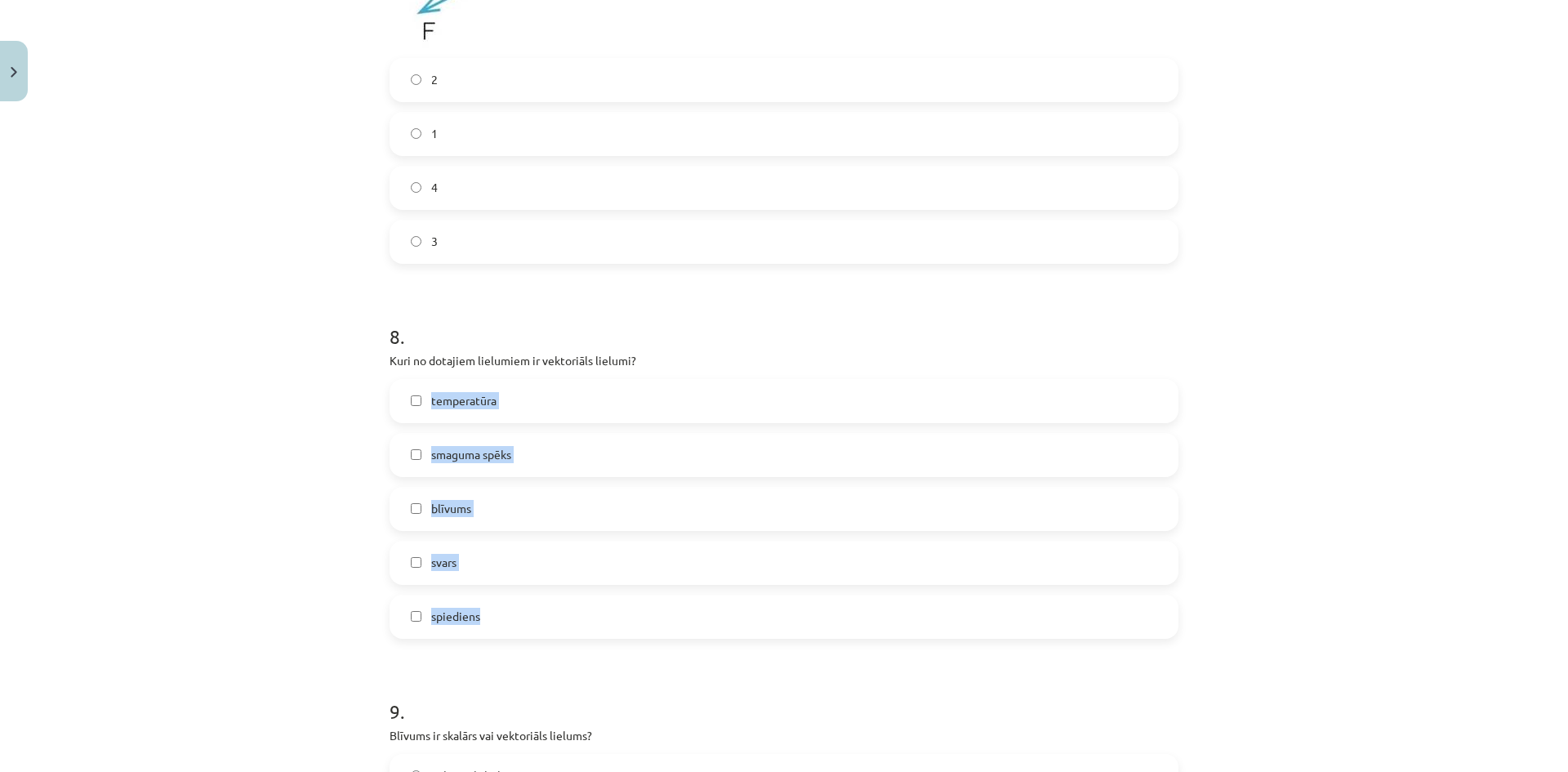
copy div "temperatūra smaguma spēks blīvums svars spiediens"
click at [304, 476] on div "Mācību tēma: Matemātikas i - 10. klases 1. ieskaites mācību materiāls (a,b) #2 …" at bounding box center [784, 386] width 1568 height 772
click at [453, 439] on label "smaguma spēks" at bounding box center [784, 455] width 786 height 41
click at [513, 401] on label "temperatūra" at bounding box center [784, 401] width 786 height 41
click at [510, 618] on label "spiediens" at bounding box center [784, 617] width 786 height 41
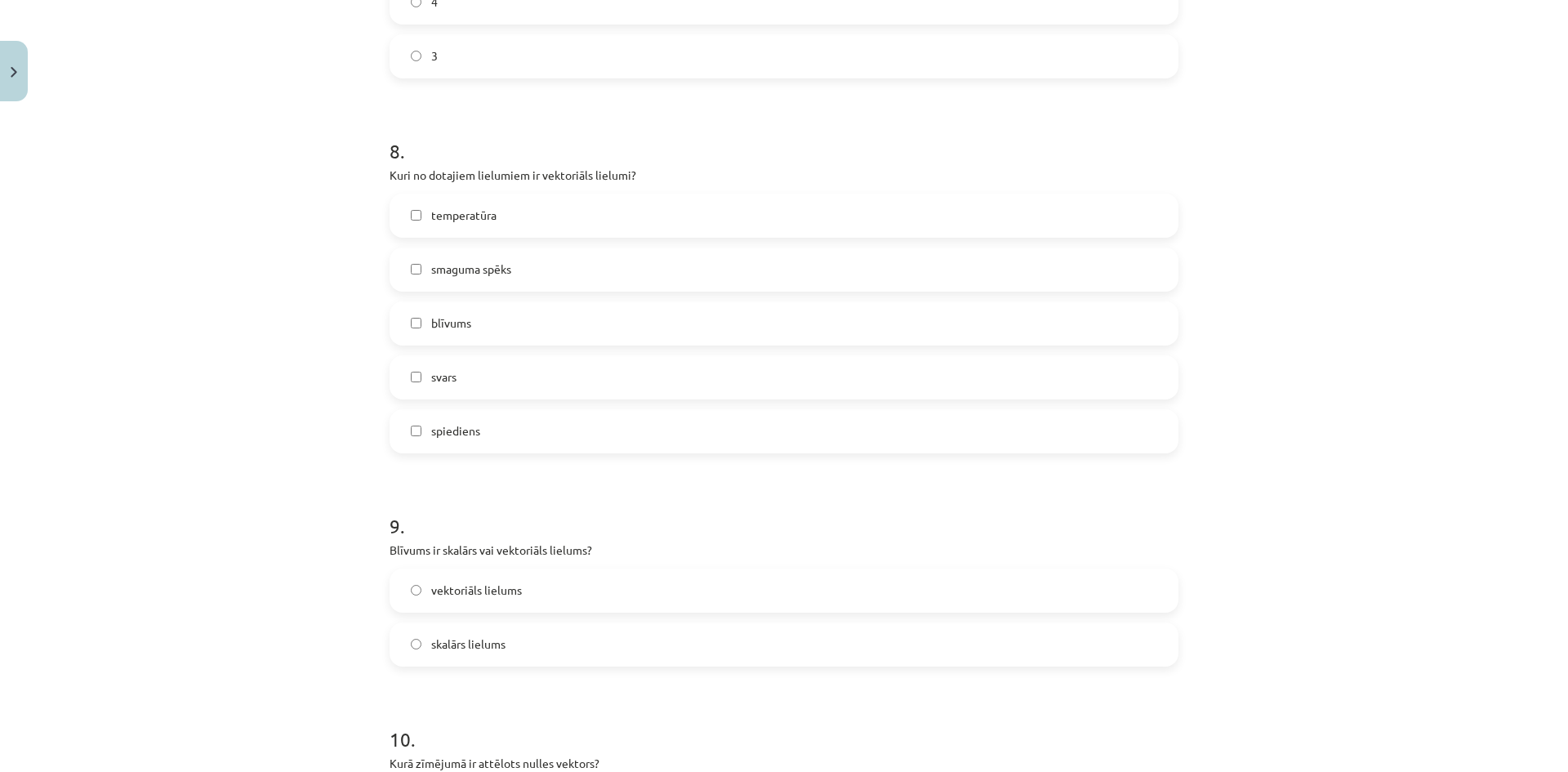
scroll to position [4124, 0]
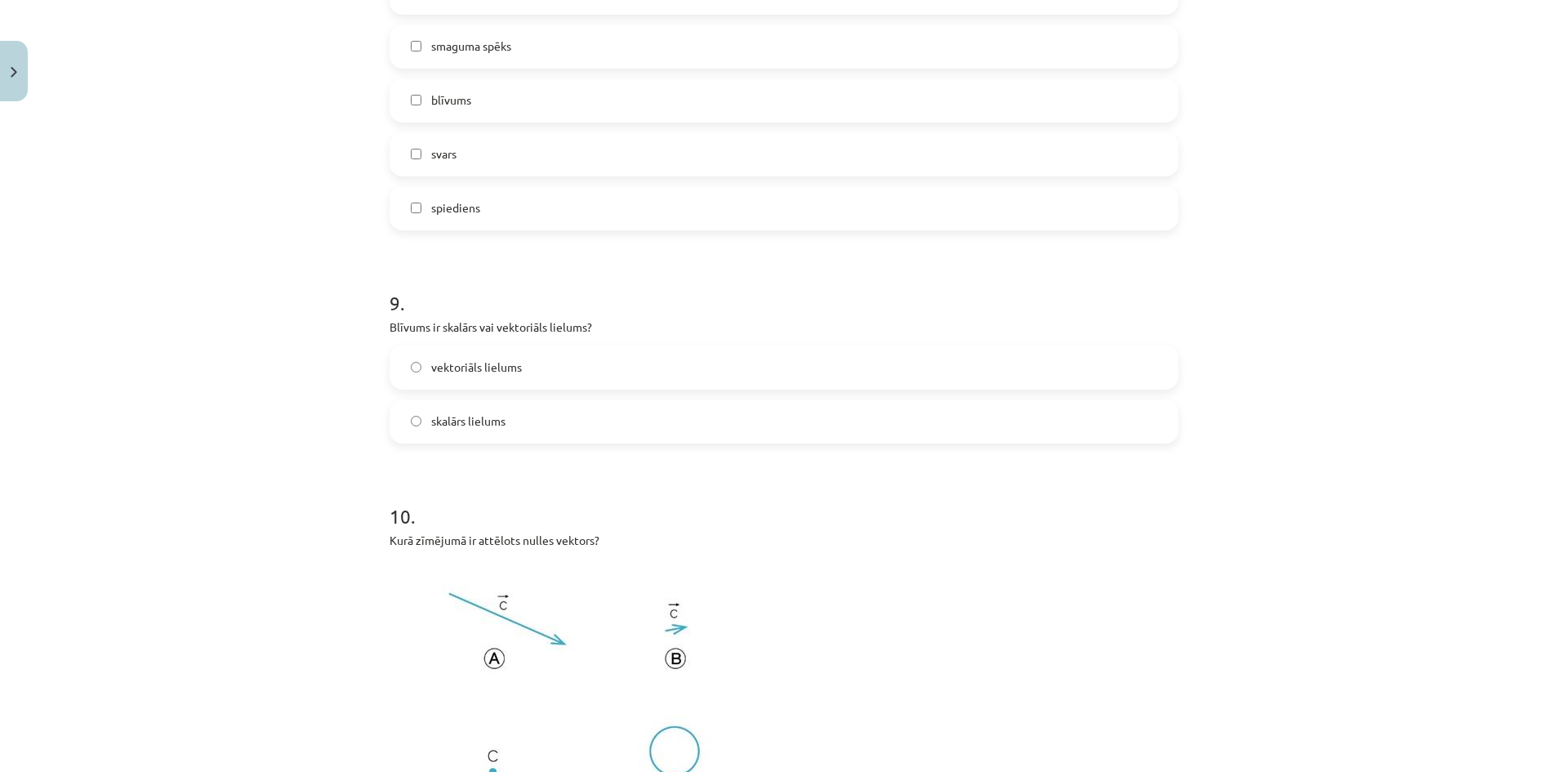
click at [560, 411] on label "skalārs lielums" at bounding box center [784, 422] width 786 height 41
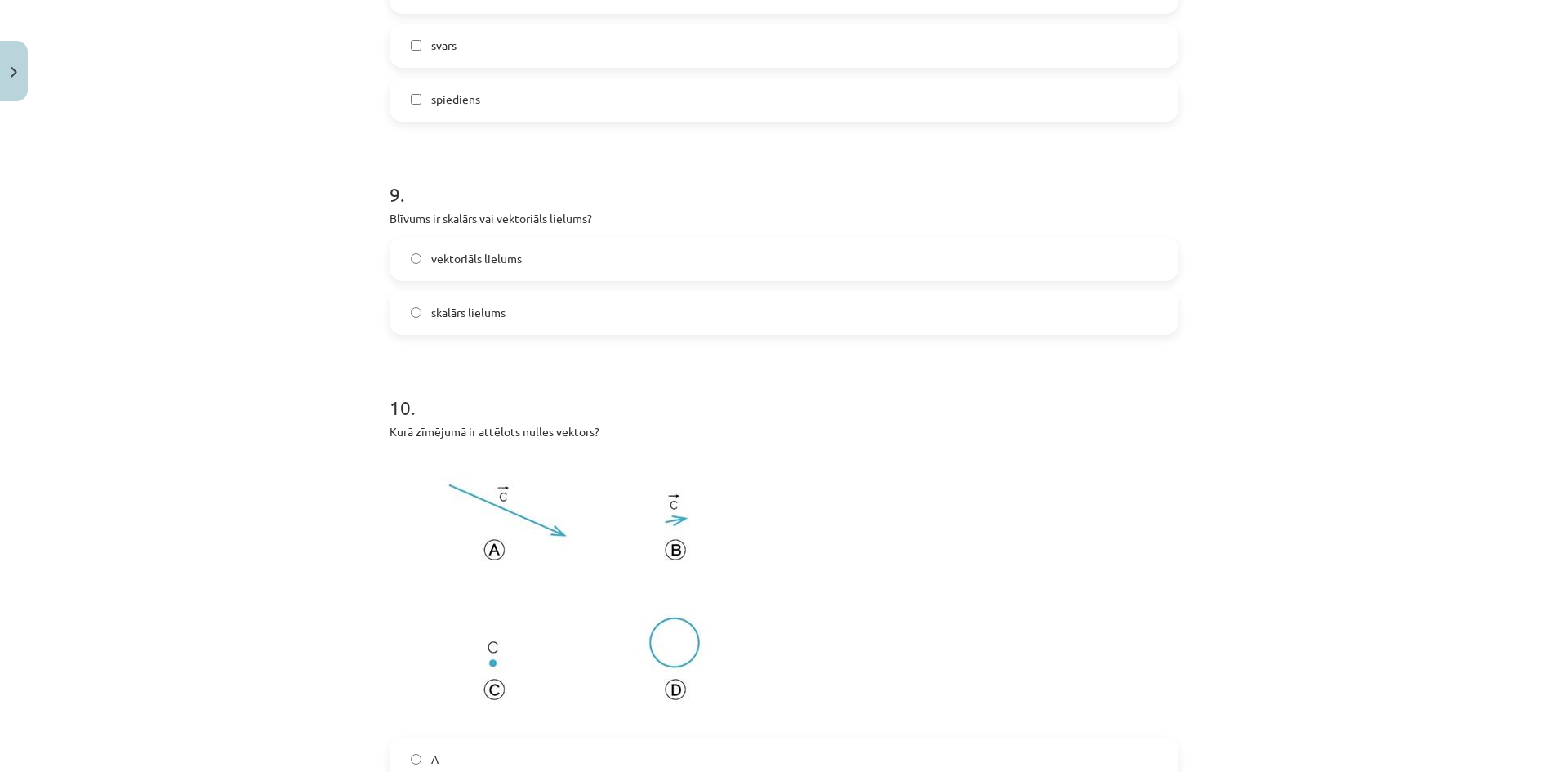
scroll to position [4451, 0]
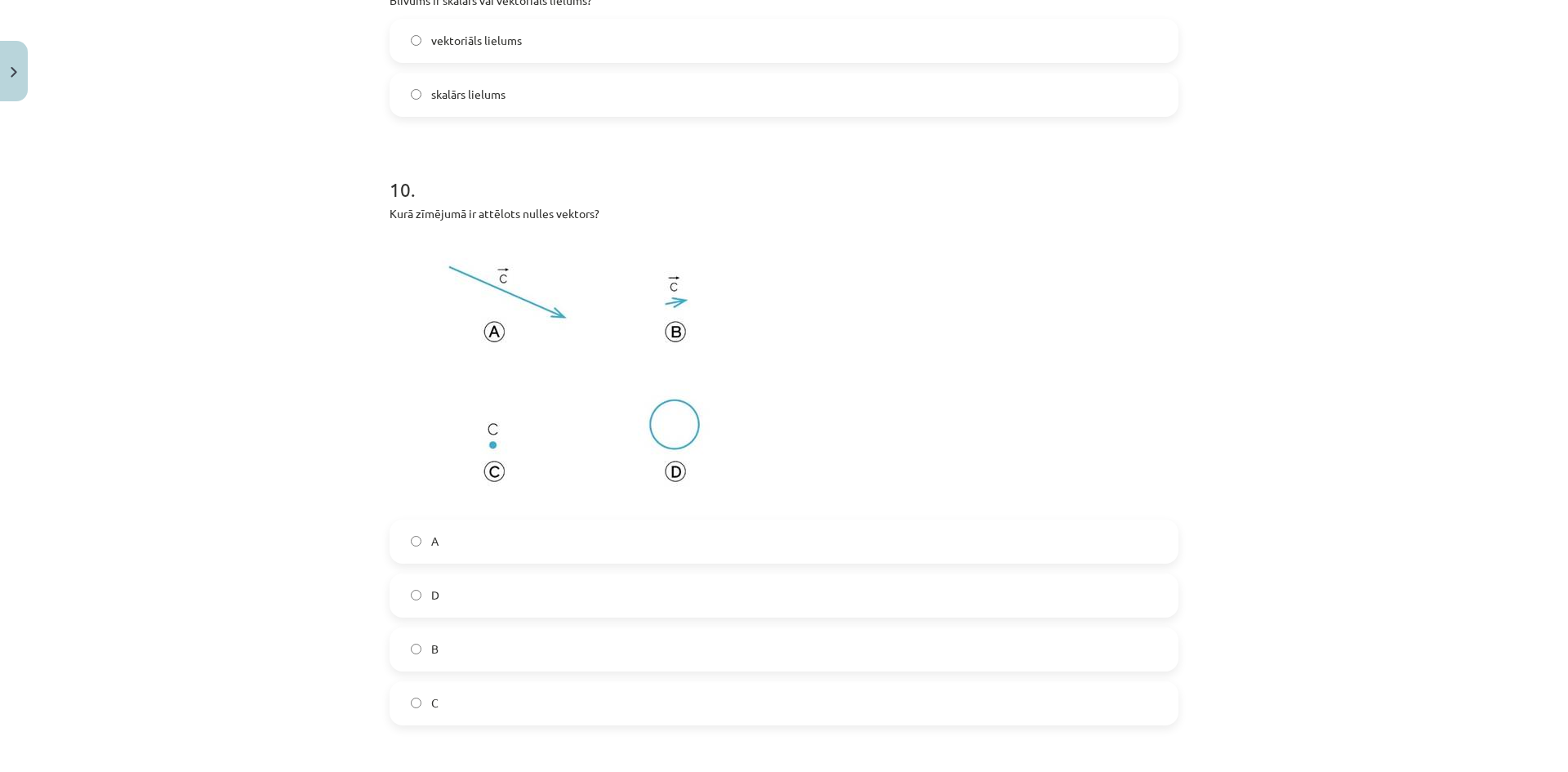
click at [432, 695] on span "C" at bounding box center [435, 703] width 8 height 17
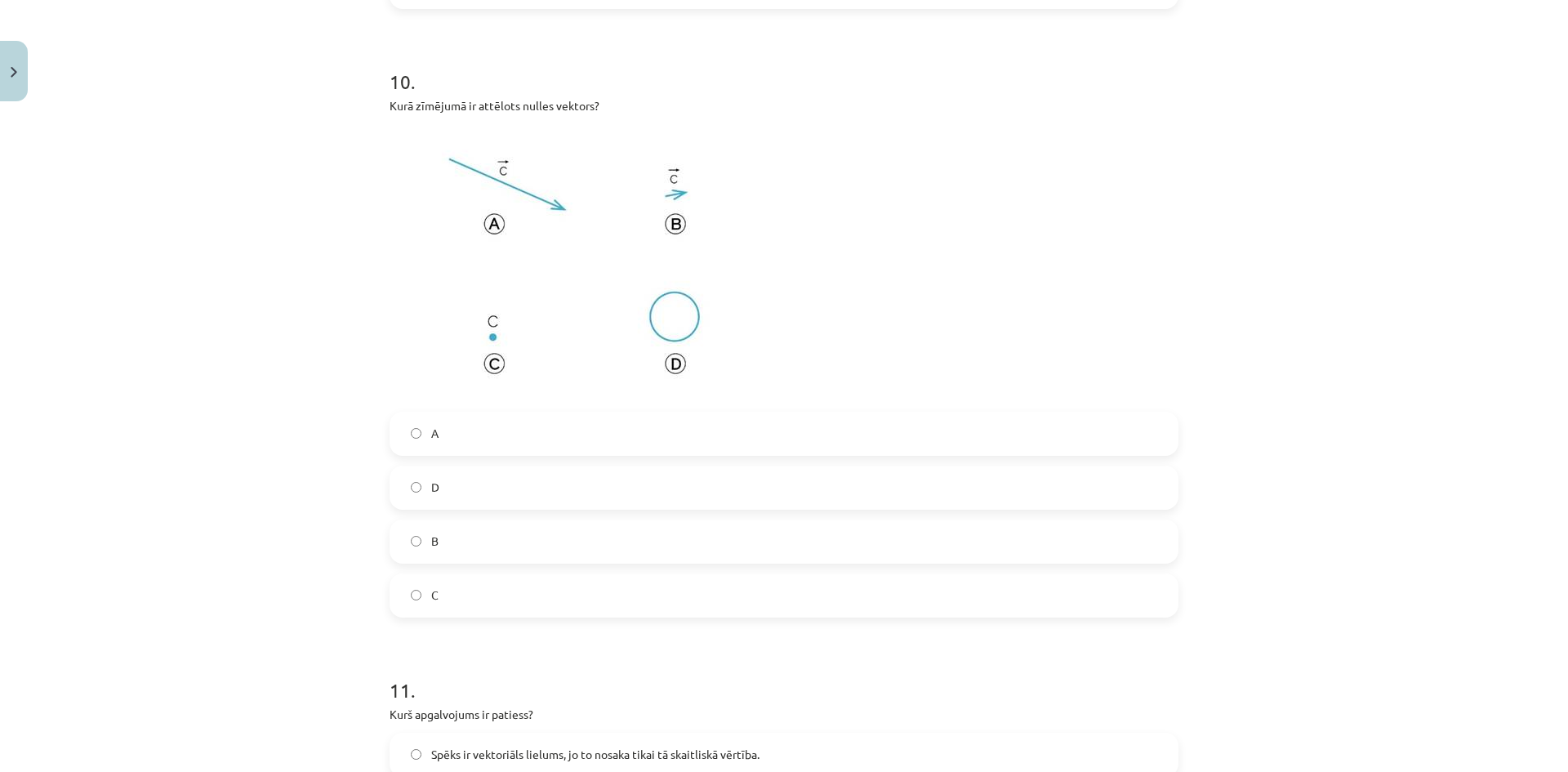
scroll to position [4614, 0]
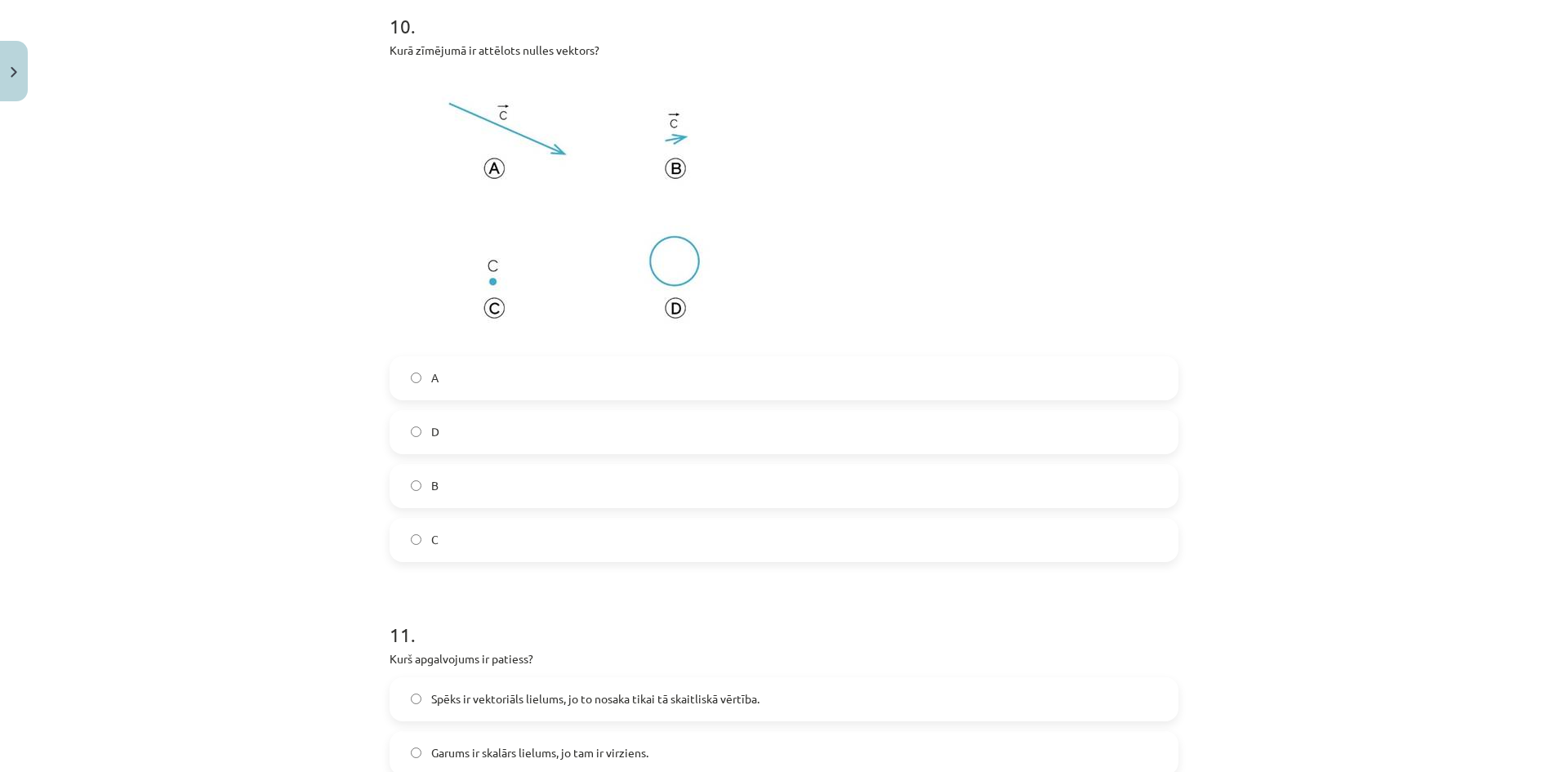
click at [436, 475] on label "B" at bounding box center [784, 486] width 786 height 41
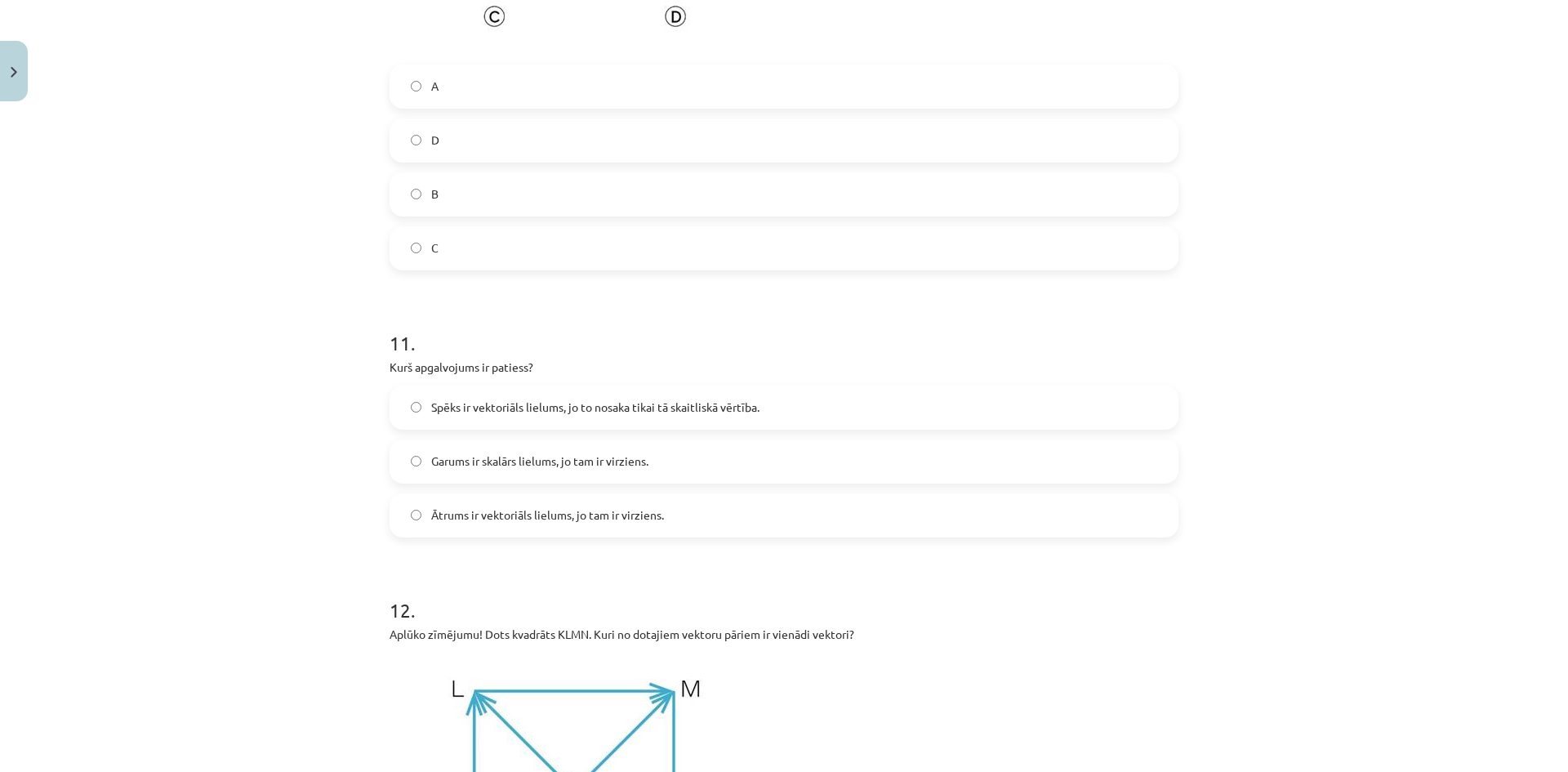
scroll to position [4940, 0]
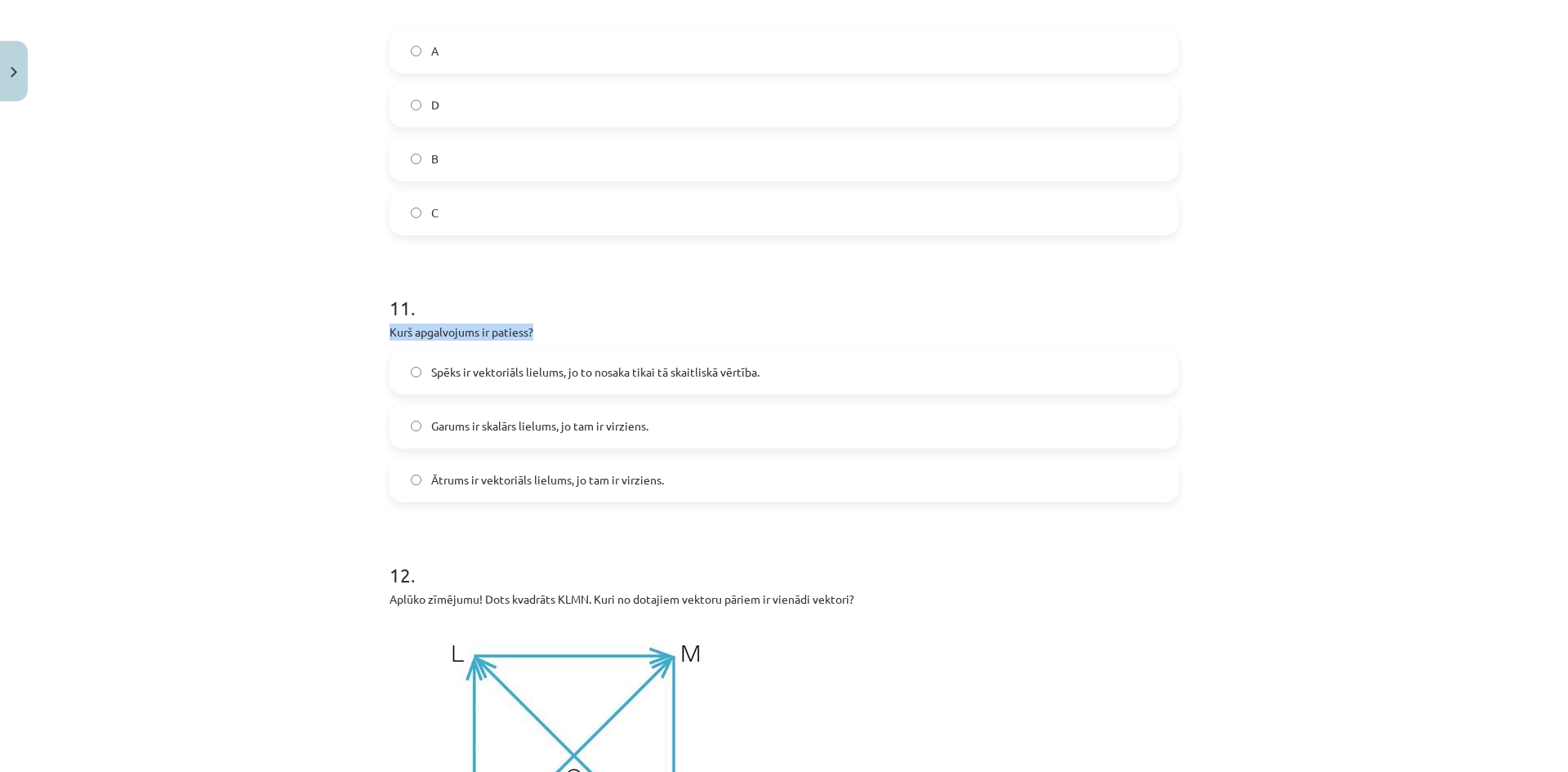
drag, startPoint x: 564, startPoint y: 337, endPoint x: 364, endPoint y: 338, distance: 200.0
click at [364, 338] on div "Mācību tēma: Matemātikas i - 10. klases 1. ieskaites mācību materiāls (a,b) #2 …" at bounding box center [784, 386] width 1568 height 772
copy p "Kurš apgalvojums ir patiess?"
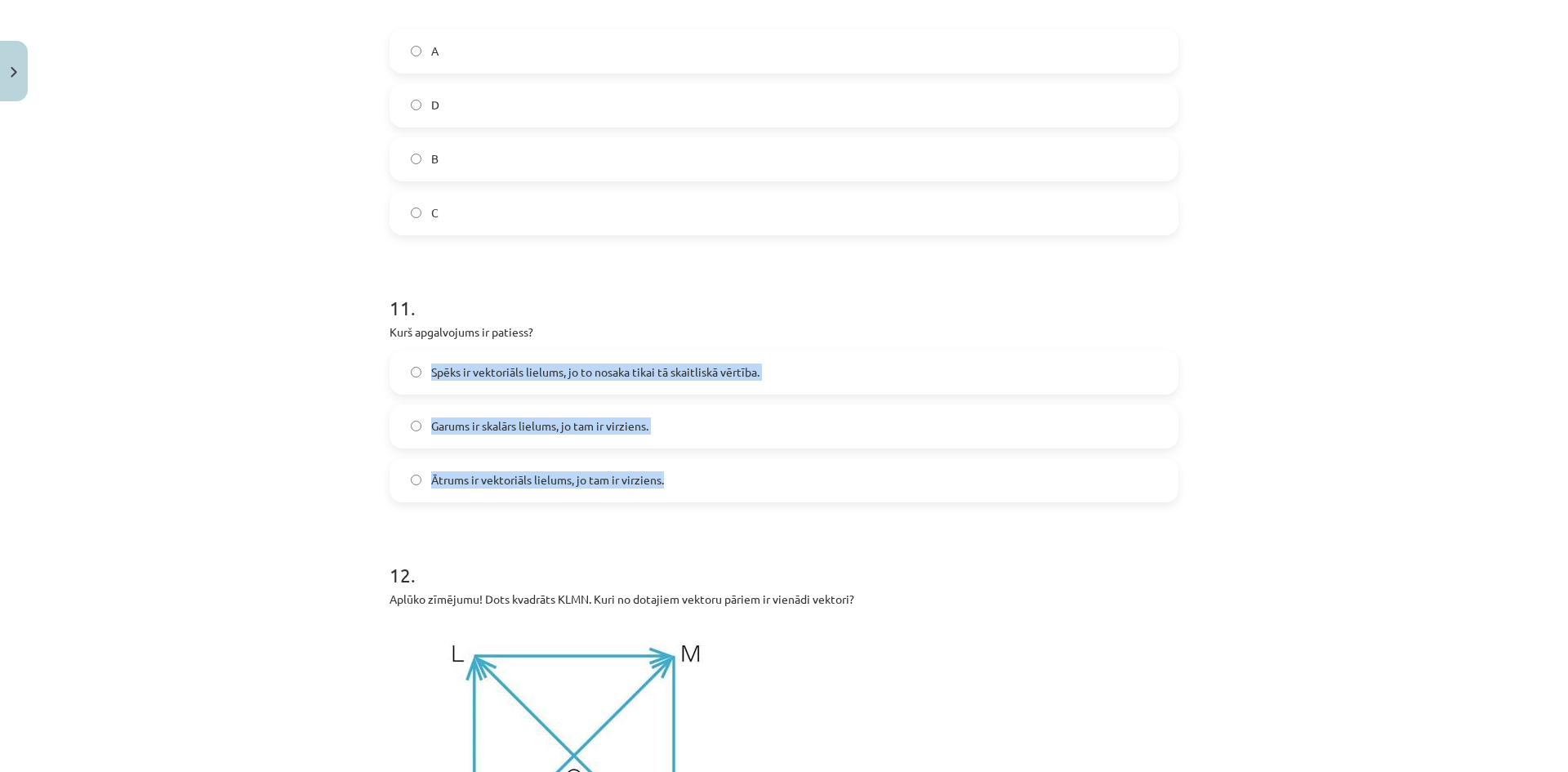
drag, startPoint x: 659, startPoint y: 480, endPoint x: 420, endPoint y: 359, distance: 267.9
click at [416, 363] on div "Spēks ir vektoriāls lielums, jo to nosaka tikai tā skaitliskā vērtība. Garums i…" at bounding box center [784, 426] width 789 height 152
copy div "Spēks ir vektoriāls lielums, jo to nosaka tikai tā skaitliskā vērtība. Garums i…"
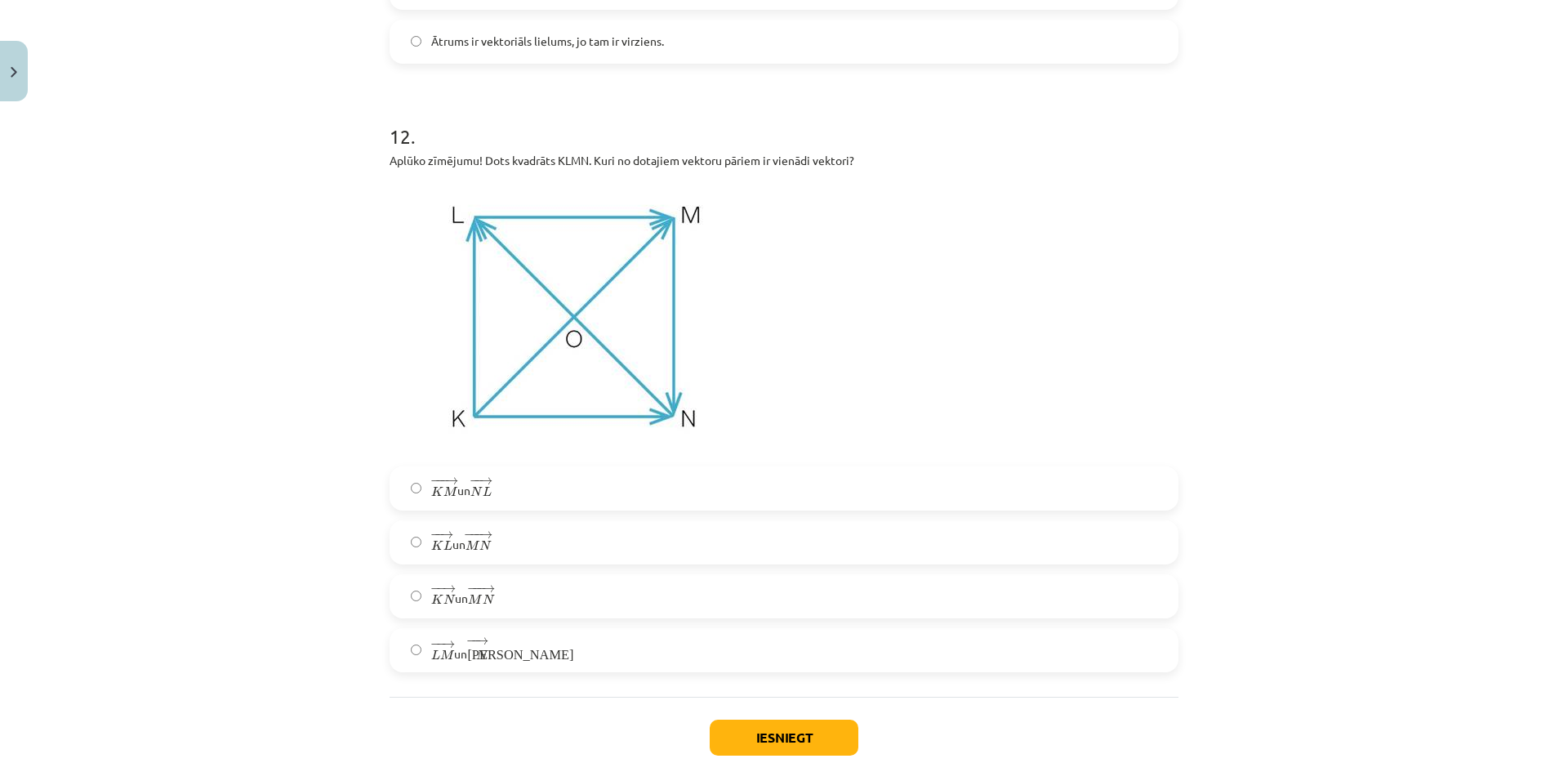
scroll to position [5430, 0]
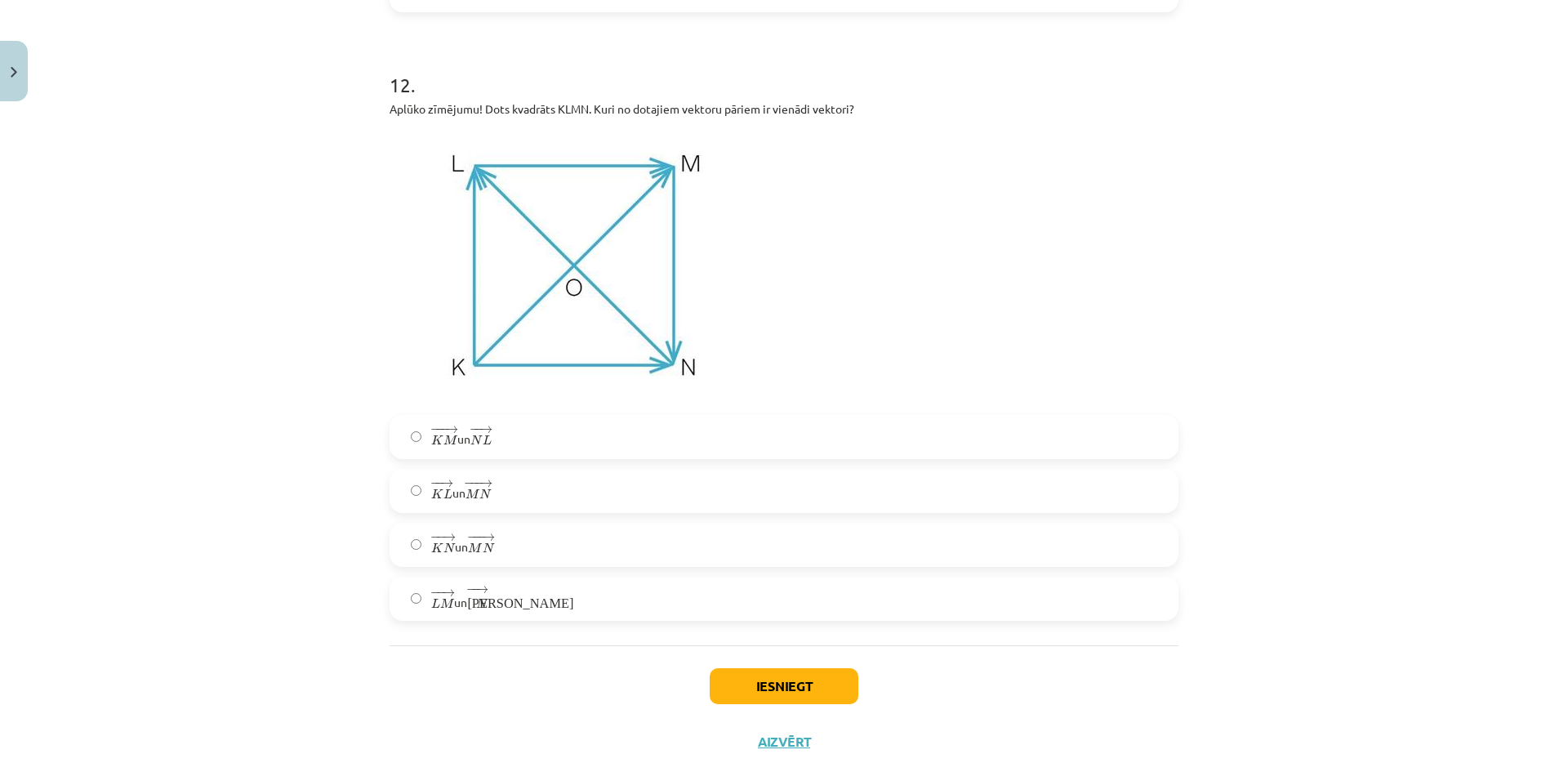
click at [400, 589] on label "− − → L M L M → un − − → К N К N →" at bounding box center [784, 599] width 786 height 41
click at [806, 681] on button "Iesniegt" at bounding box center [784, 686] width 148 height 36
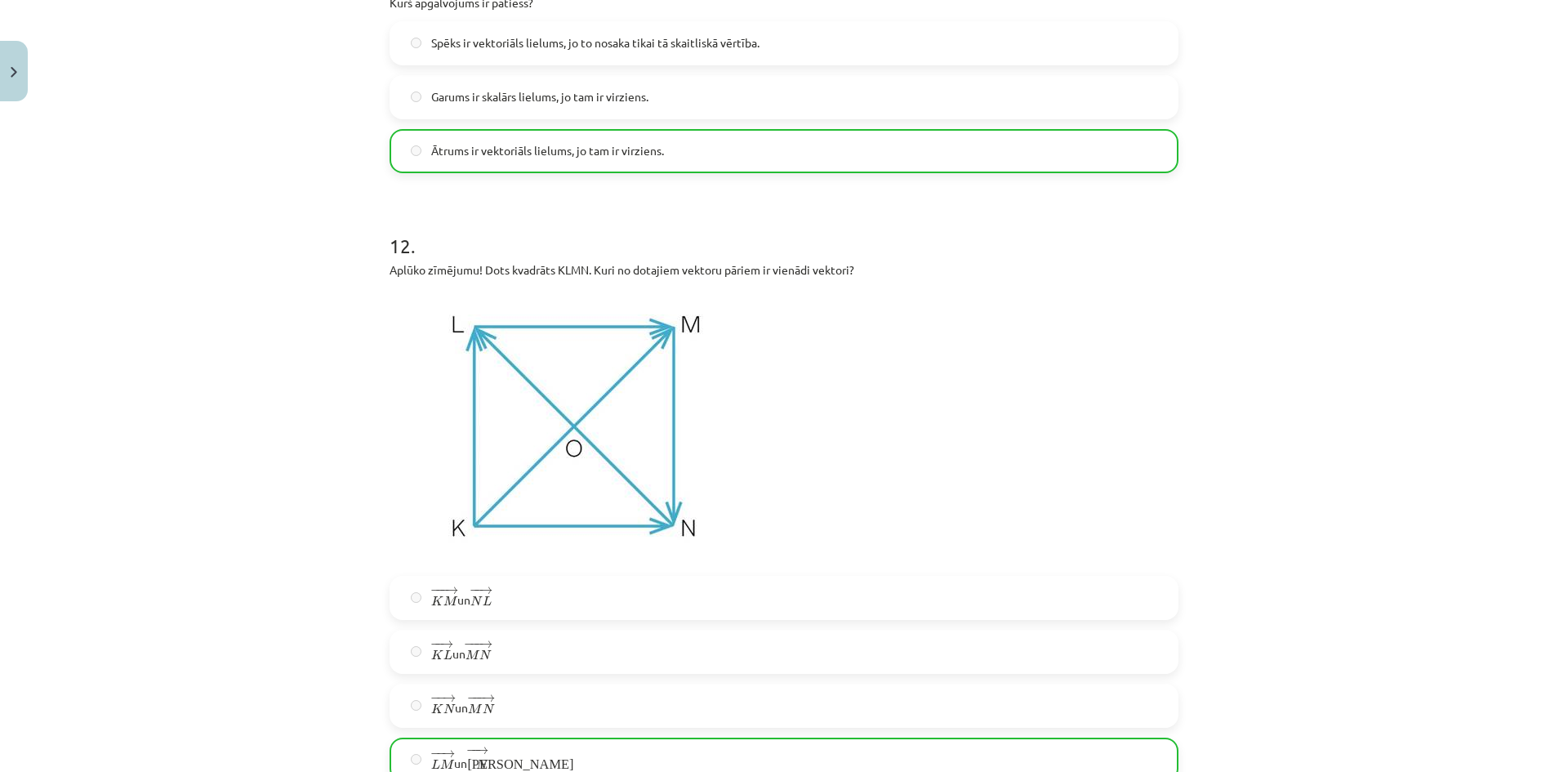
scroll to position [5521, 0]
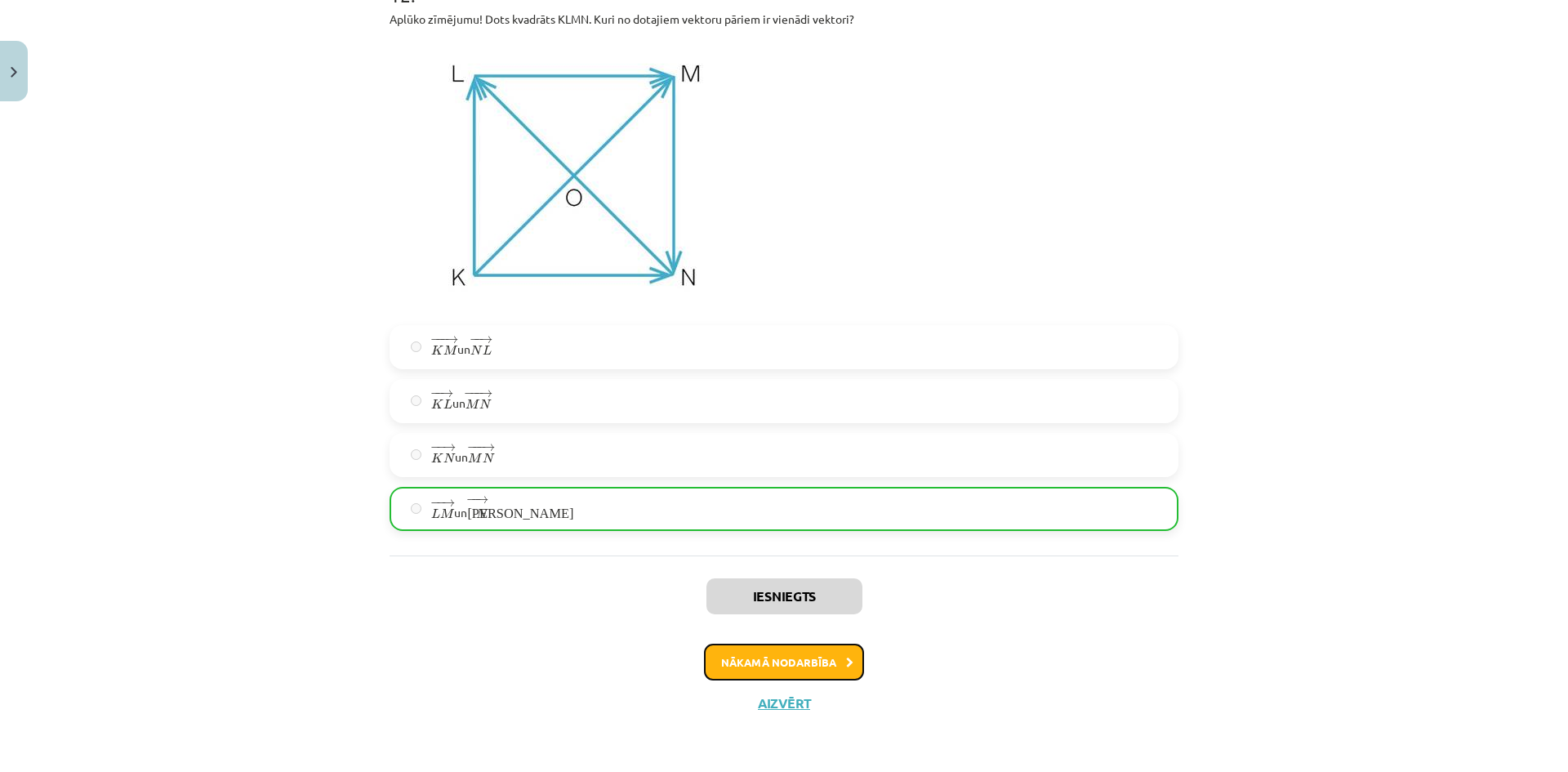
click at [805, 665] on button "Nākamā nodarbība" at bounding box center [784, 662] width 160 height 37
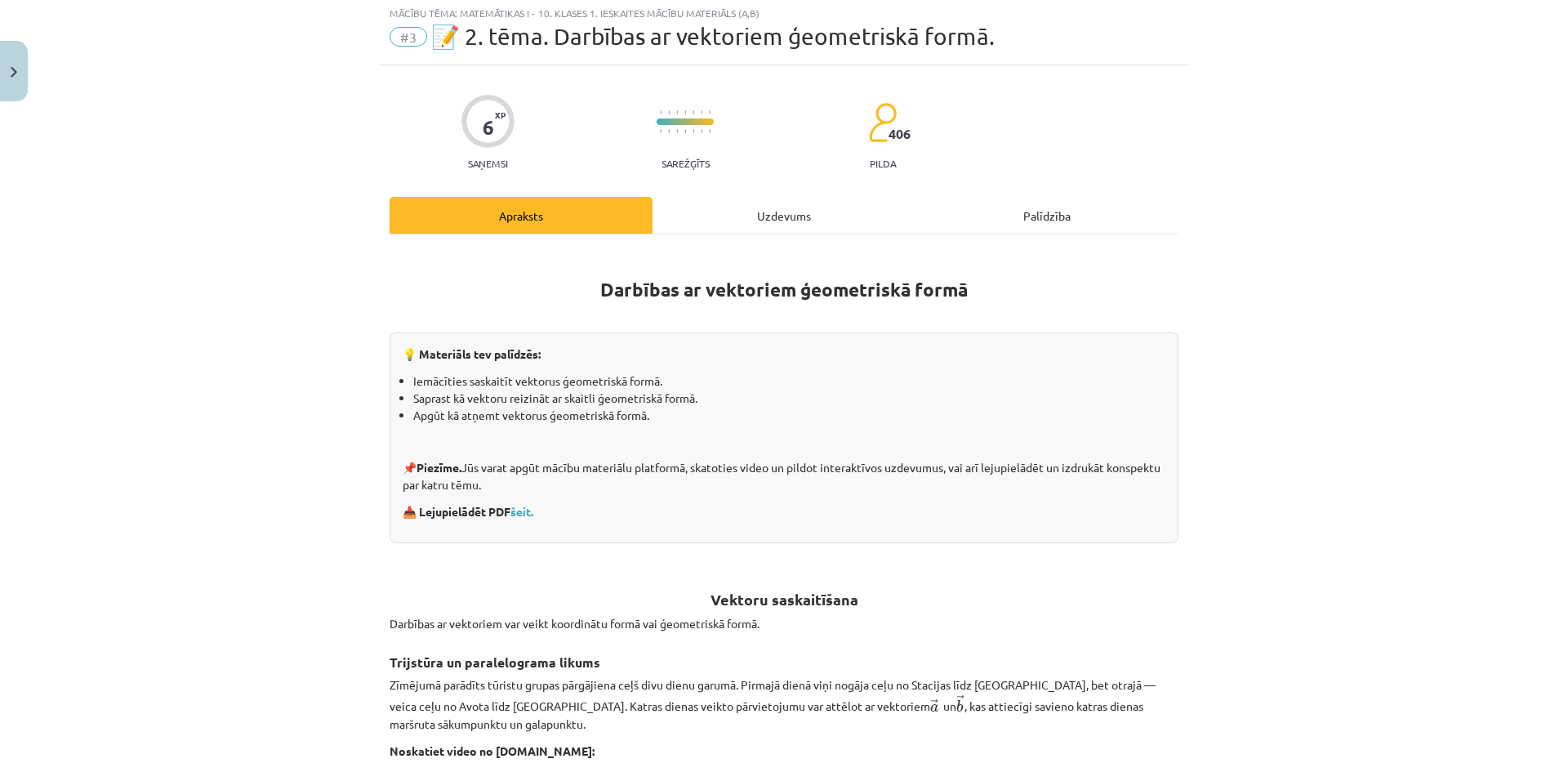
scroll to position [41, 0]
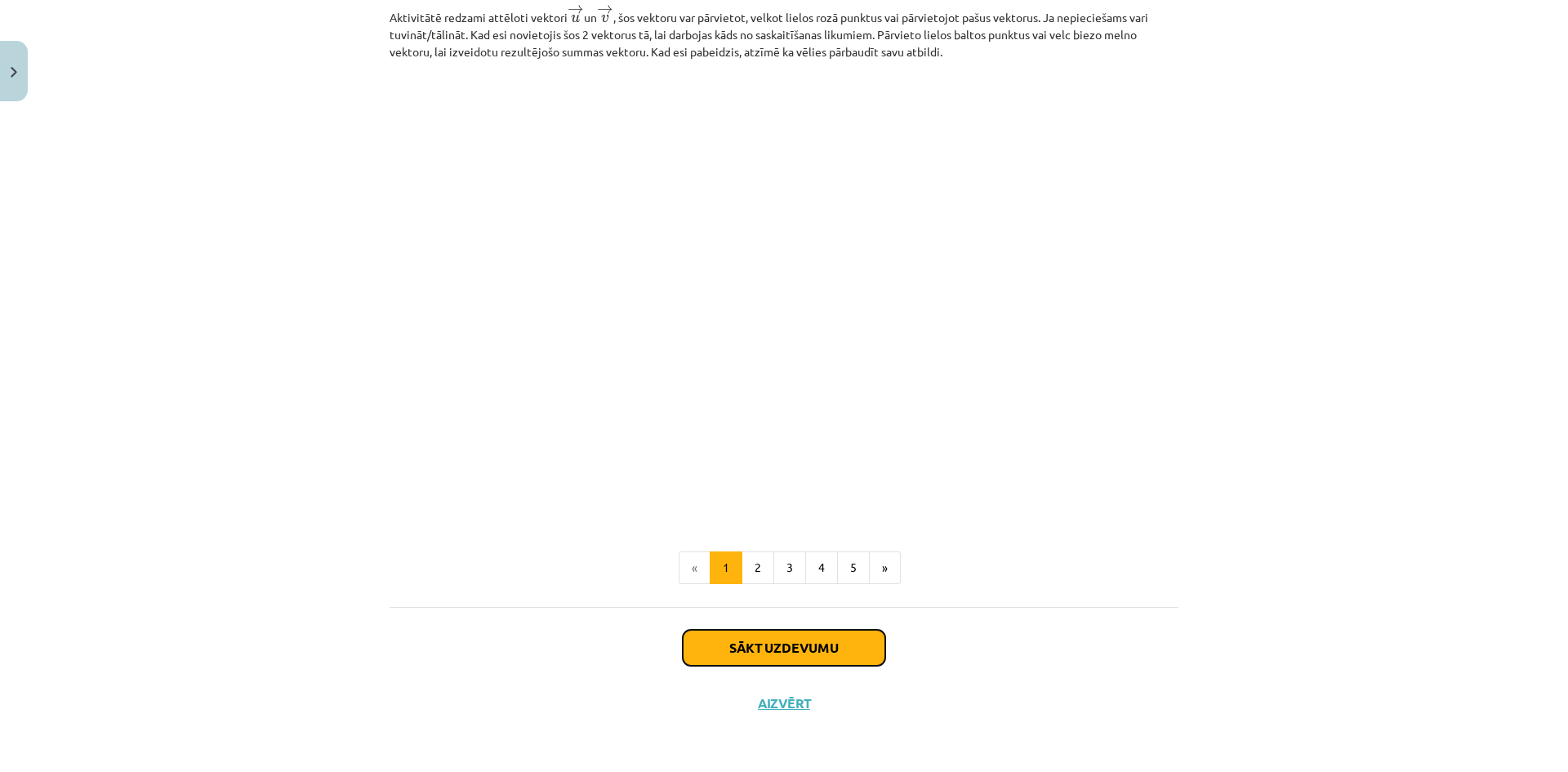
click at [809, 637] on button "Sākt uzdevumu" at bounding box center [784, 648] width 203 height 36
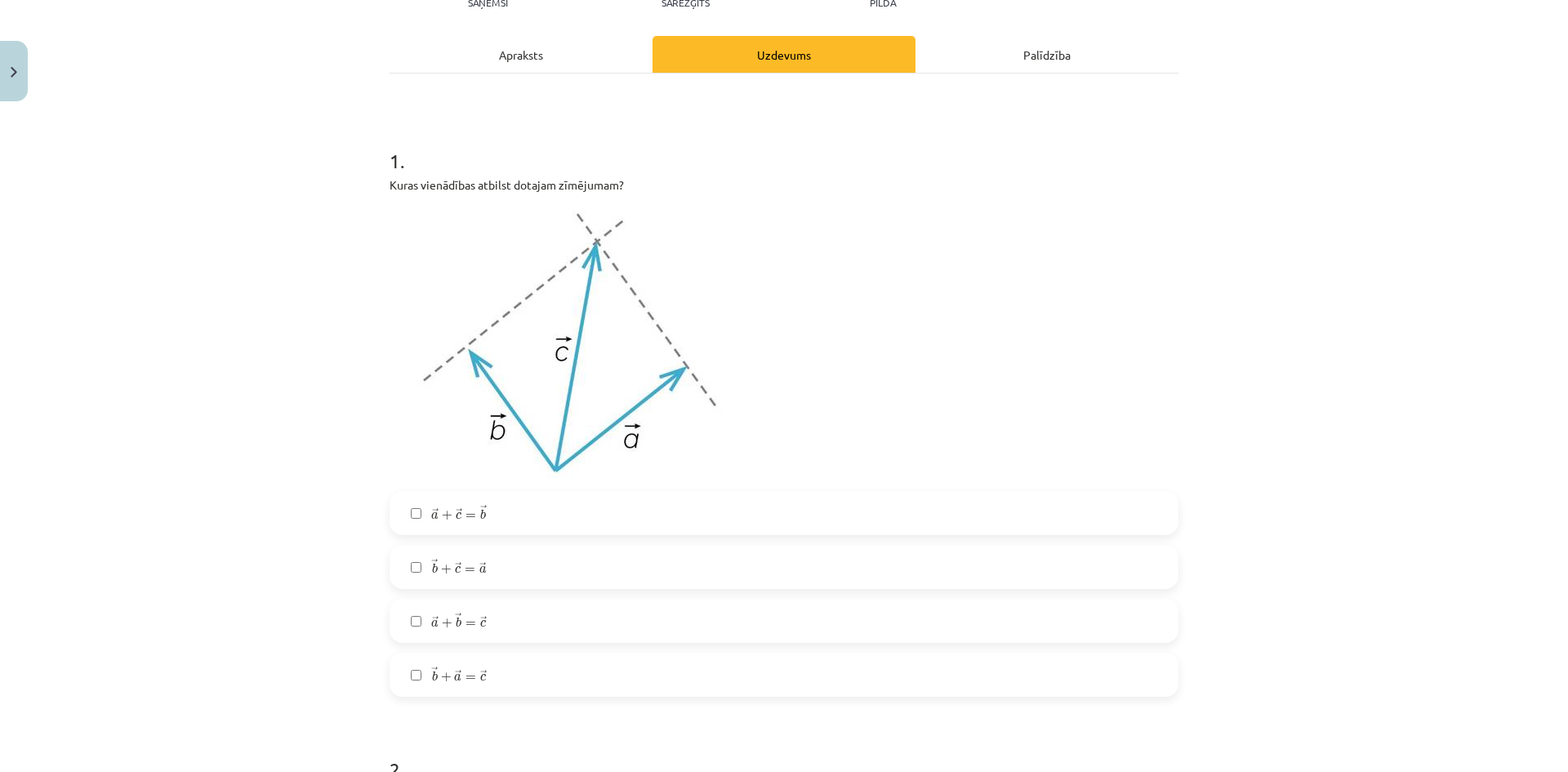
scroll to position [285, 0]
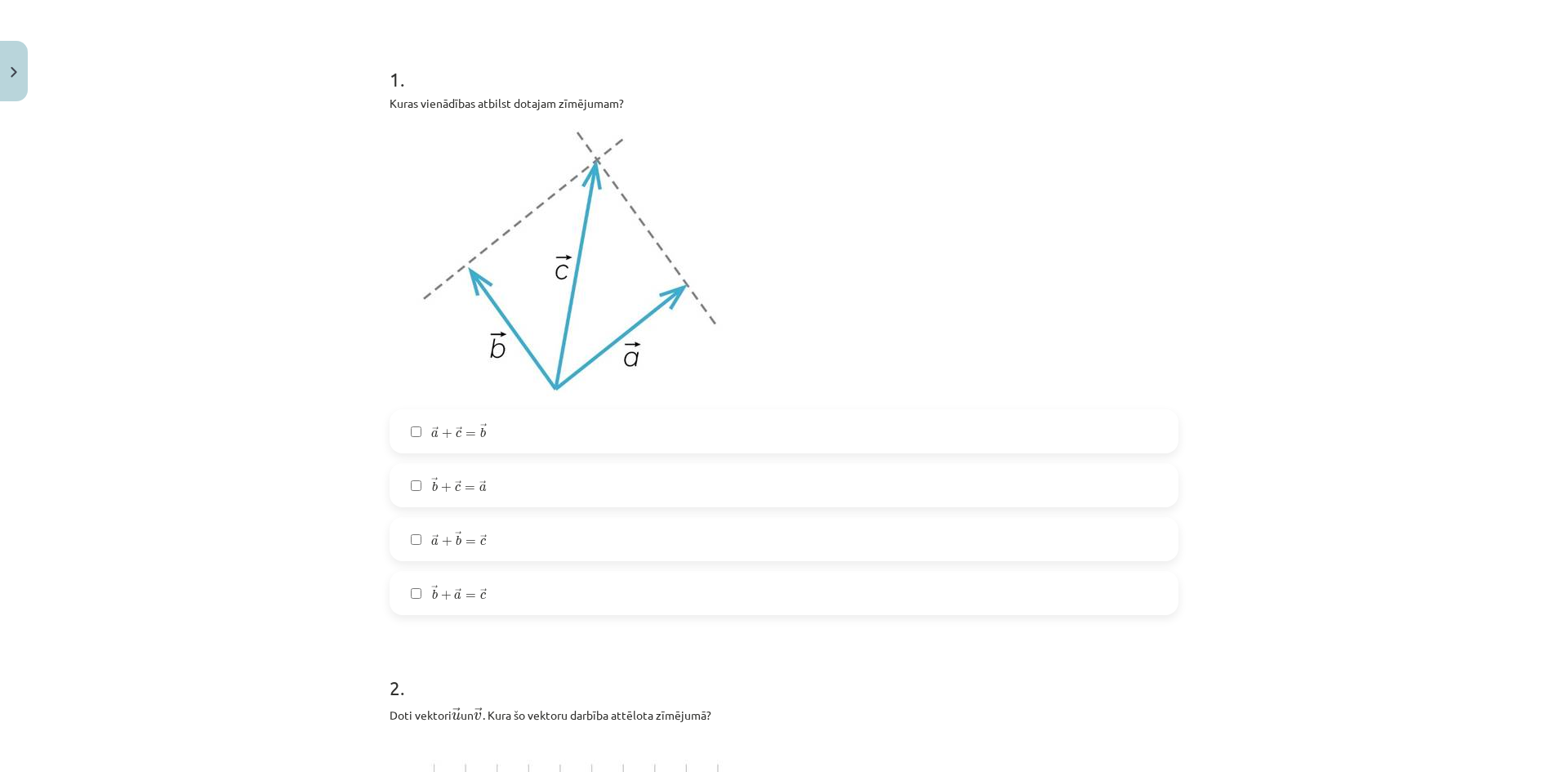
click at [499, 598] on label "→ b + → a = → c b → + a → = c →" at bounding box center [784, 593] width 786 height 41
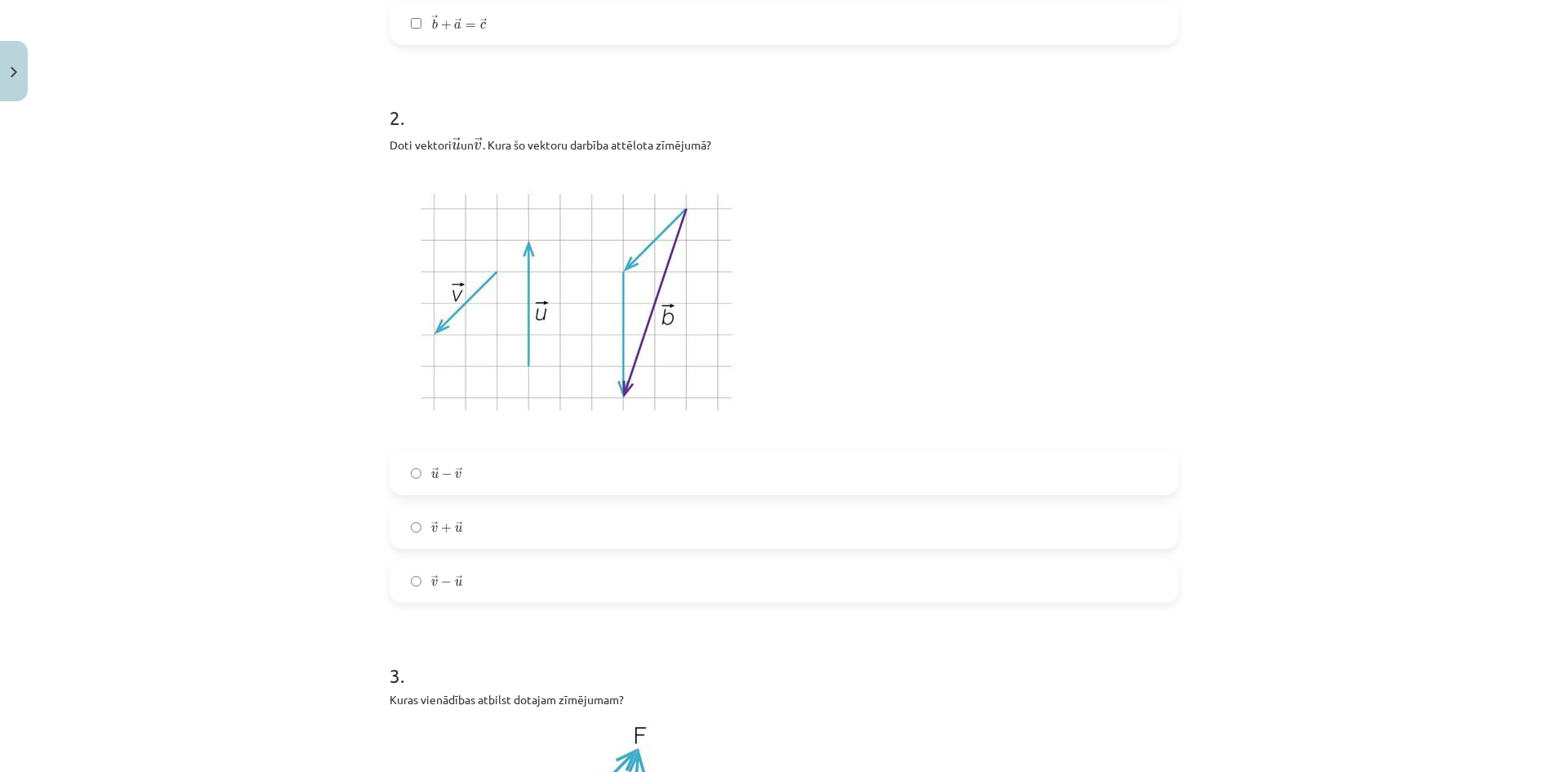
scroll to position [857, 0]
click at [470, 526] on label "→ v + → u v → + u →" at bounding box center [784, 525] width 786 height 41
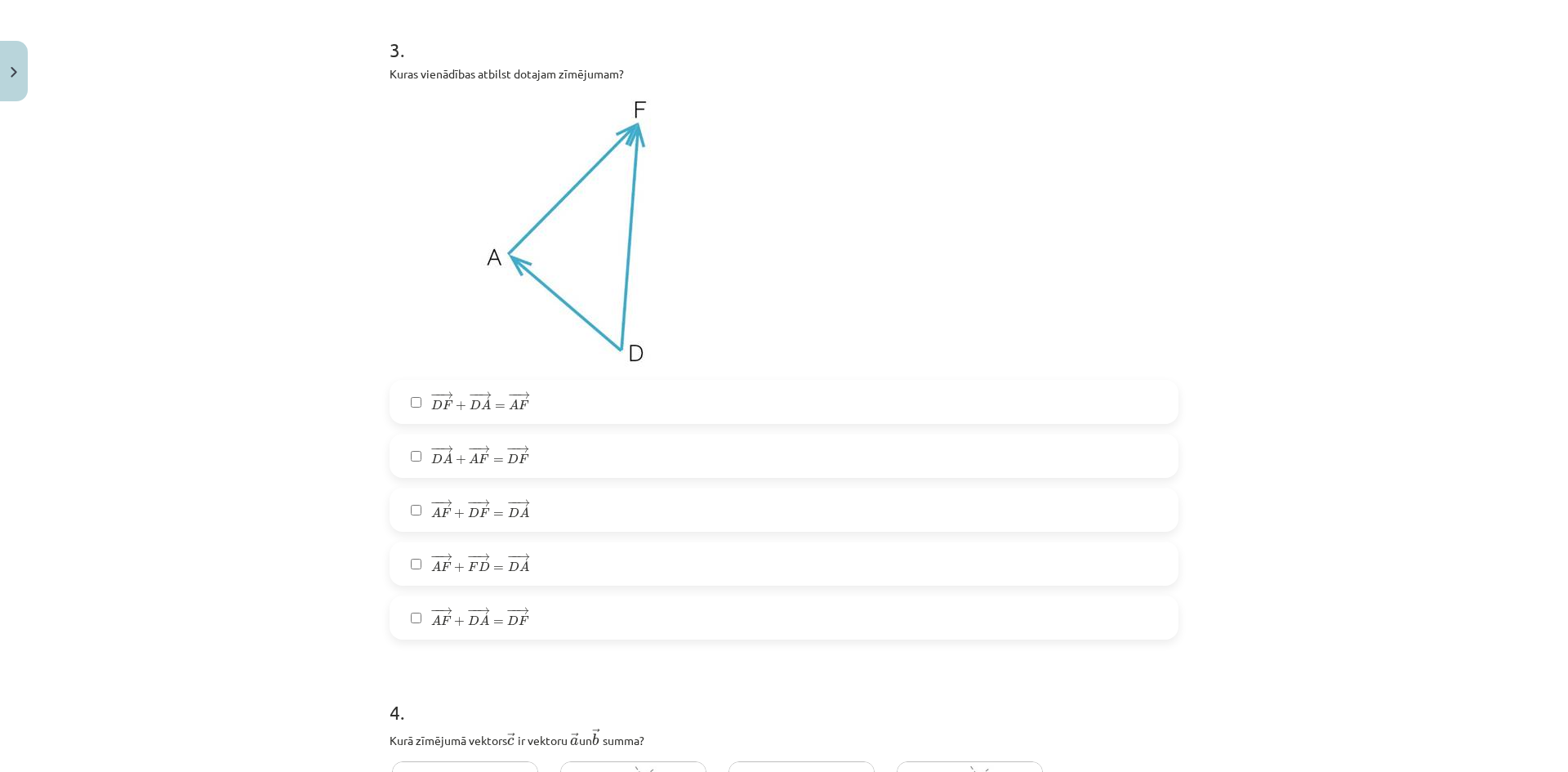
scroll to position [1511, 0]
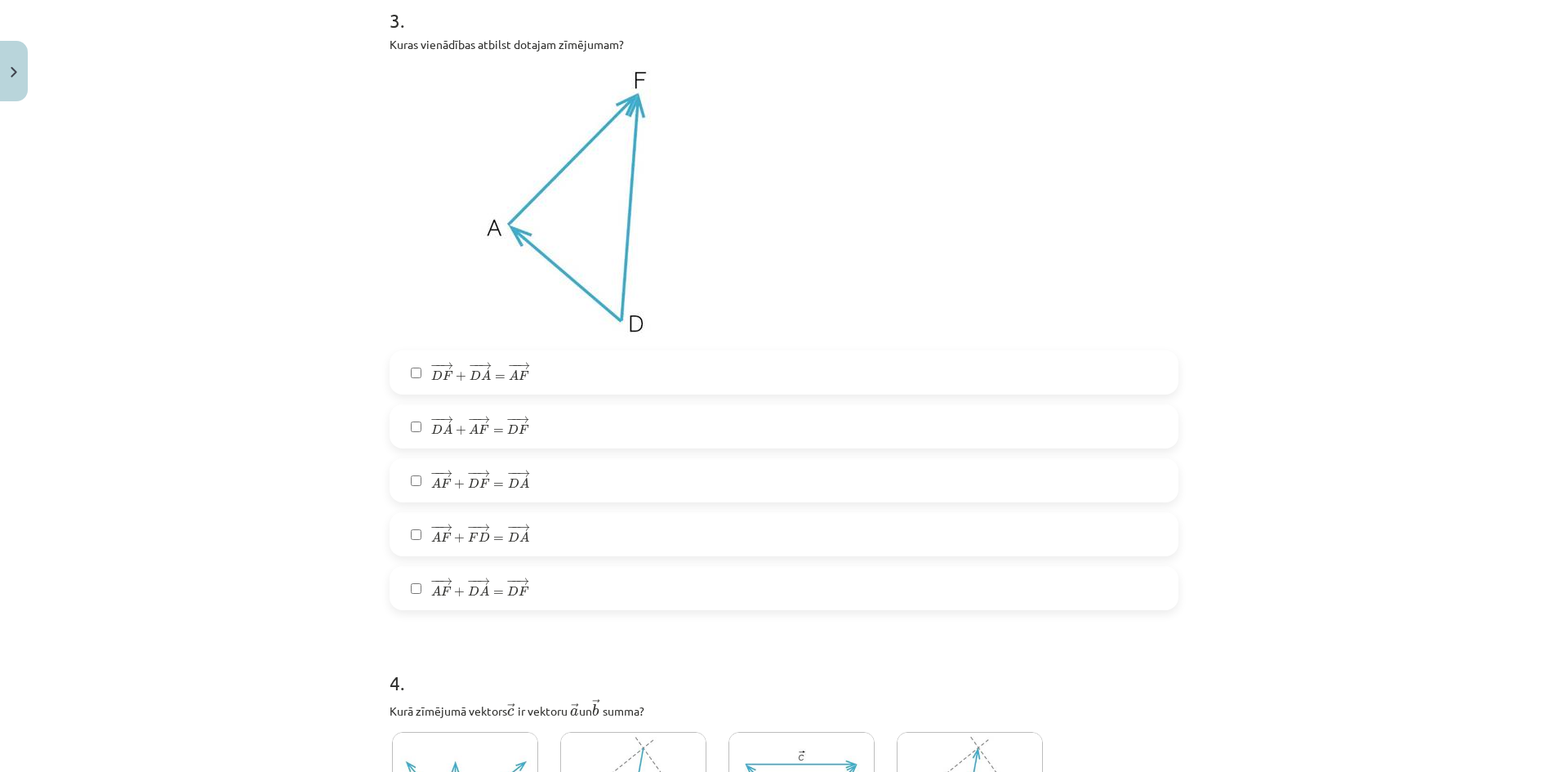
click at [522, 593] on label "− − → A F + − − → D A = − − → D F A F → + D A → = D F →" at bounding box center [784, 588] width 786 height 41
click at [493, 429] on span "=" at bounding box center [499, 431] width 10 height 5
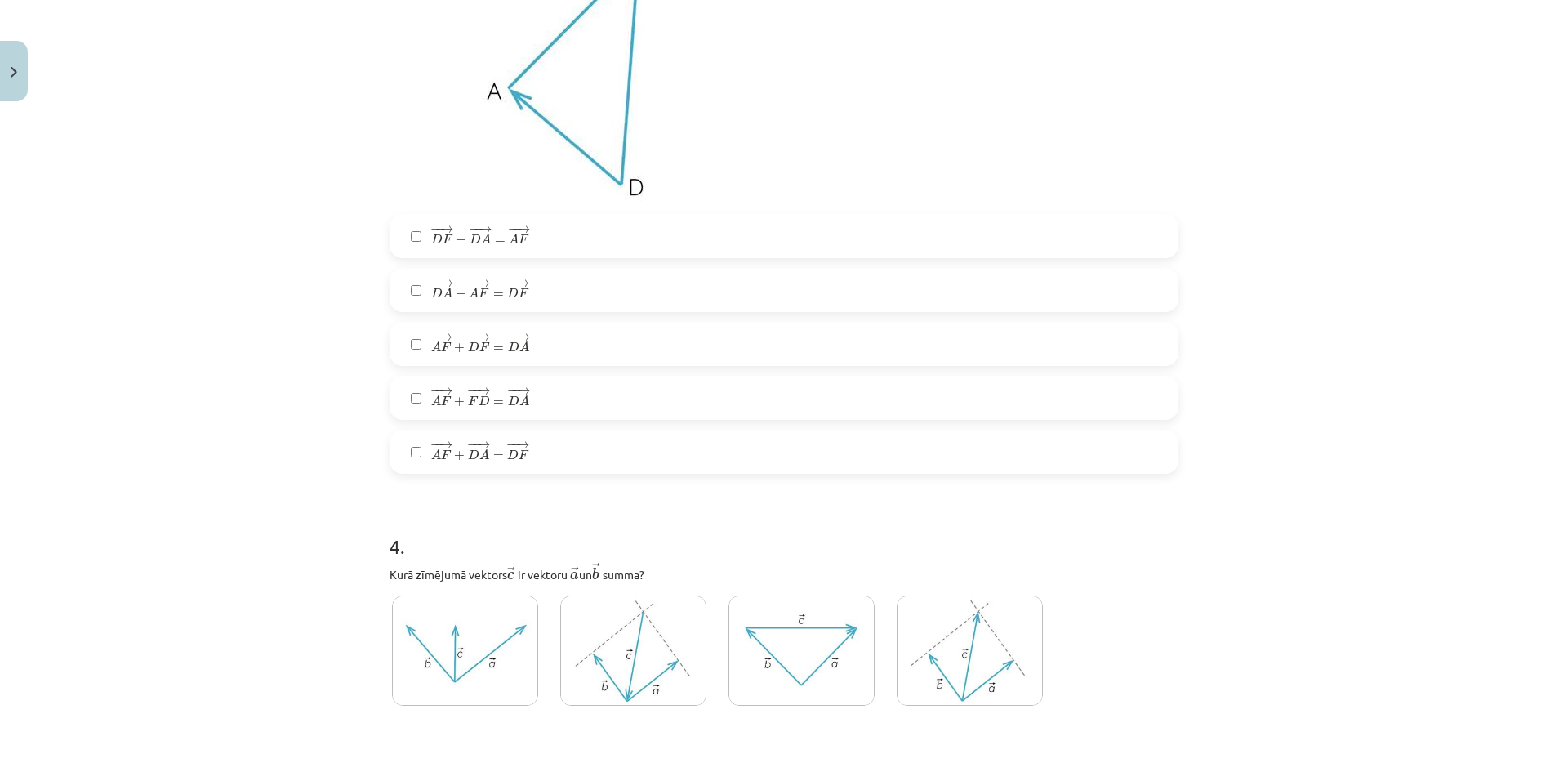
scroll to position [1919, 0]
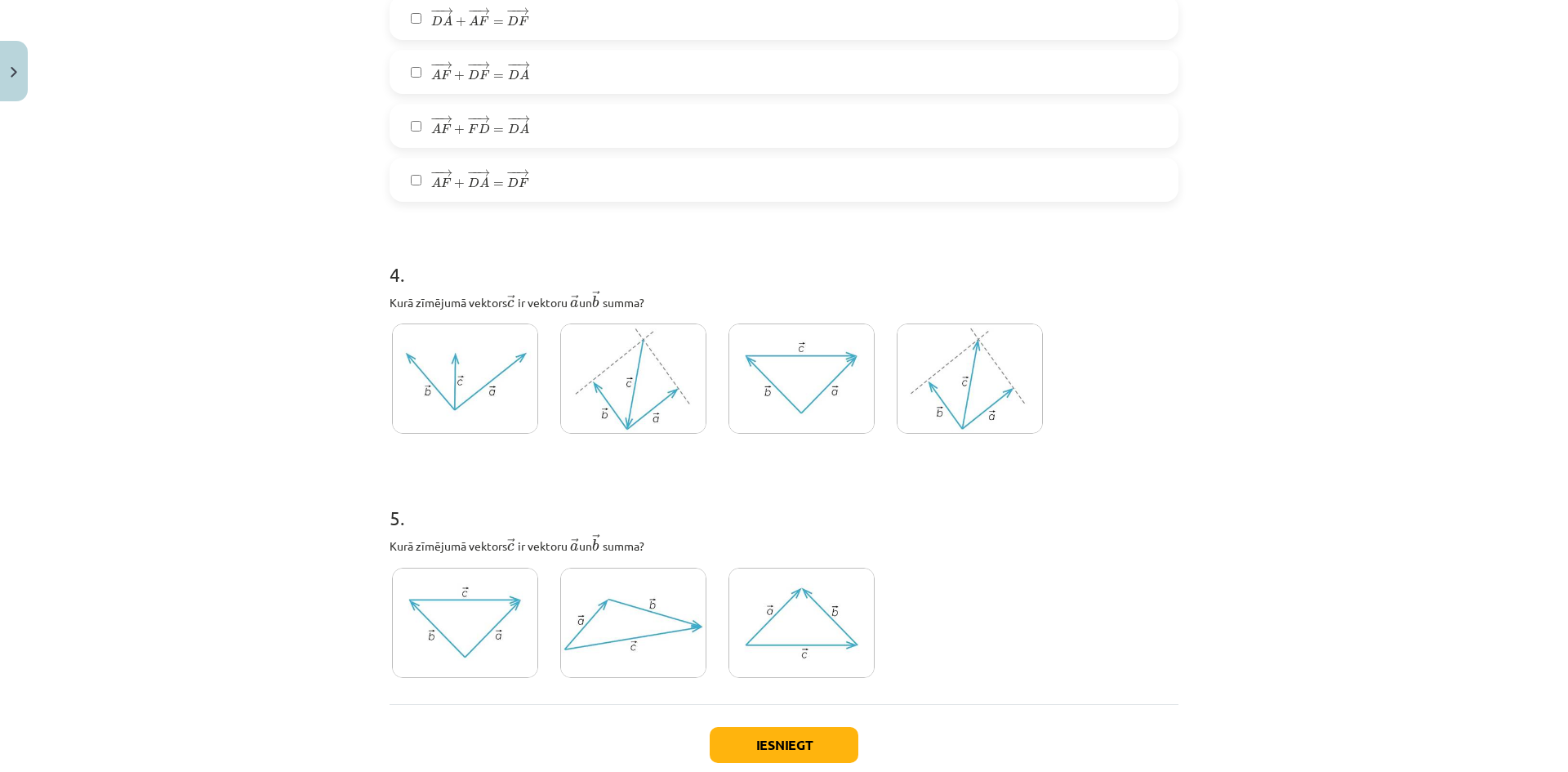
click at [1011, 364] on img at bounding box center [970, 378] width 147 height 110
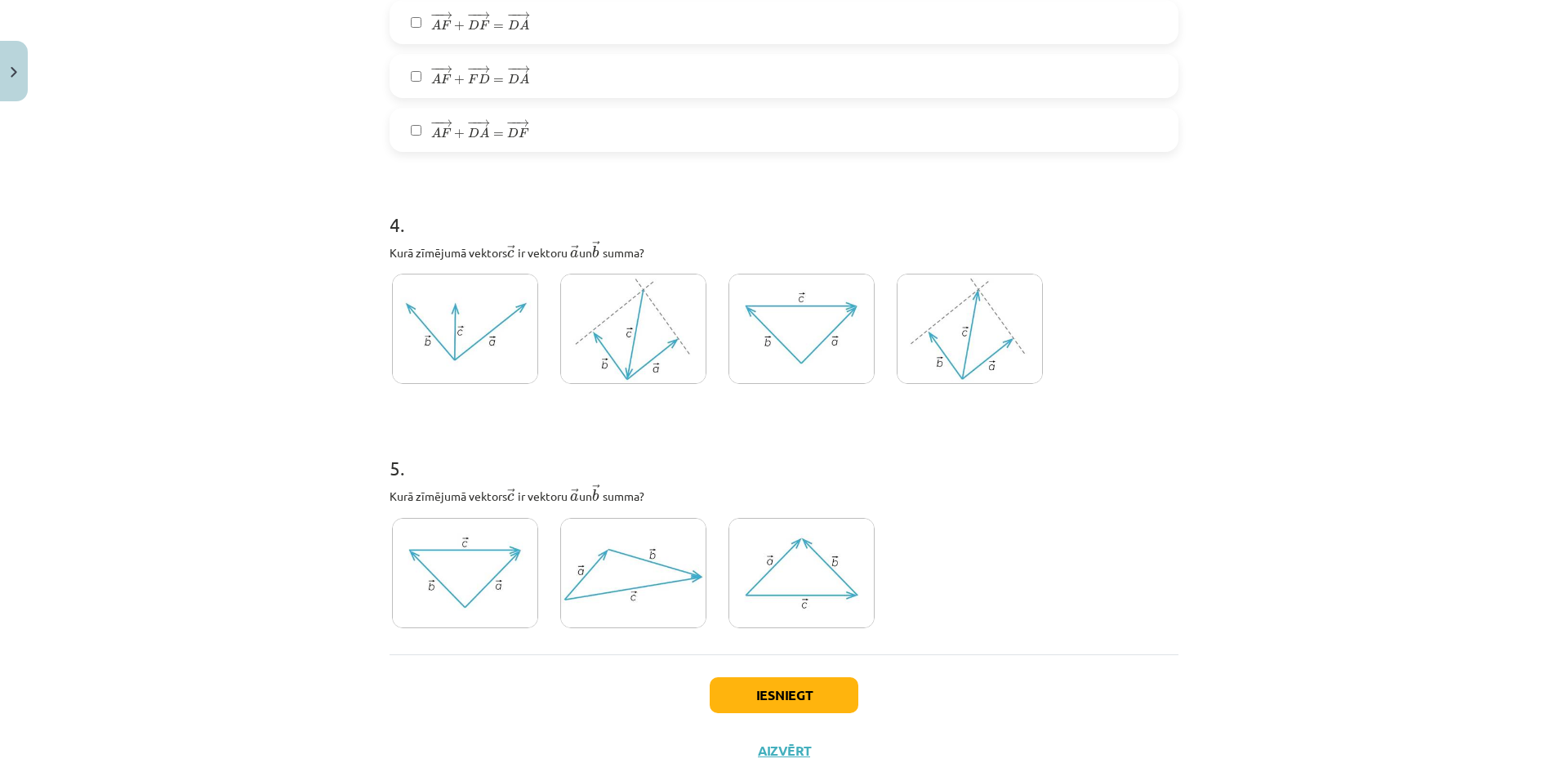
scroll to position [2019, 0]
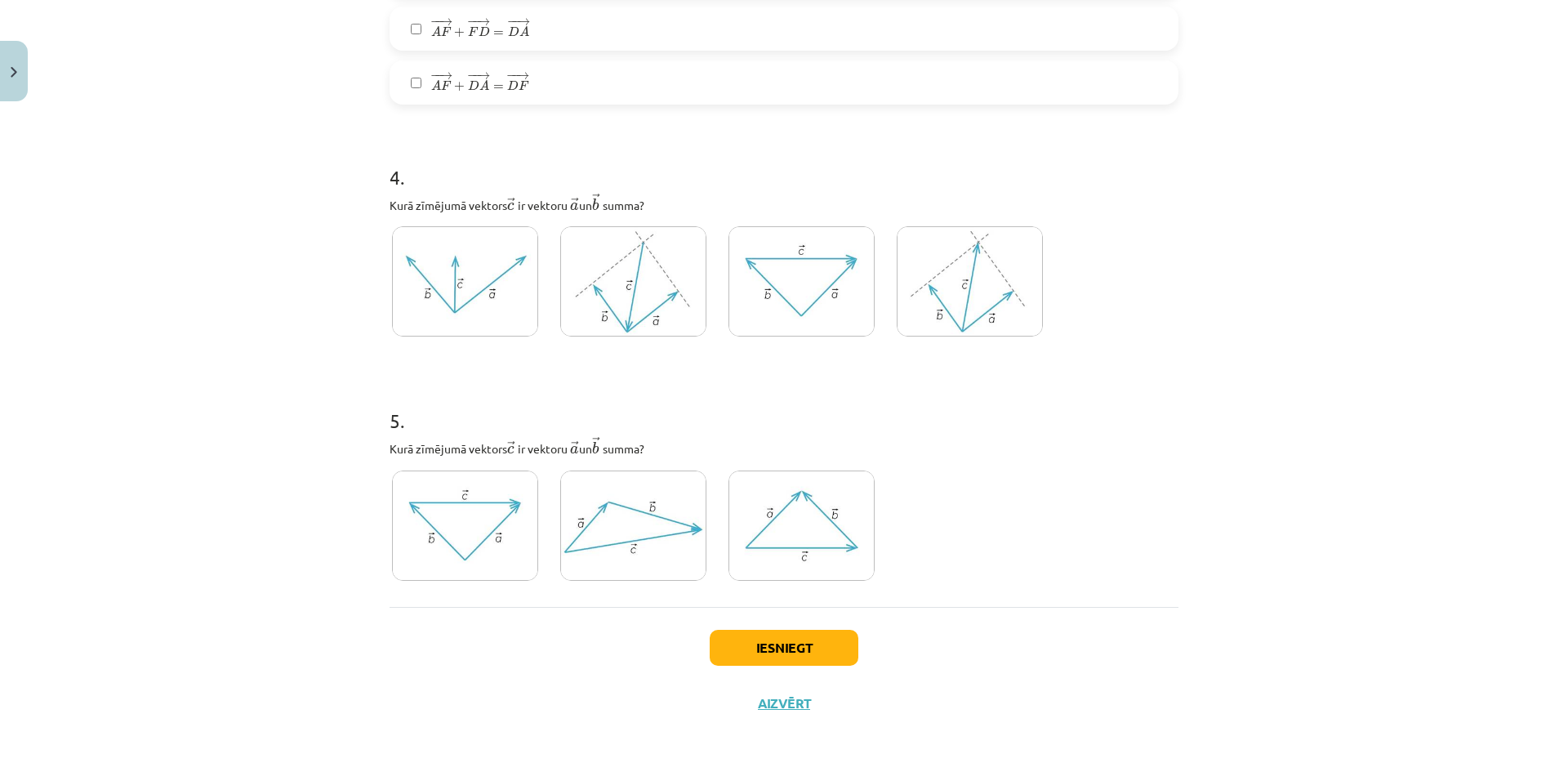
click at [850, 531] on img at bounding box center [802, 525] width 147 height 110
click at [793, 639] on button "Iesniegt" at bounding box center [784, 648] width 148 height 36
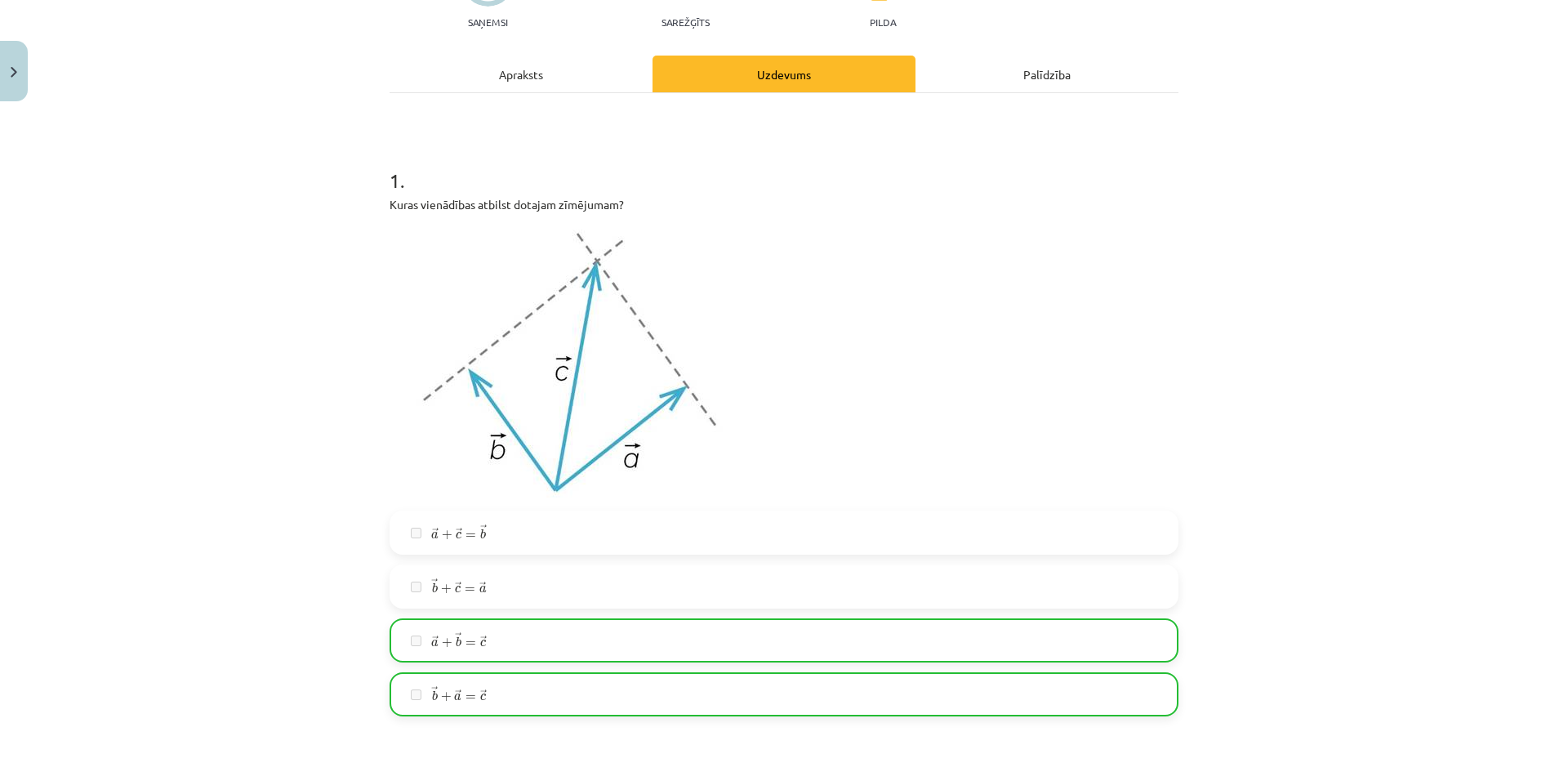
scroll to position [0, 0]
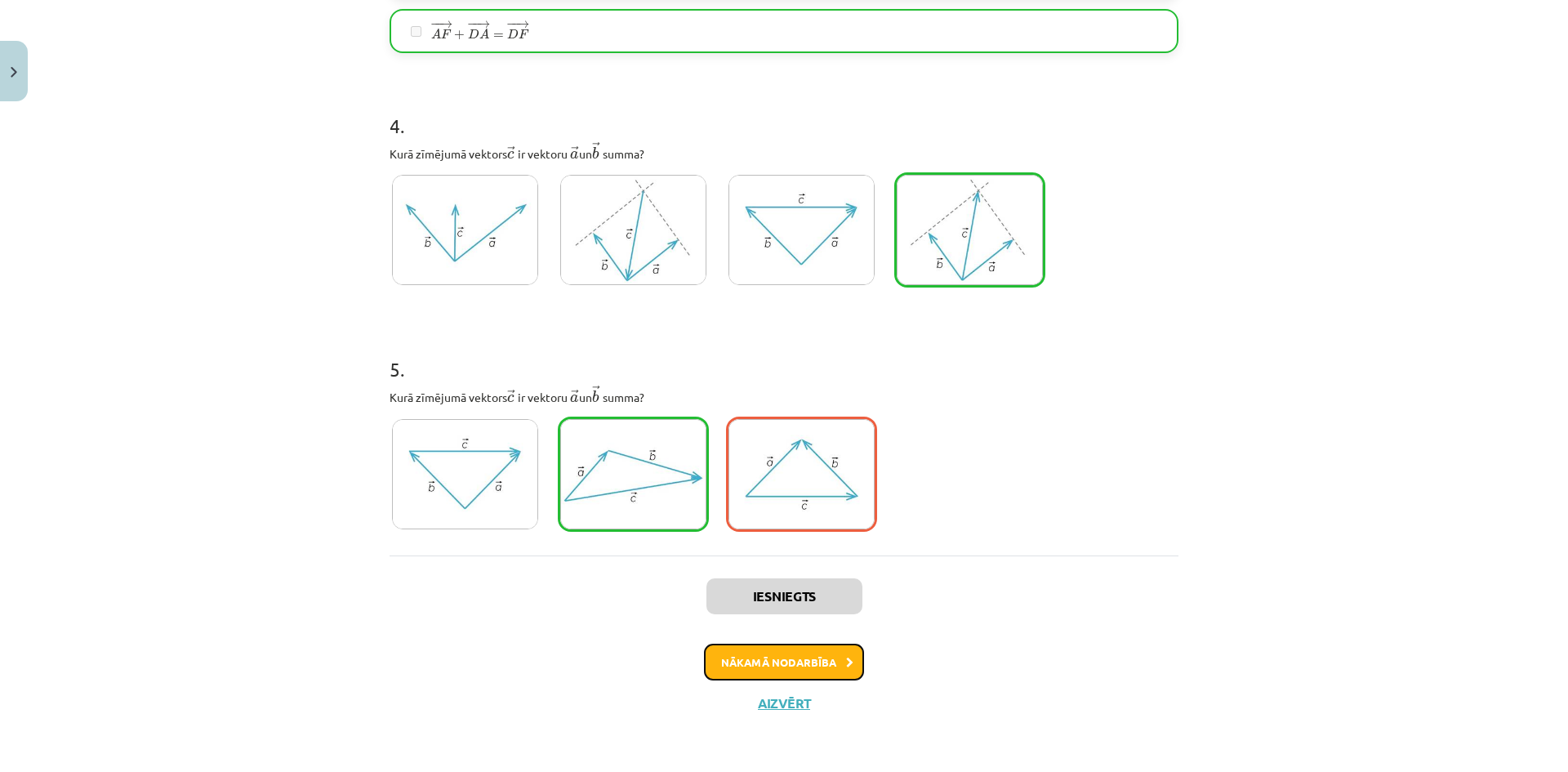
click at [801, 655] on button "Nākamā nodarbība" at bounding box center [784, 662] width 160 height 37
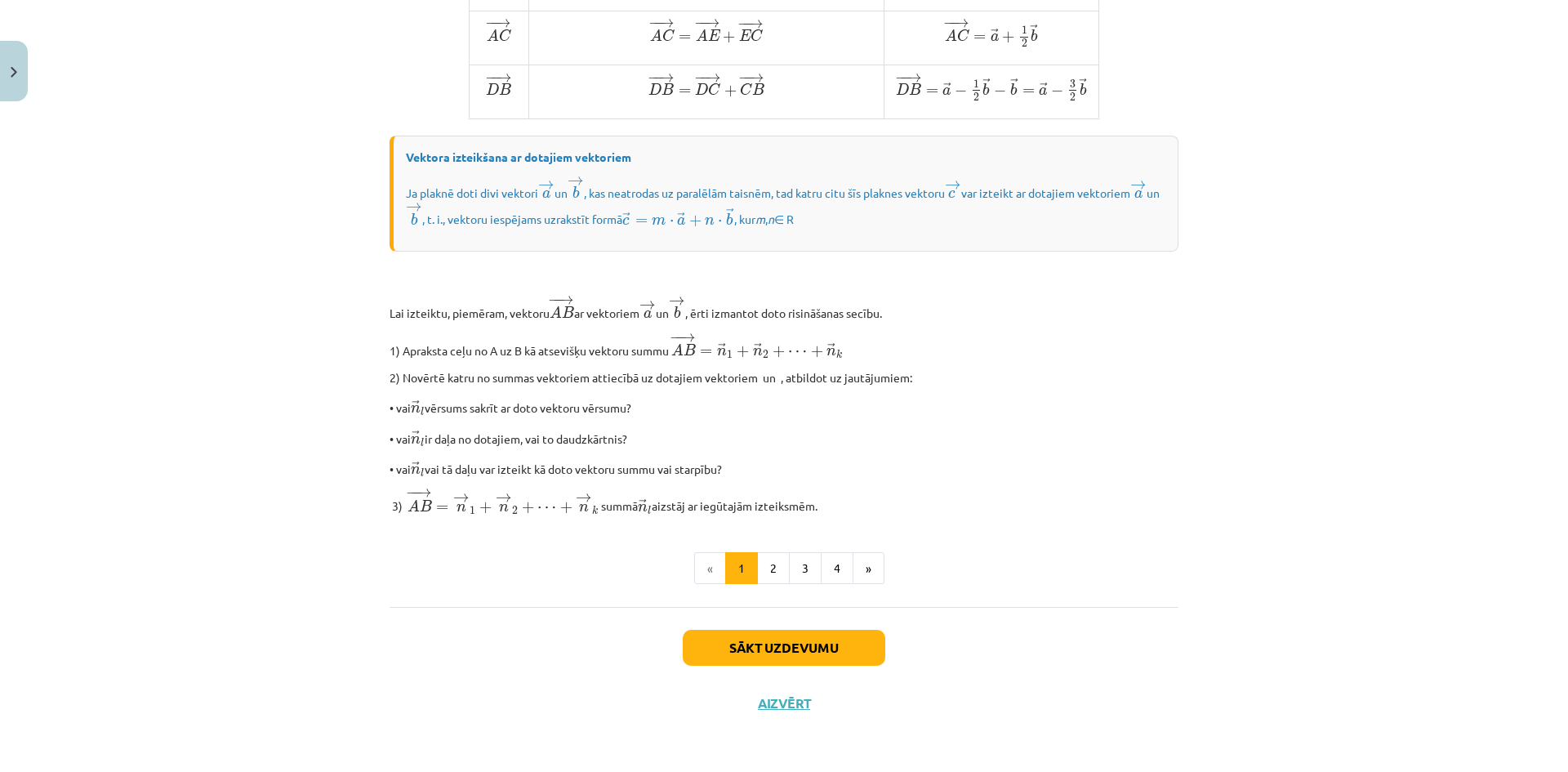
scroll to position [1184, 0]
click at [788, 648] on button "Sākt uzdevumu" at bounding box center [784, 648] width 203 height 36
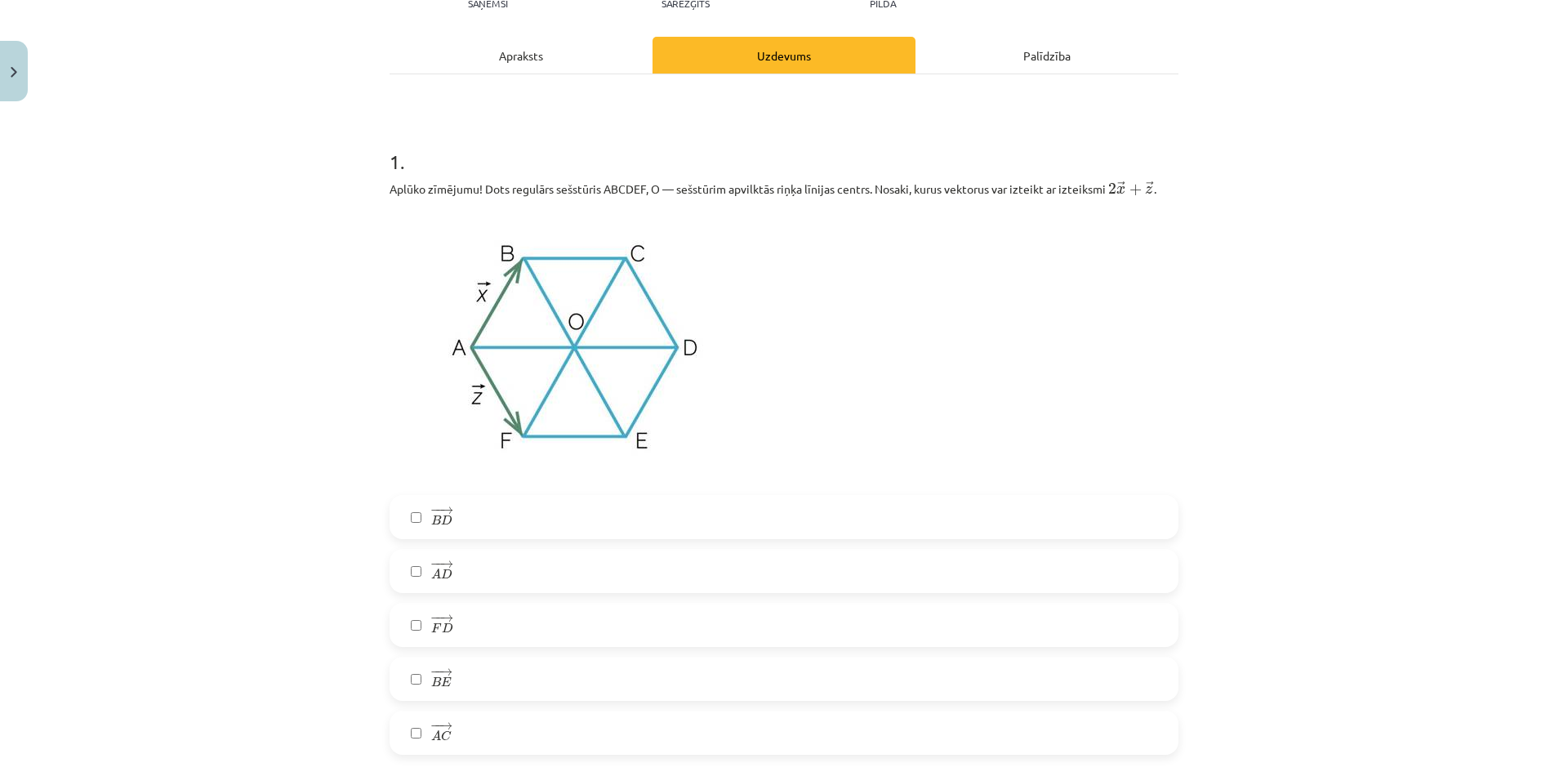
scroll to position [205, 0]
